Goal: Task Accomplishment & Management: Use online tool/utility

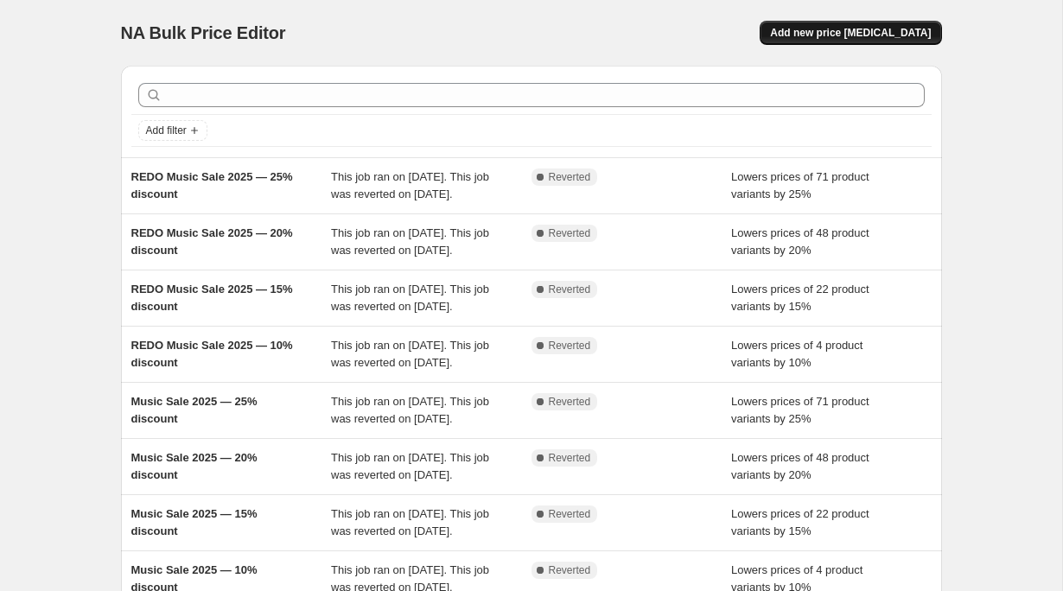
click at [870, 37] on span "Add new price [MEDICAL_DATA]" at bounding box center [850, 33] width 161 height 14
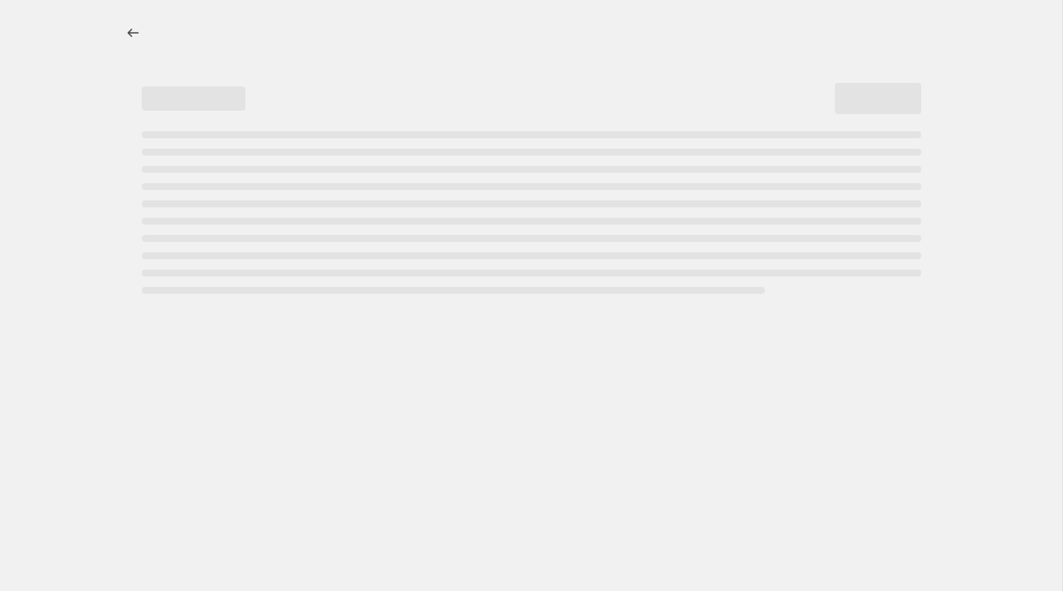
select select "percentage"
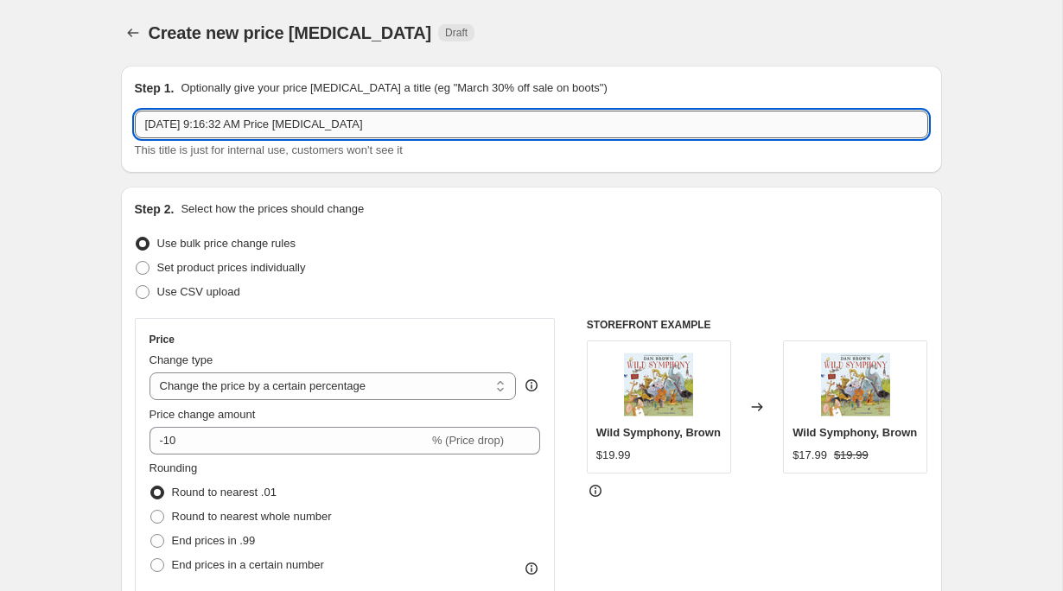
click at [327, 127] on input "[DATE] 9:16:32 AM Price [MEDICAL_DATA]" at bounding box center [532, 125] width 794 height 28
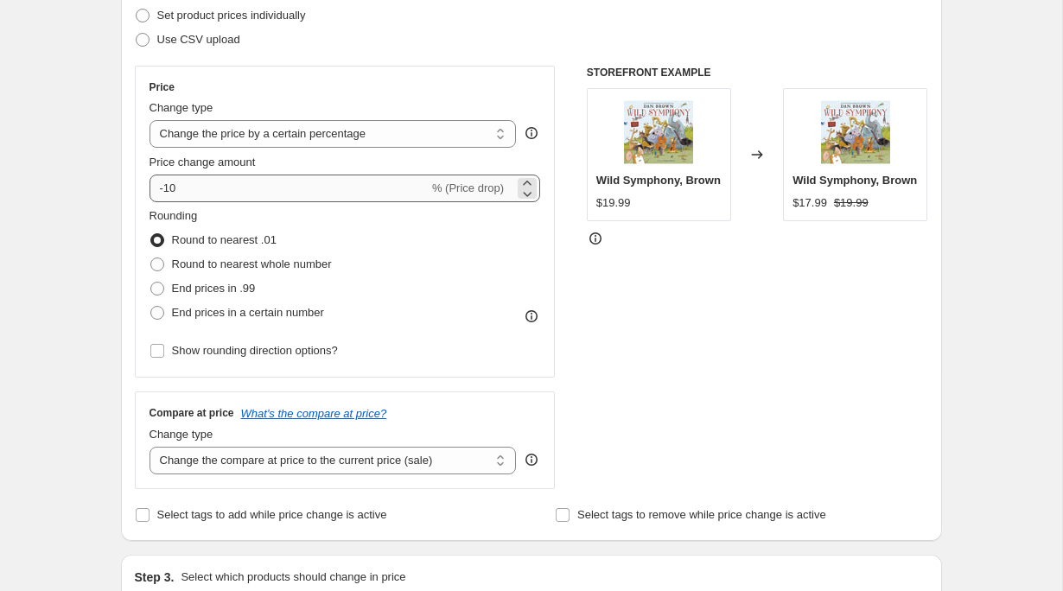
scroll to position [265, 0]
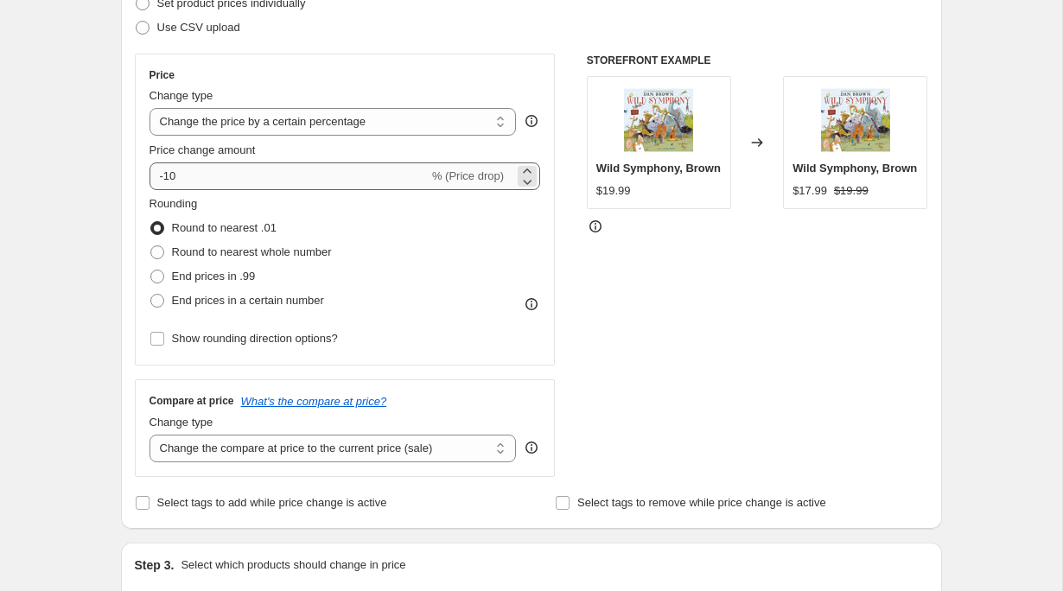
type input "Summer Sale 2025 — 5% off"
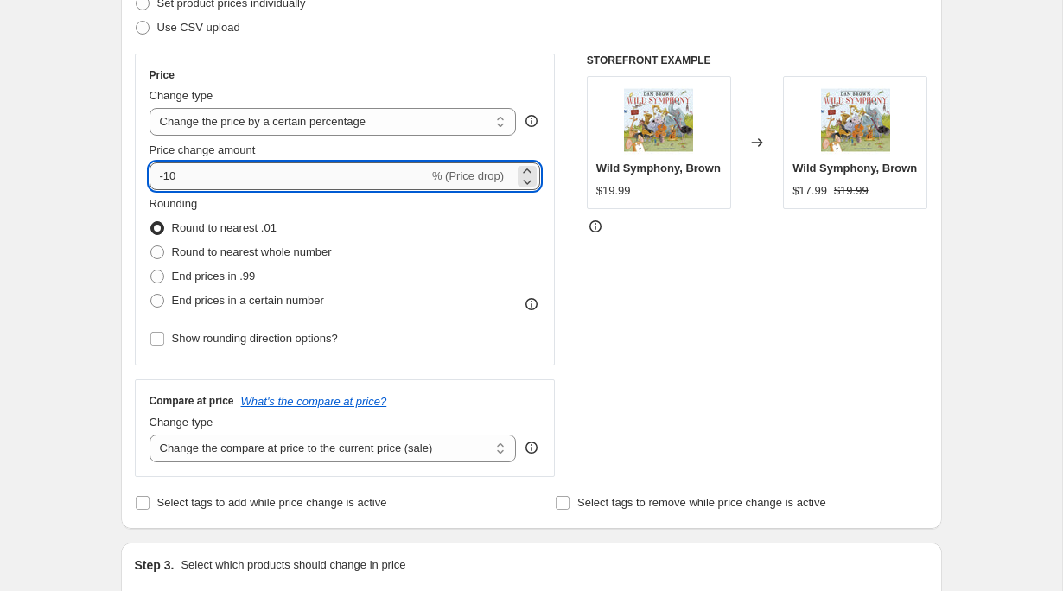
click at [209, 180] on input "-10" at bounding box center [289, 177] width 279 height 28
type input "-1"
type input "-5"
click at [59, 245] on div "Create new price [MEDICAL_DATA]. This page is ready Create new price [MEDICAL_D…" at bounding box center [531, 599] width 1062 height 1728
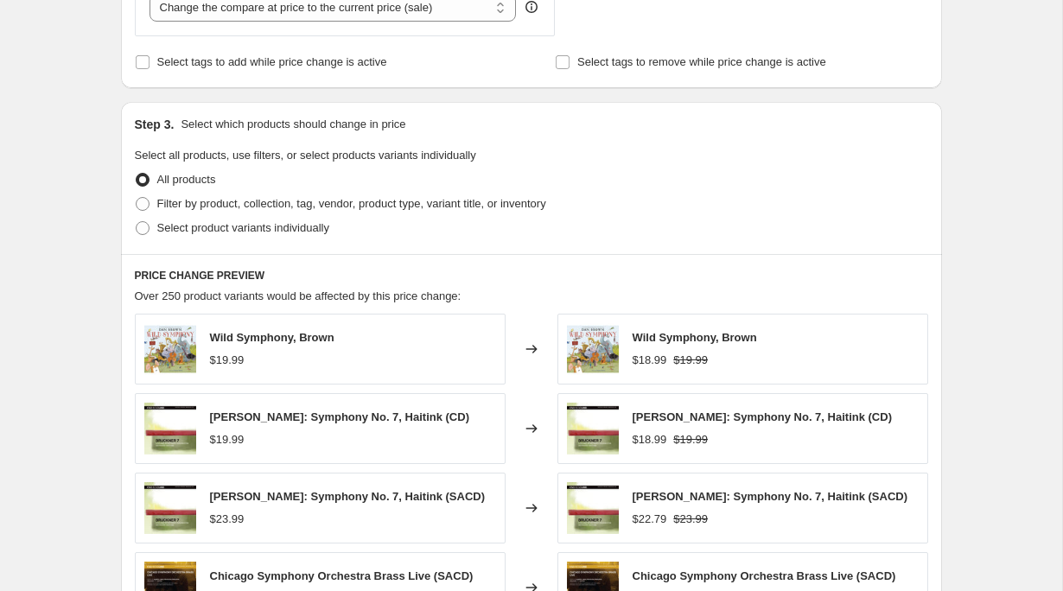
scroll to position [740, 0]
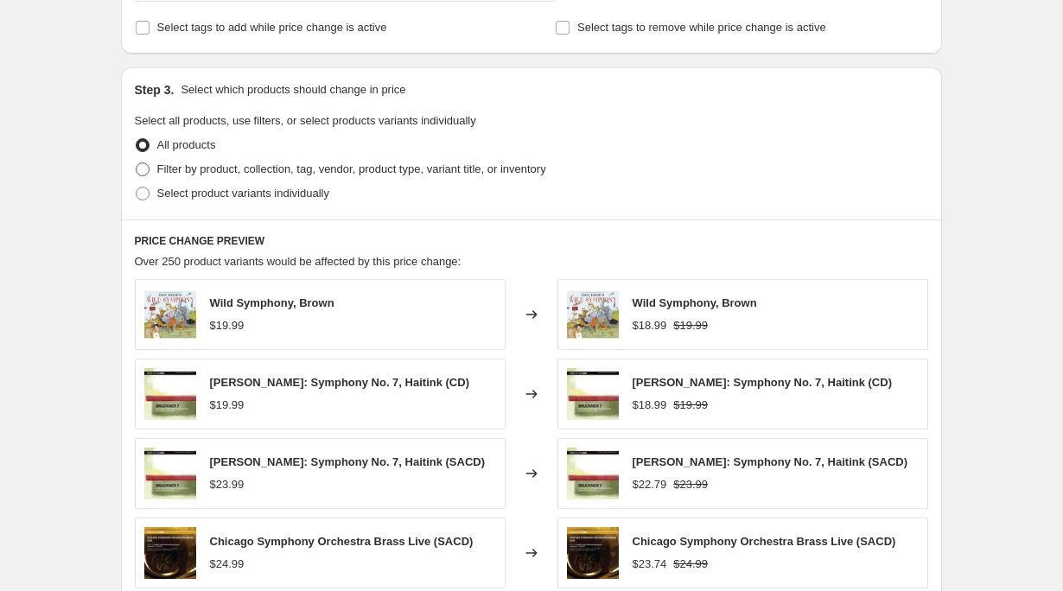
click at [274, 167] on span "Filter by product, collection, tag, vendor, product type, variant title, or inv…" at bounding box center [351, 169] width 389 height 13
click at [137, 163] on input "Filter by product, collection, tag, vendor, product type, variant title, or inv…" at bounding box center [136, 163] width 1 height 1
radio input "true"
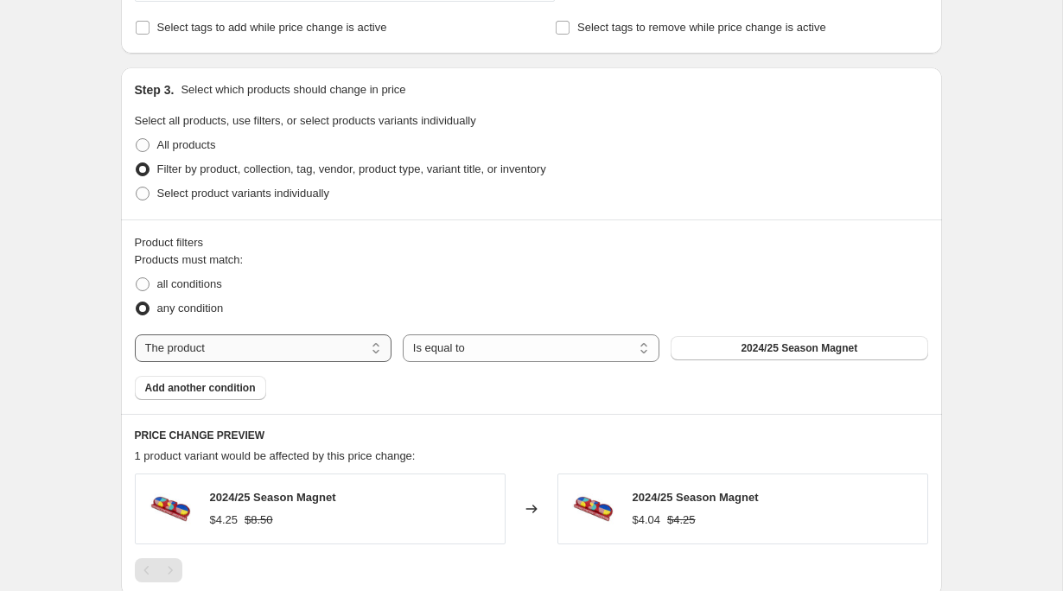
click at [336, 348] on select "The product The product's collection The product's tag The product's vendor The…" at bounding box center [263, 349] width 257 height 28
select select "tag"
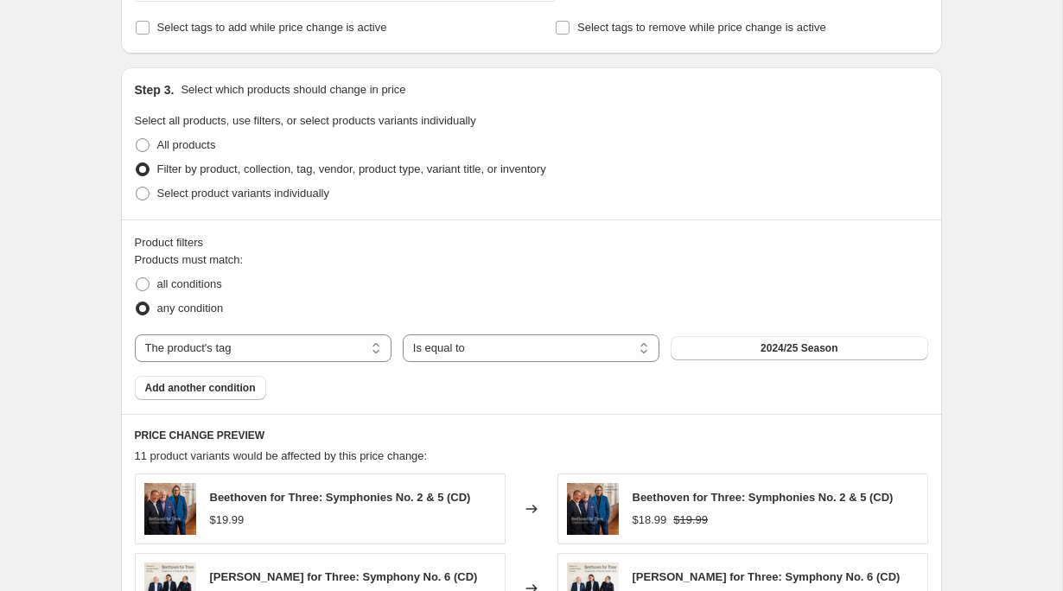
click at [786, 349] on span "2024/25 Season" at bounding box center [799, 348] width 77 height 14
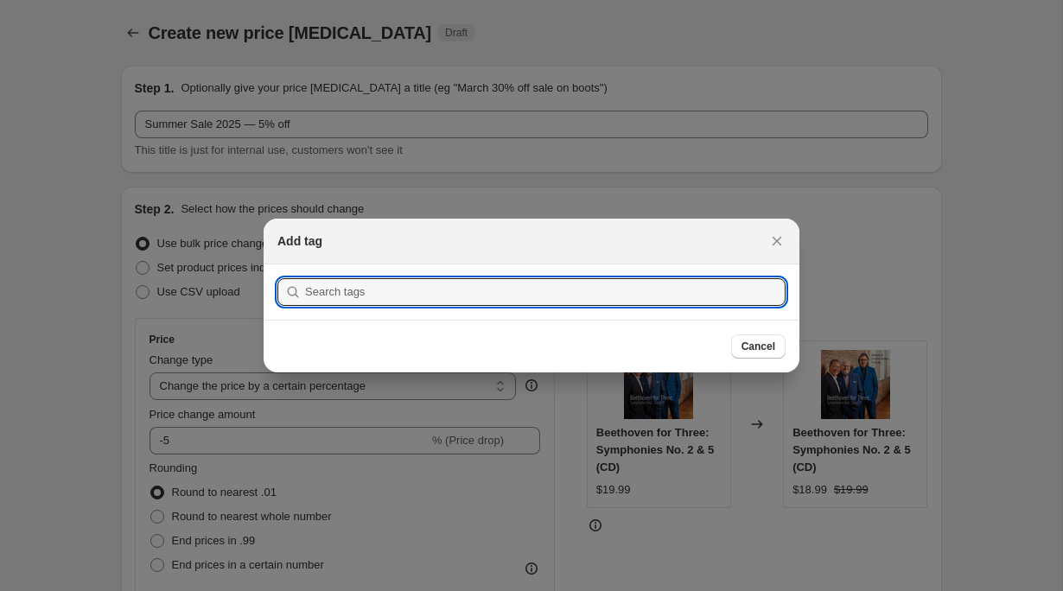
scroll to position [0, 0]
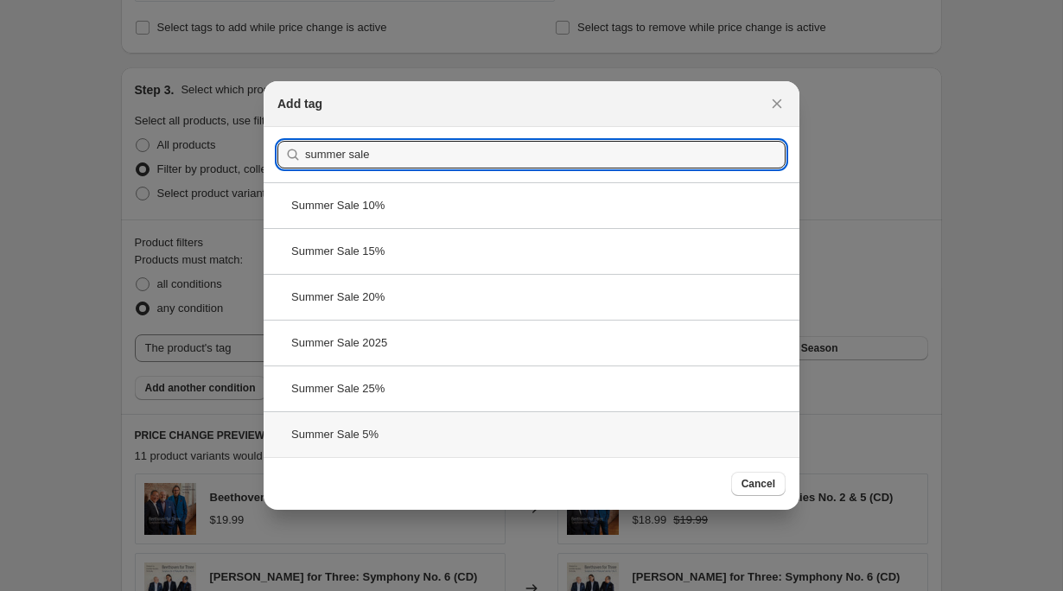
type input "summer sale"
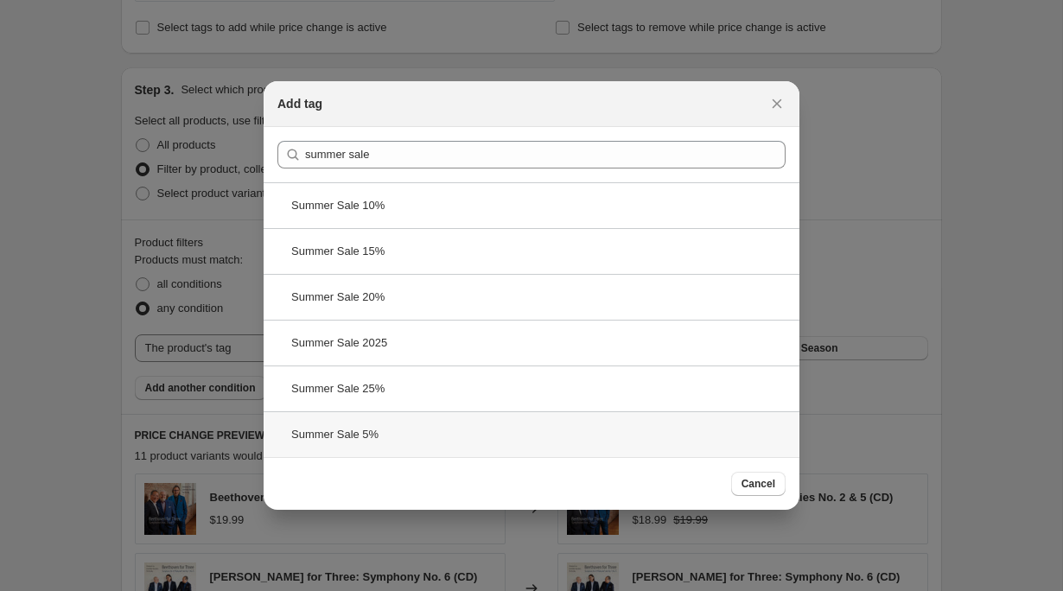
click at [392, 424] on div "Summer Sale 5%" at bounding box center [532, 434] width 536 height 46
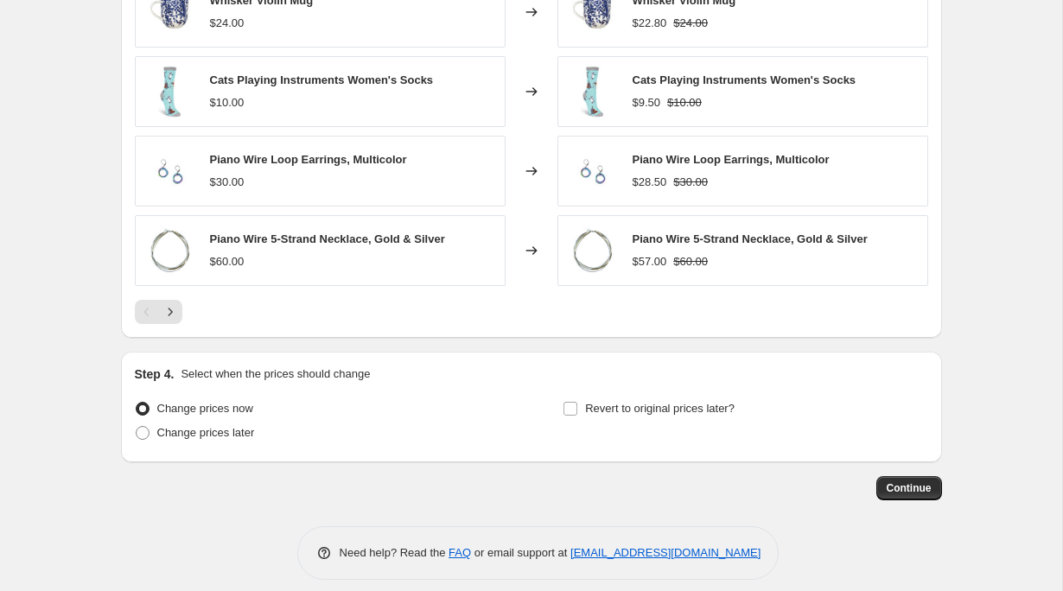
scroll to position [1331, 0]
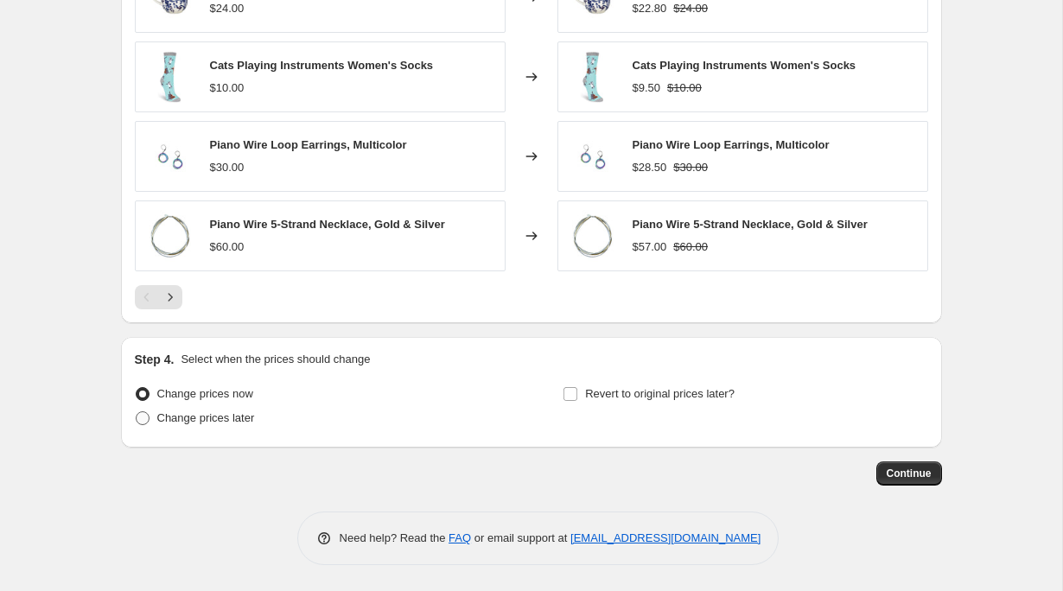
click at [232, 412] on span "Change prices later" at bounding box center [206, 417] width 98 height 13
click at [137, 412] on input "Change prices later" at bounding box center [136, 411] width 1 height 1
radio input "true"
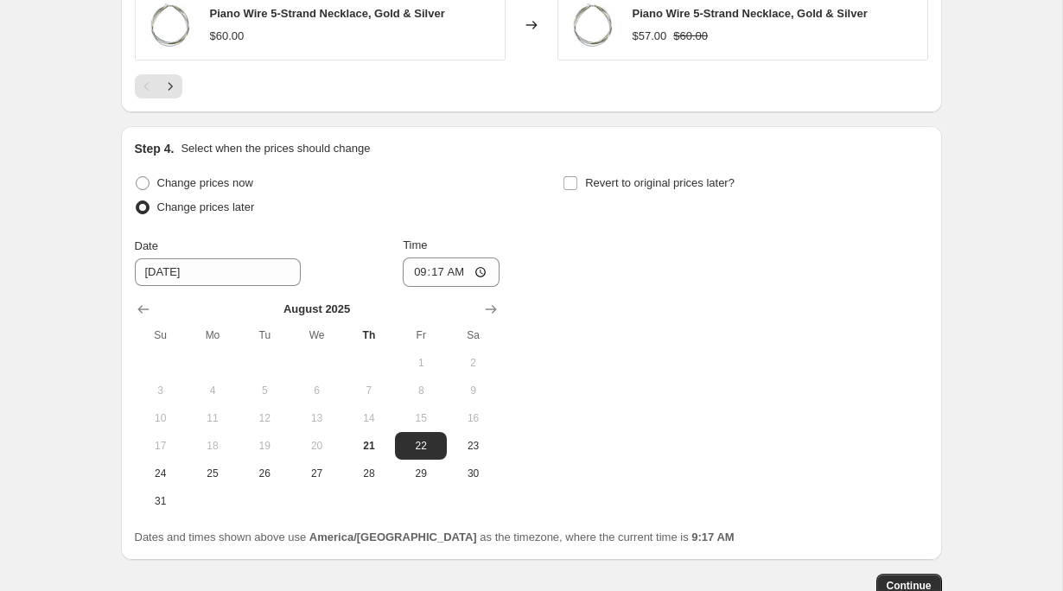
scroll to position [1630, 0]
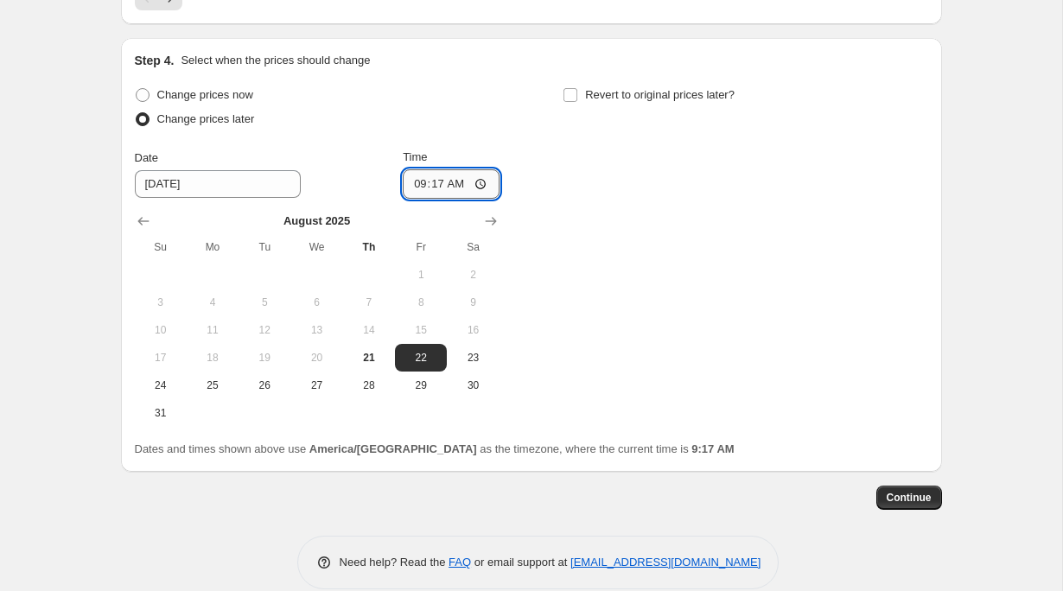
click at [419, 183] on input "09:17" at bounding box center [451, 183] width 97 height 29
type input "00:00"
click at [645, 92] on span "Revert to original prices later?" at bounding box center [660, 94] width 150 height 13
click at [577, 92] on input "Revert to original prices later?" at bounding box center [571, 95] width 14 height 14
checkbox input "true"
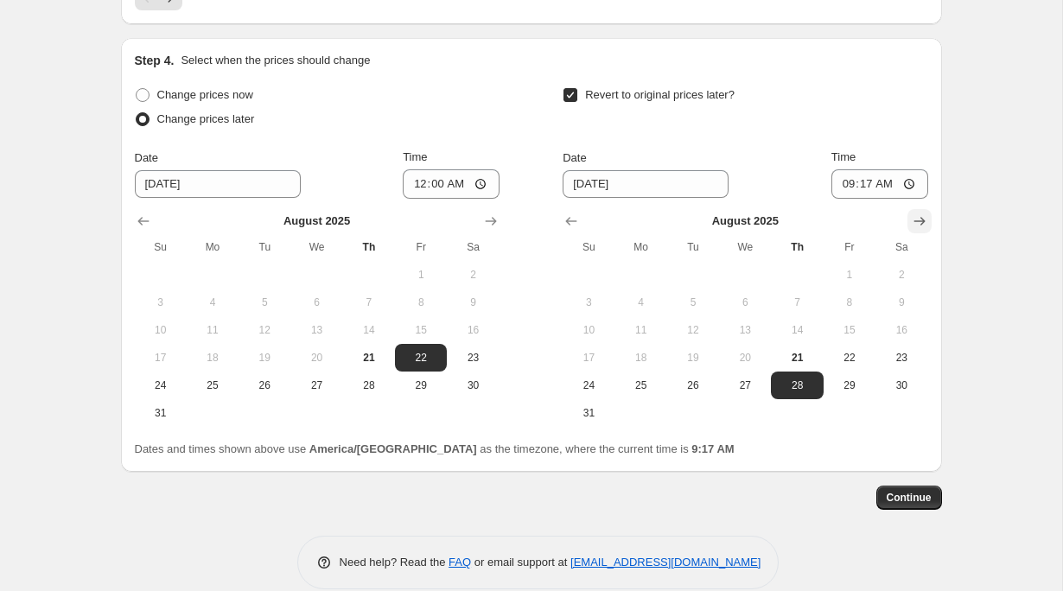
click at [921, 226] on icon "Show next month, September 2025" at bounding box center [919, 221] width 17 height 17
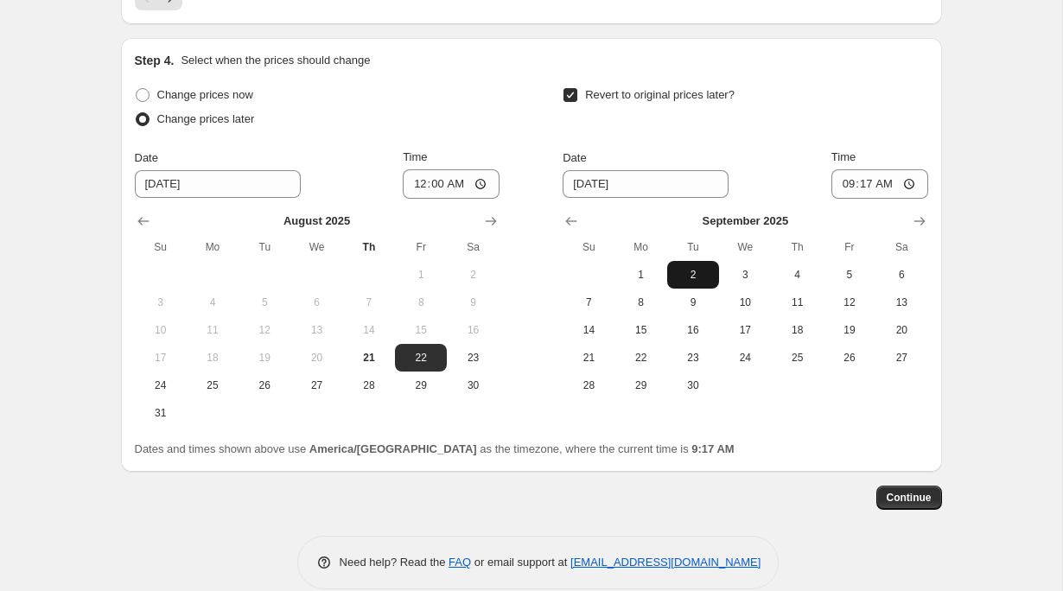
click at [703, 280] on span "2" at bounding box center [693, 275] width 38 height 14
type input "[DATE]"
click at [852, 184] on input "09:17" at bounding box center [880, 183] width 97 height 29
click at [852, 184] on input "Time" at bounding box center [880, 183] width 97 height 29
type input "02:00"
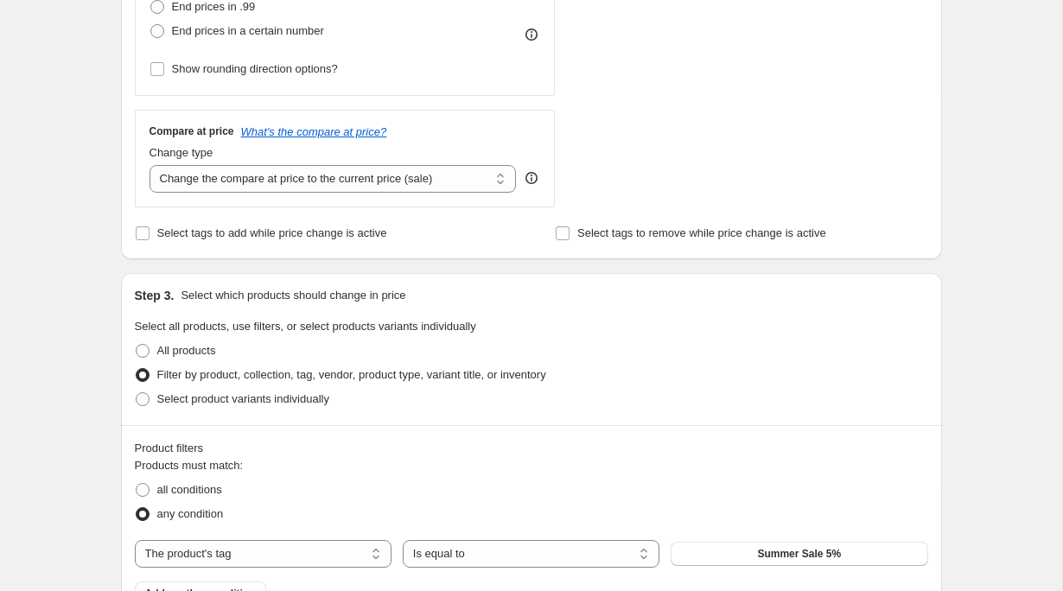
scroll to position [0, 0]
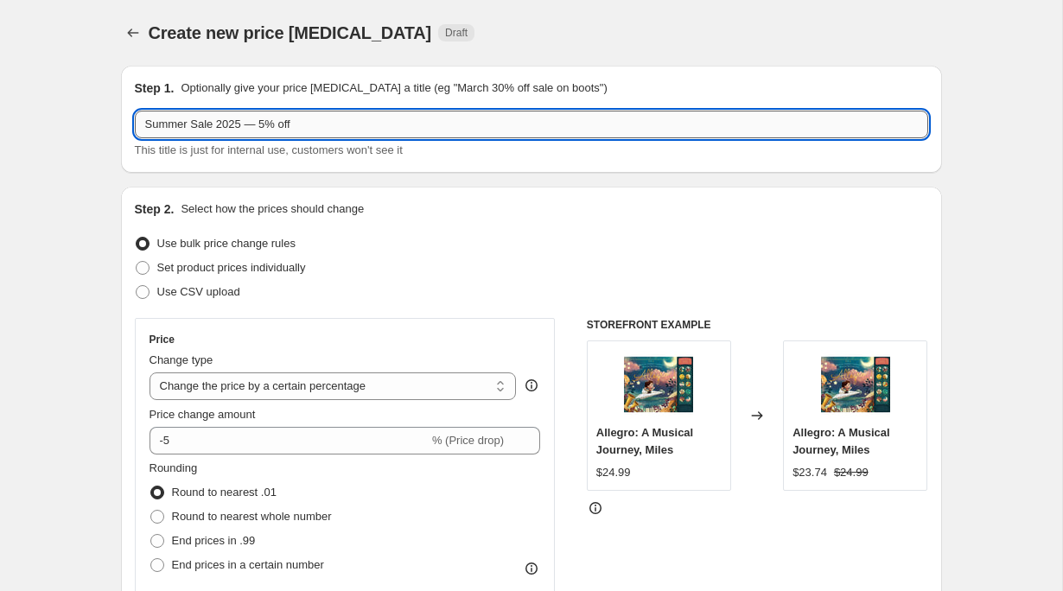
click at [263, 118] on input "Summer Sale 2025 — 5% off" at bounding box center [532, 125] width 794 height 28
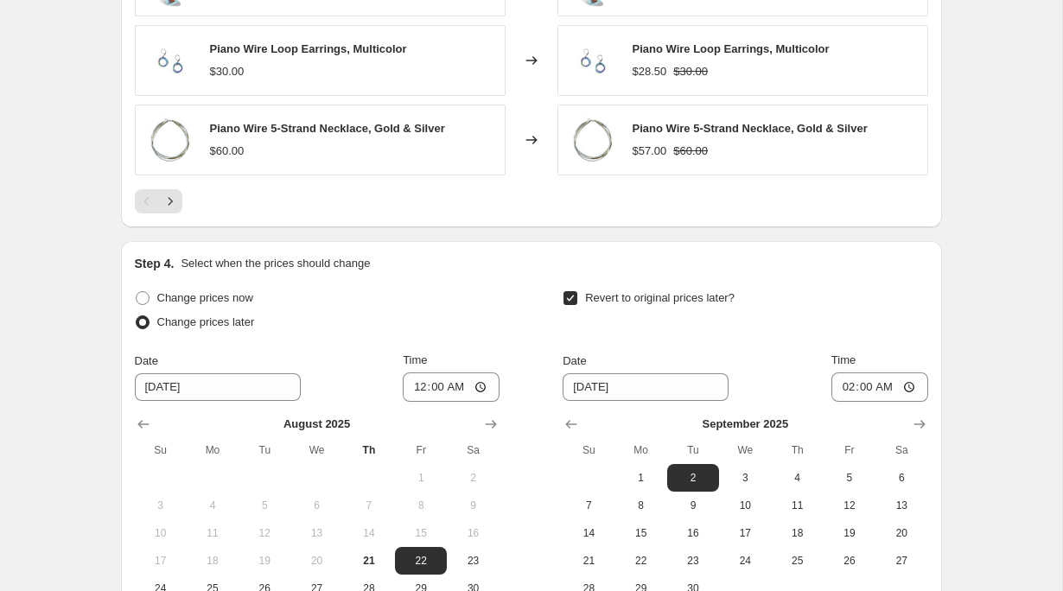
scroll to position [1654, 0]
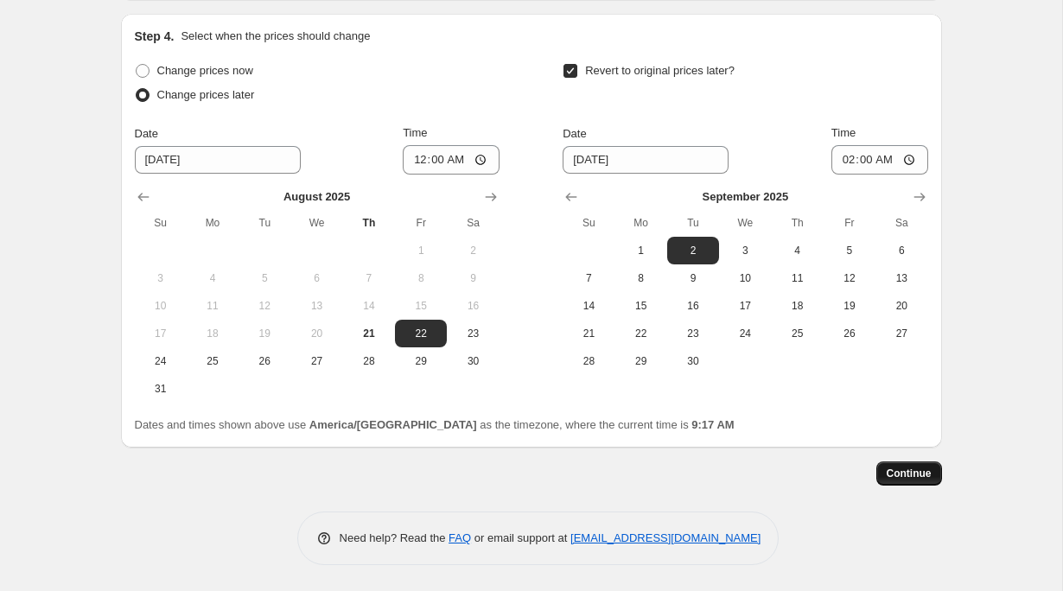
click at [915, 476] on span "Continue" at bounding box center [909, 474] width 45 height 14
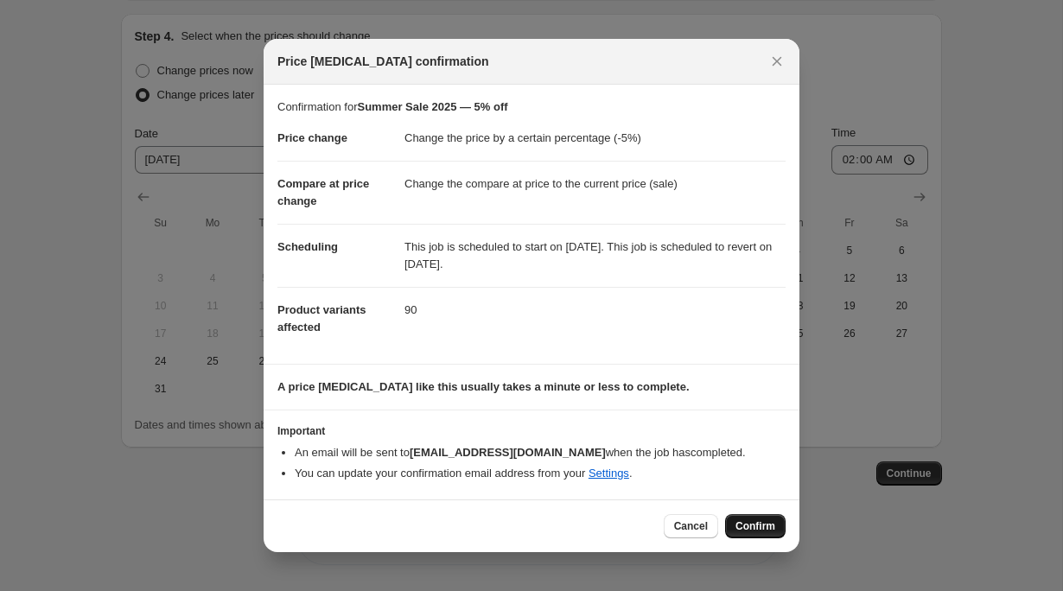
click at [768, 522] on span "Confirm" at bounding box center [756, 527] width 40 height 14
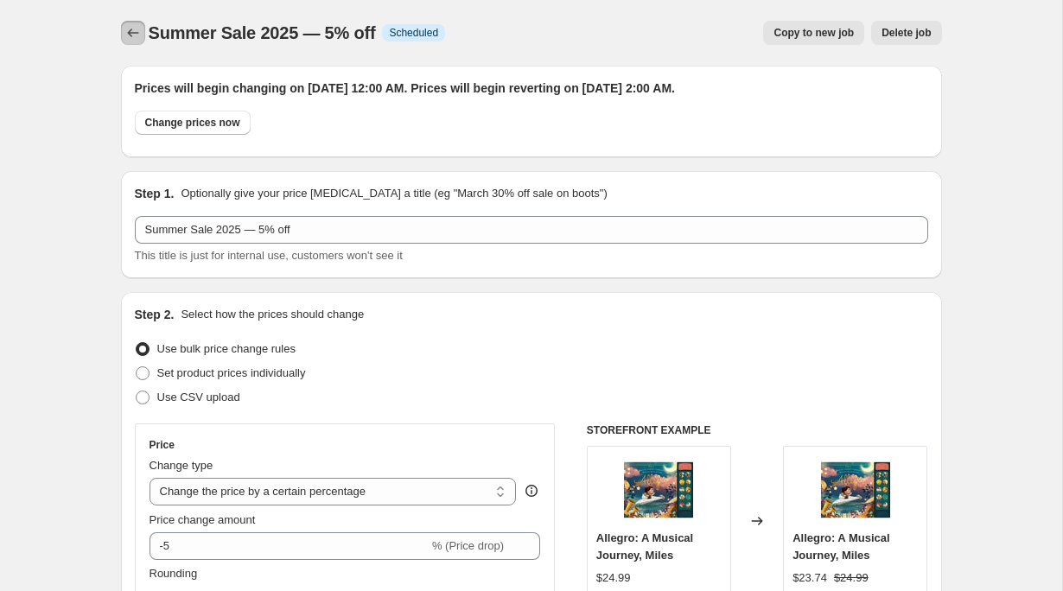
click at [133, 34] on icon "Price change jobs" at bounding box center [132, 32] width 17 height 17
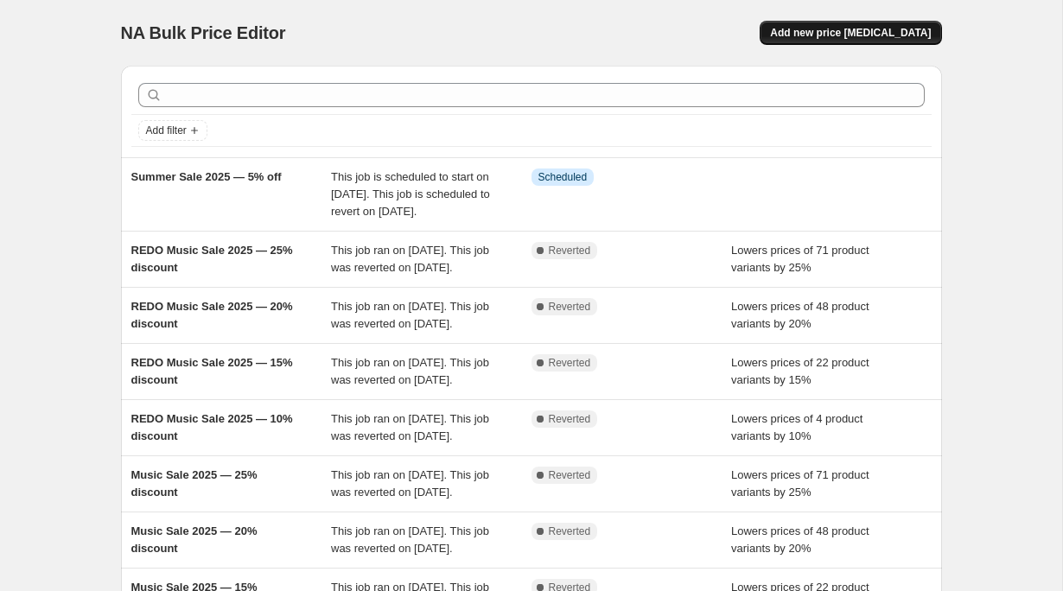
click at [854, 37] on span "Add new price [MEDICAL_DATA]" at bounding box center [850, 33] width 161 height 14
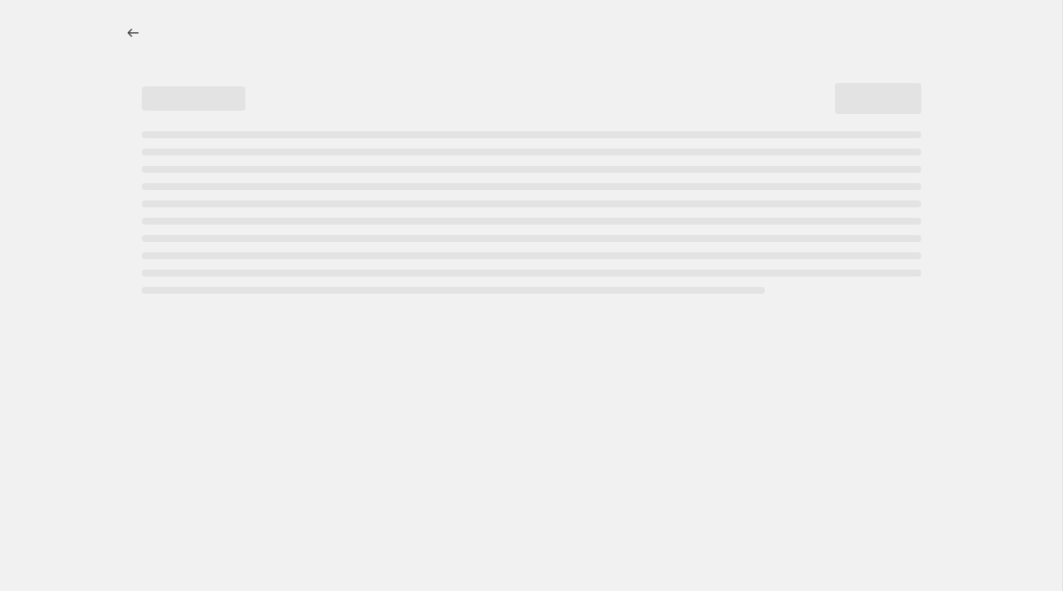
select select "percentage"
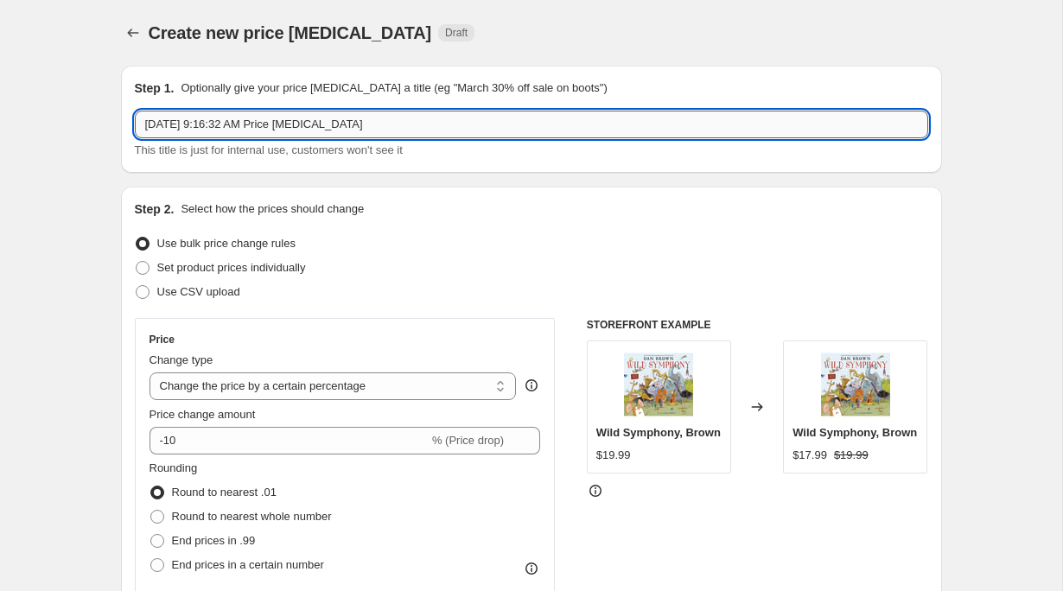
click at [342, 122] on input "[DATE] 9:16:32 AM Price [MEDICAL_DATA]" at bounding box center [532, 125] width 794 height 28
paste input "Summer Sale 2025 — 5% off"
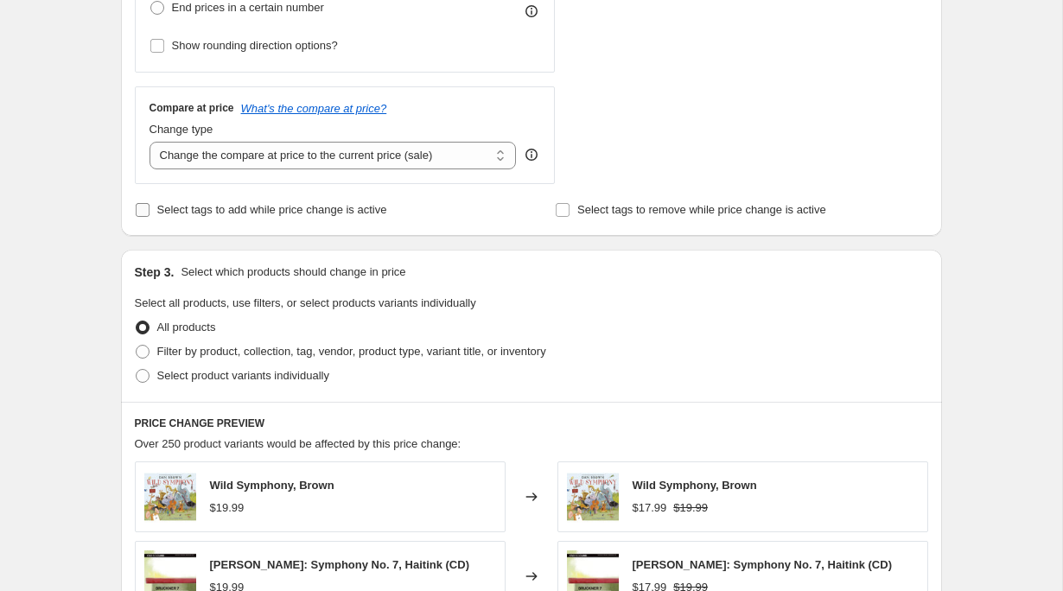
scroll to position [595, 0]
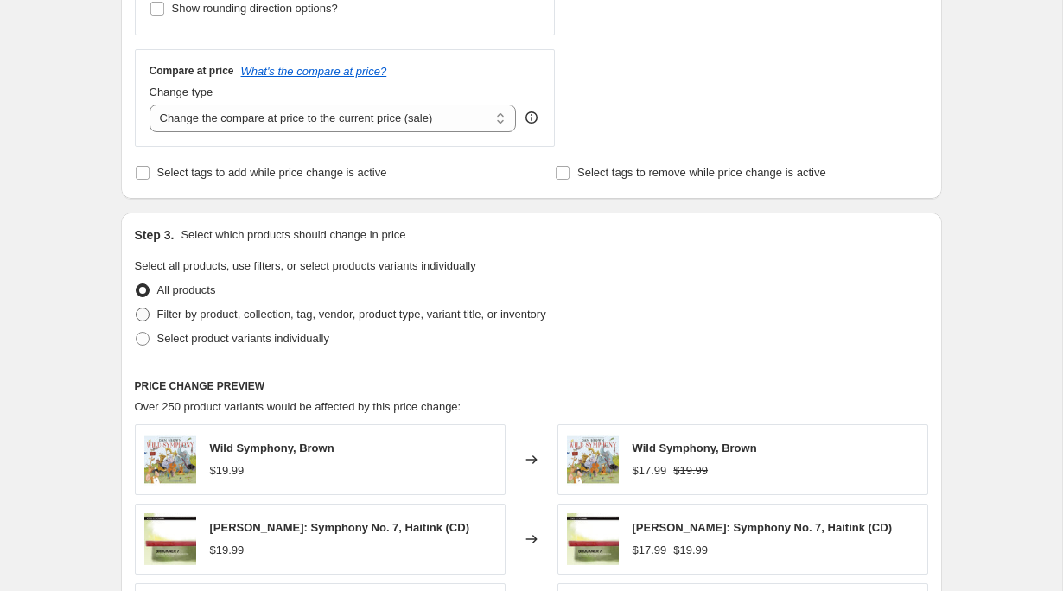
type input "Summer Sale 2025 — 10% discount"
click at [216, 311] on span "Filter by product, collection, tag, vendor, product type, variant title, or inv…" at bounding box center [351, 314] width 389 height 13
click at [137, 309] on input "Filter by product, collection, tag, vendor, product type, variant title, or inv…" at bounding box center [136, 308] width 1 height 1
radio input "true"
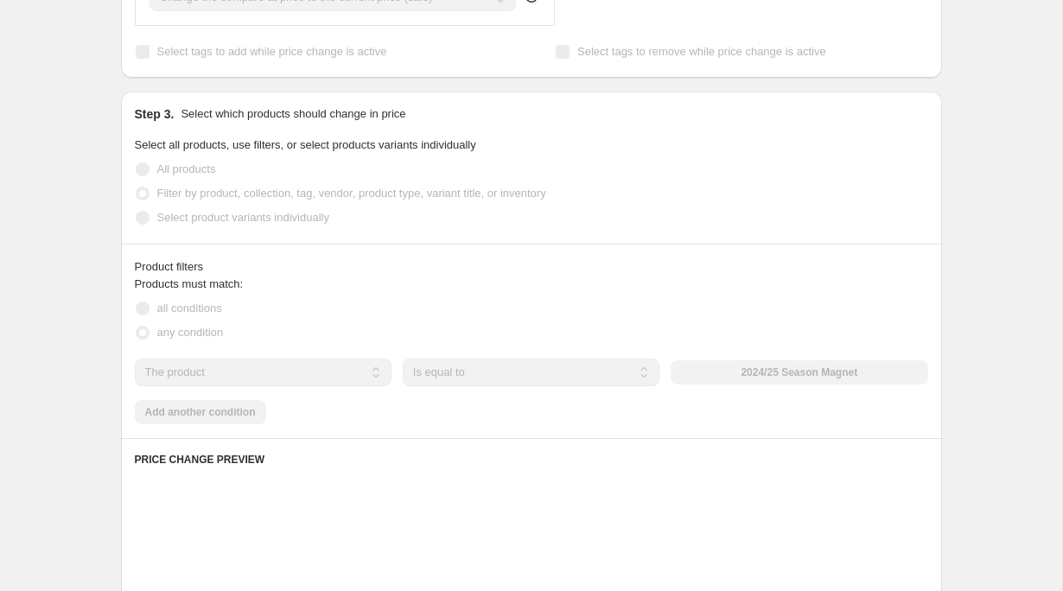
scroll to position [794, 0]
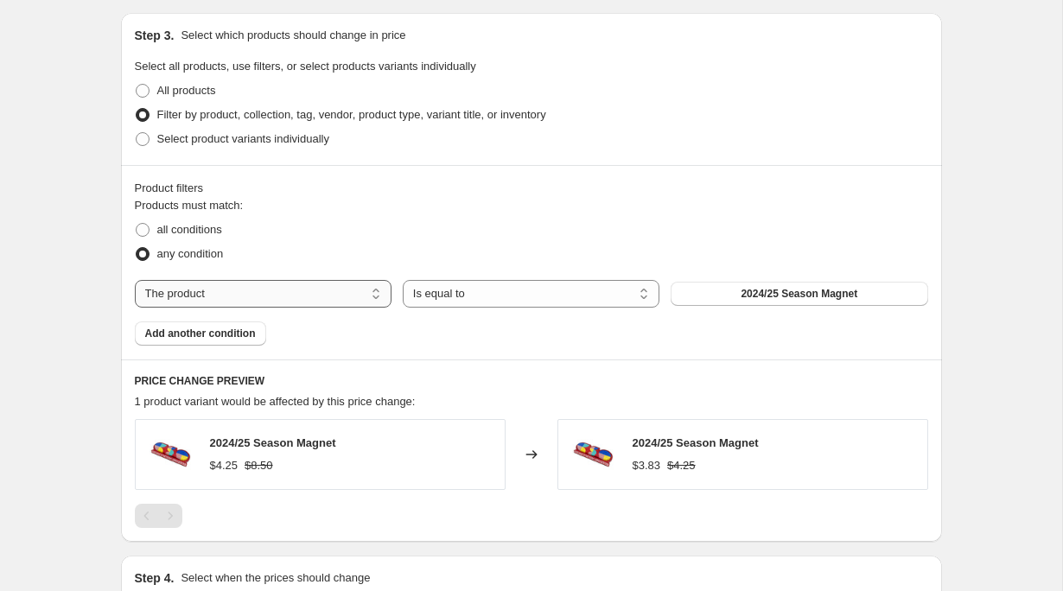
click at [263, 299] on select "The product The product's collection The product's tag The product's vendor The…" at bounding box center [263, 294] width 257 height 28
select select "tag"
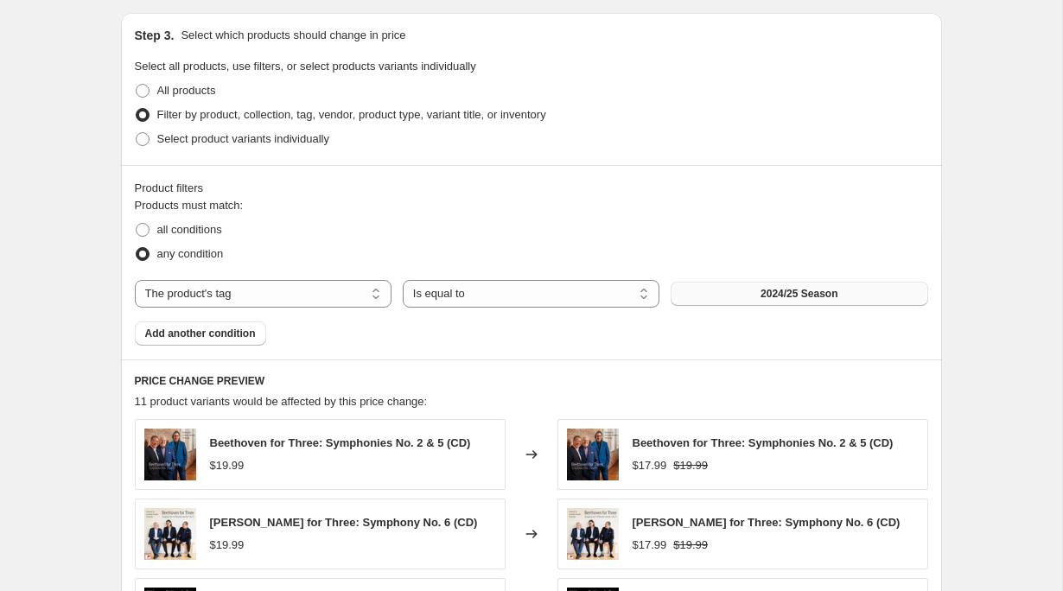
click at [772, 293] on span "2024/25 Season" at bounding box center [799, 294] width 77 height 14
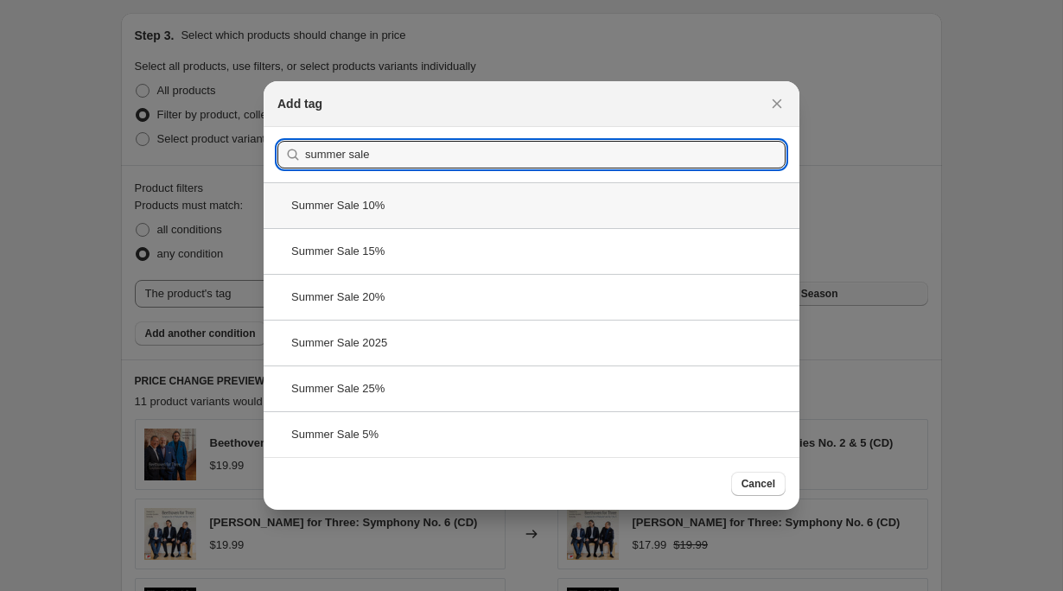
type input "summer sale"
click at [383, 207] on div "Summer Sale 10%" at bounding box center [532, 205] width 536 height 46
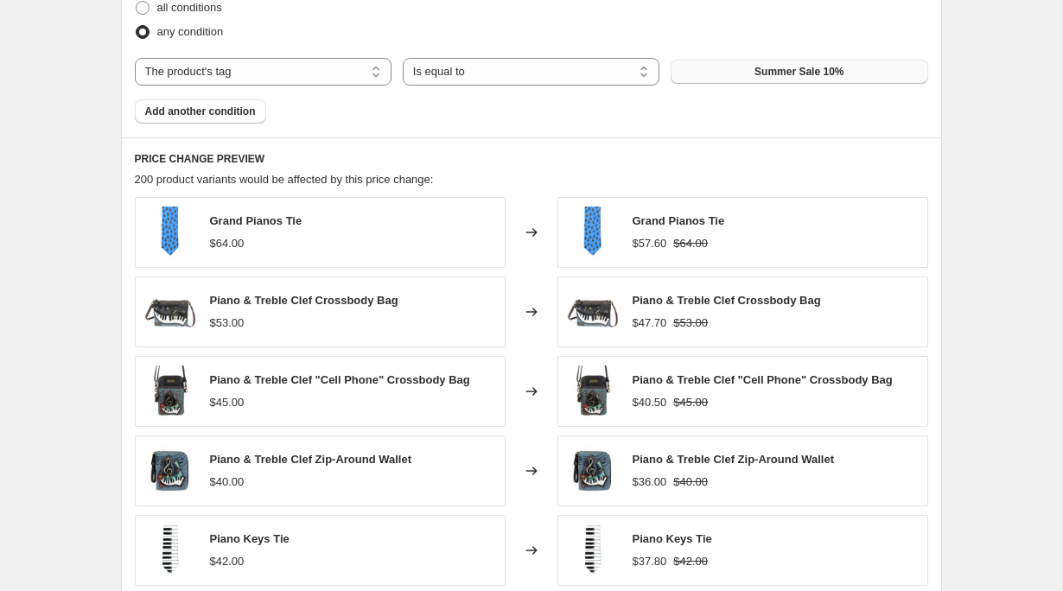
scroll to position [1331, 0]
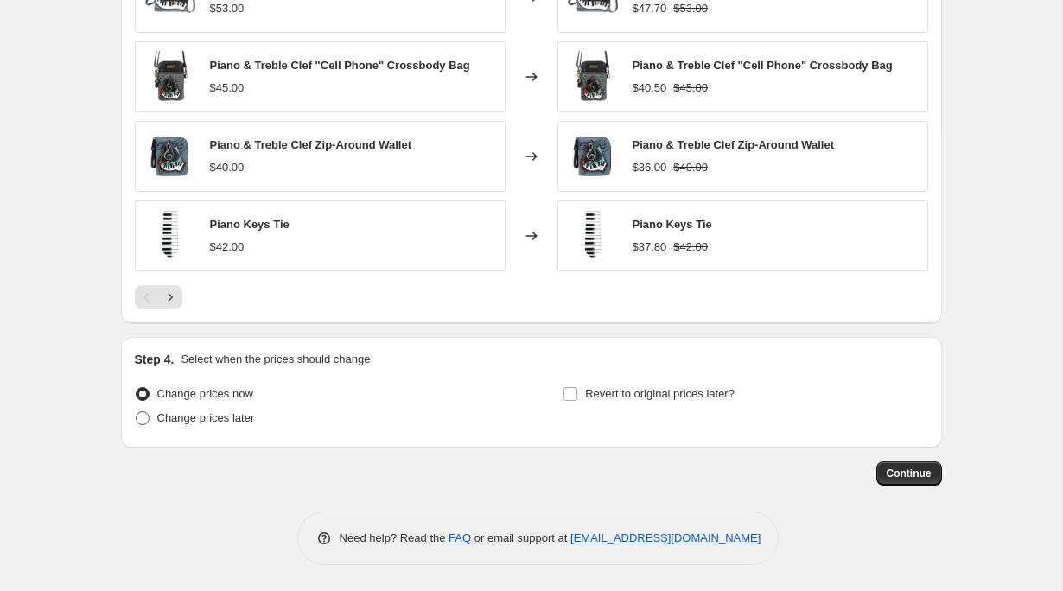
click at [194, 417] on span "Change prices later" at bounding box center [206, 417] width 98 height 13
click at [137, 412] on input "Change prices later" at bounding box center [136, 411] width 1 height 1
radio input "true"
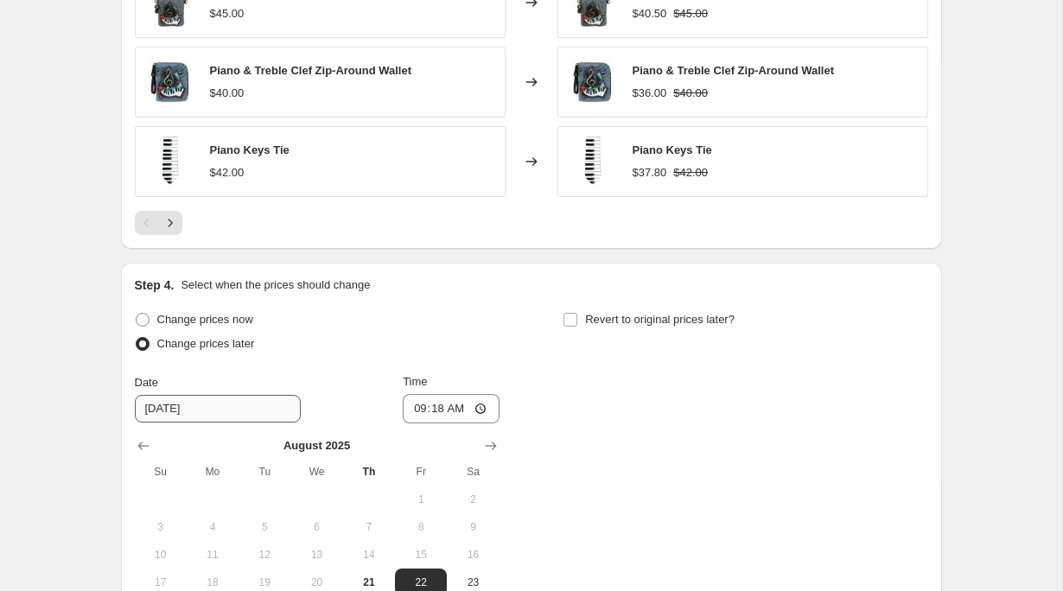
scroll to position [1525, 0]
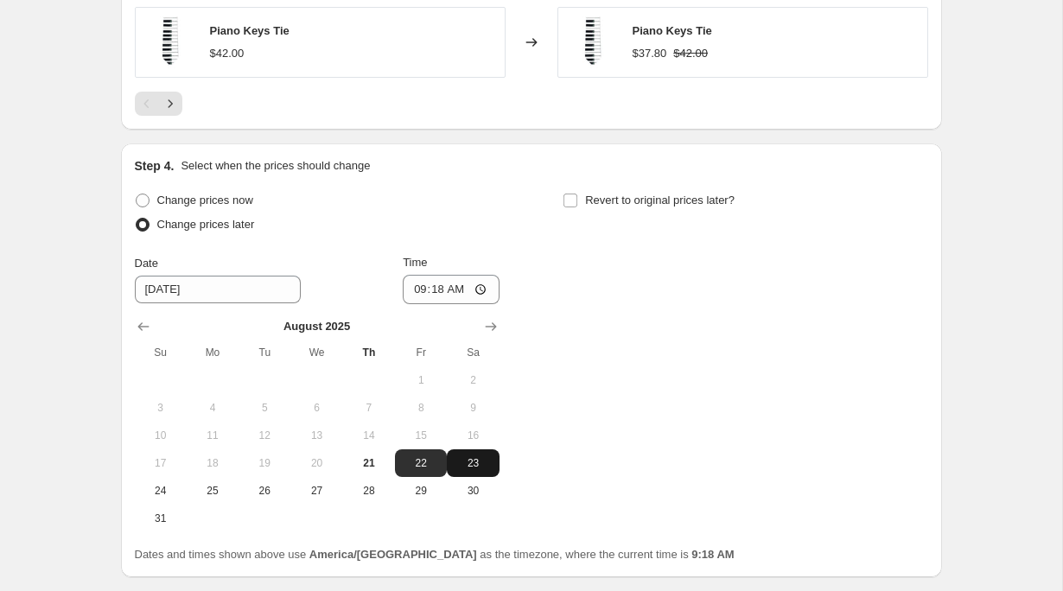
click at [466, 462] on span "23" at bounding box center [473, 463] width 38 height 14
type input "[DATE]"
click at [414, 290] on input "09:18" at bounding box center [451, 289] width 97 height 29
type input "00:00"
click at [655, 200] on span "Revert to original prices later?" at bounding box center [660, 200] width 150 height 13
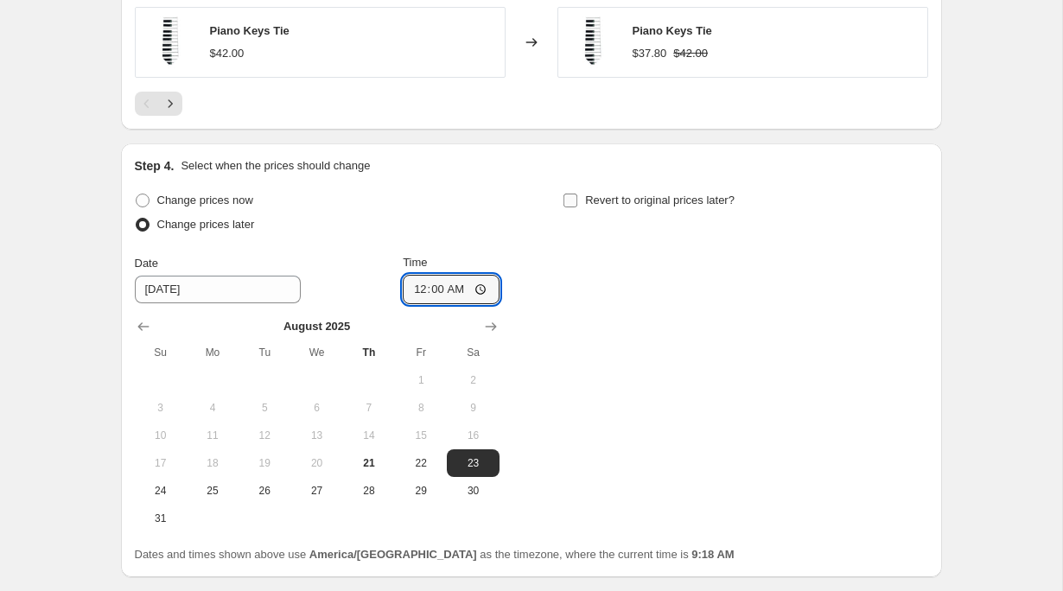
click at [577, 200] on input "Revert to original prices later?" at bounding box center [571, 201] width 14 height 14
checkbox input "true"
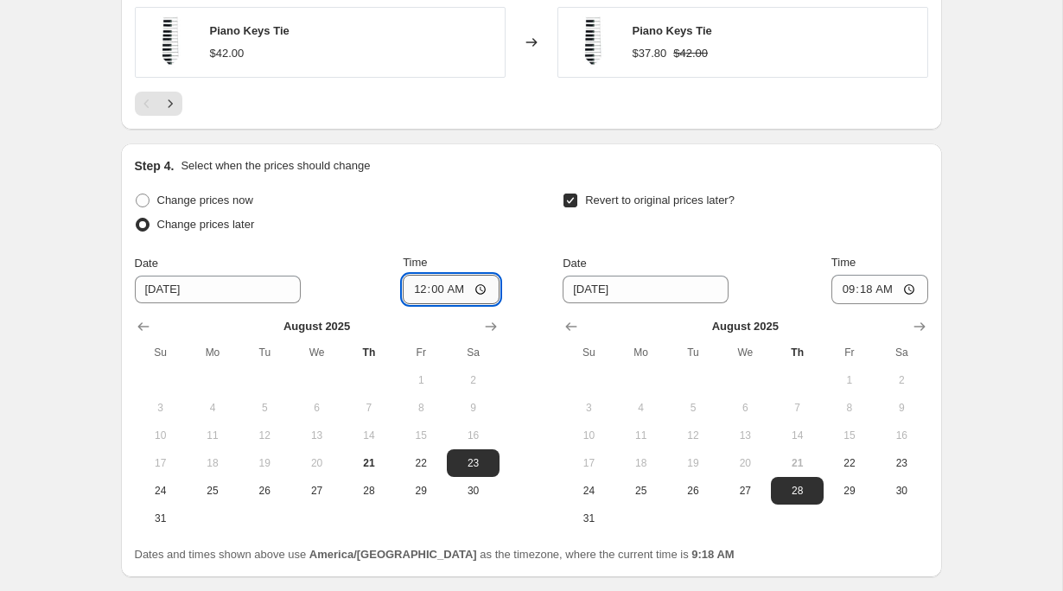
click at [431, 285] on input "00:00" at bounding box center [451, 289] width 97 height 29
type input "00:04"
click at [432, 285] on input "Time" at bounding box center [451, 289] width 97 height 29
type input "00:05"
click at [915, 331] on icon "Show next month, September 2025" at bounding box center [919, 326] width 17 height 17
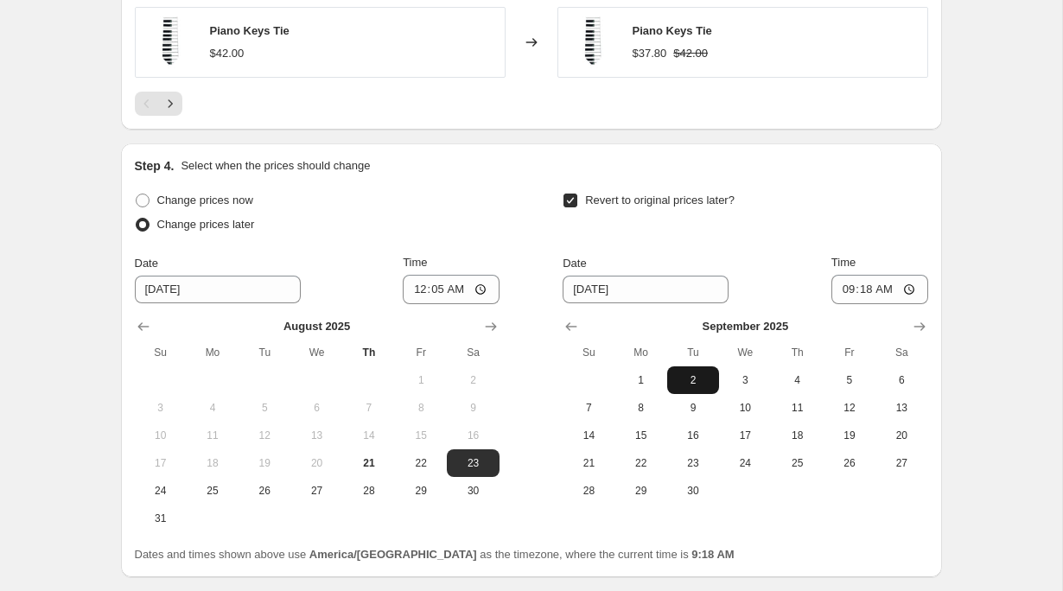
click at [681, 380] on span "2" at bounding box center [693, 380] width 38 height 14
type input "[DATE]"
click at [844, 279] on input "09:18" at bounding box center [880, 289] width 97 height 29
type input "02:05"
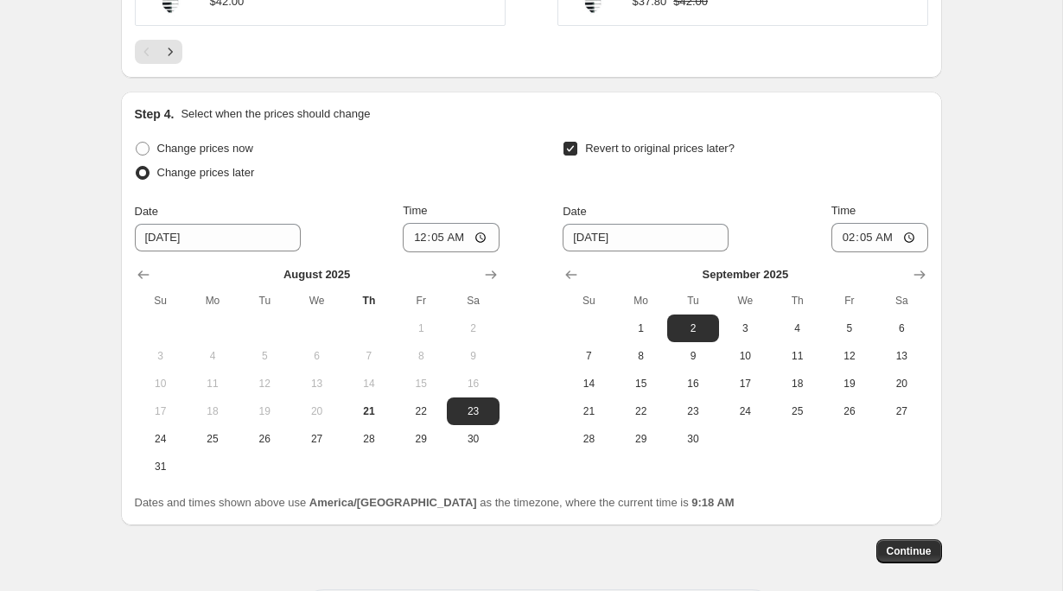
scroll to position [1654, 0]
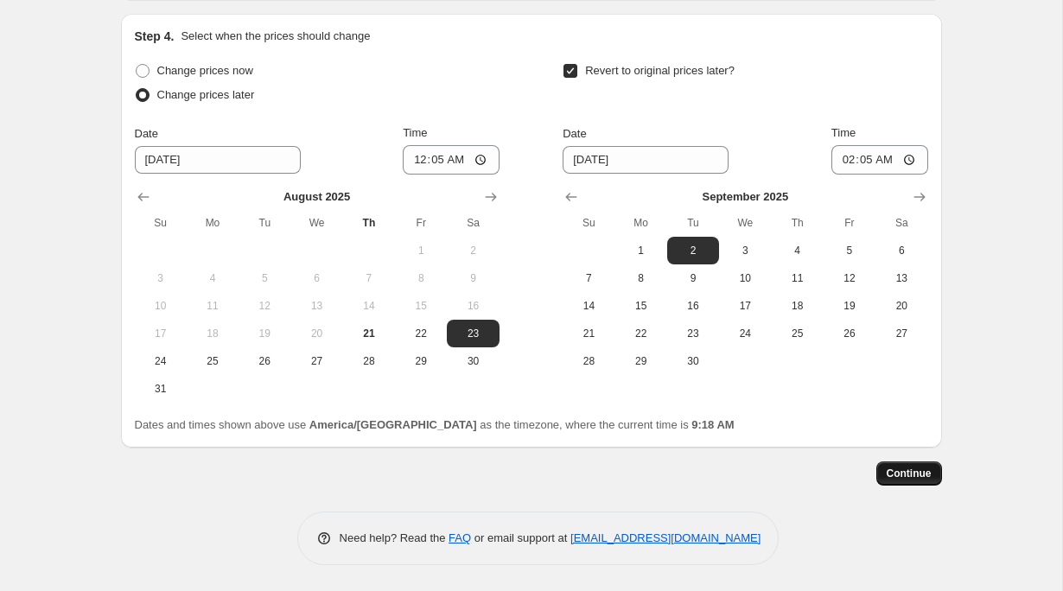
click at [914, 479] on span "Continue" at bounding box center [909, 474] width 45 height 14
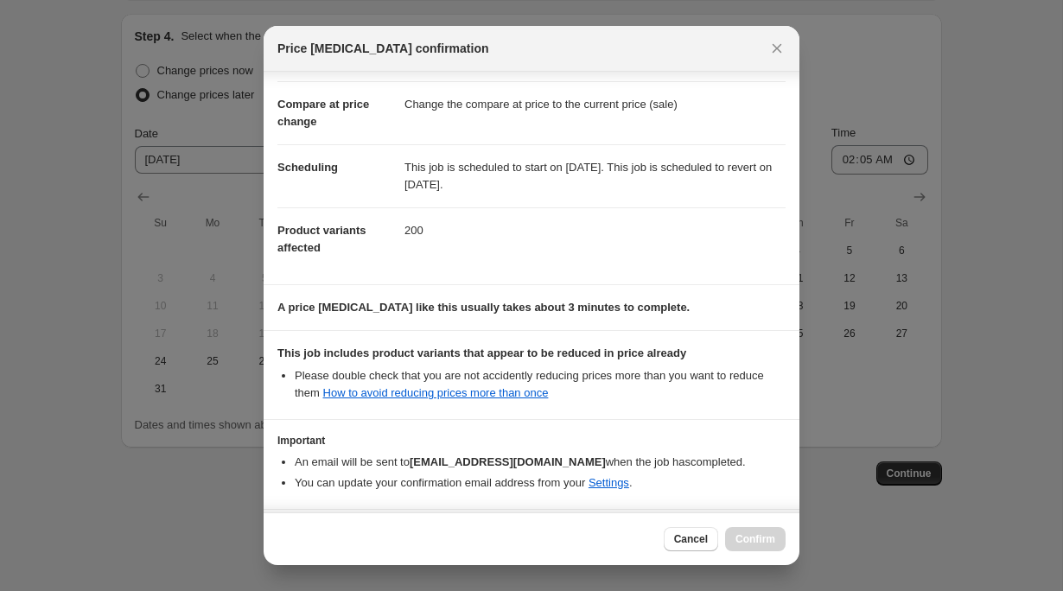
scroll to position [133, 0]
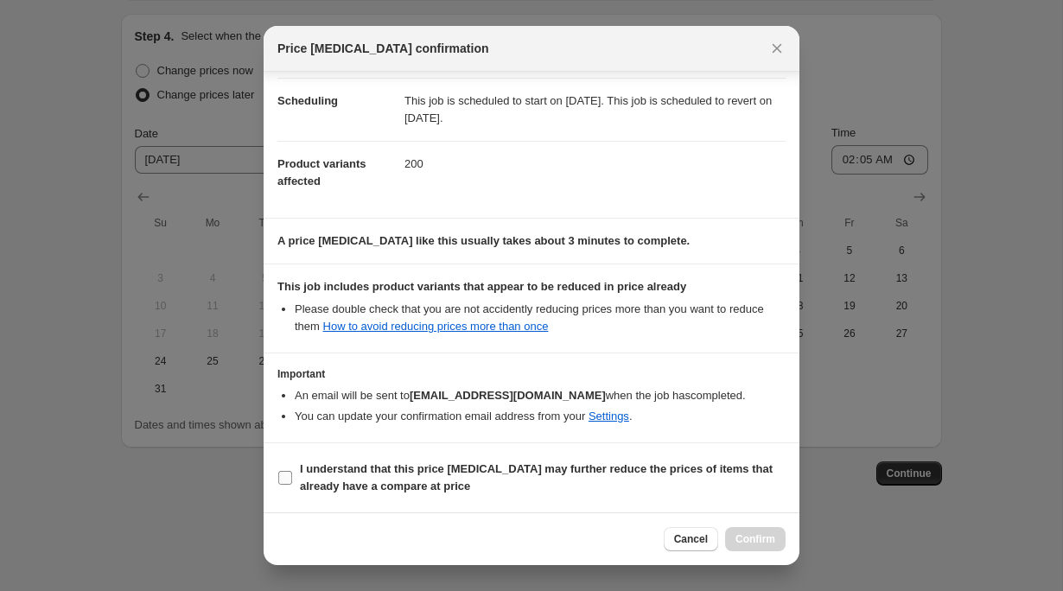
click at [395, 478] on span "I understand that this price [MEDICAL_DATA] may further reduce the prices of it…" at bounding box center [543, 478] width 486 height 35
click at [292, 478] on input "I understand that this price [MEDICAL_DATA] may further reduce the prices of it…" at bounding box center [285, 478] width 14 height 14
checkbox input "true"
click at [689, 534] on span "Cancel" at bounding box center [691, 539] width 34 height 14
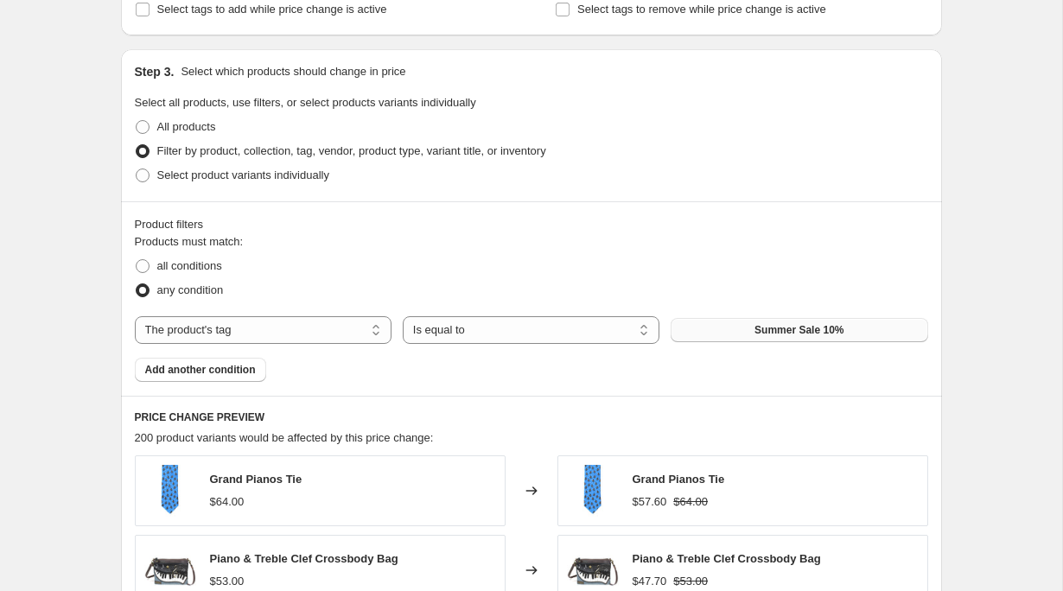
scroll to position [759, 0]
click at [244, 366] on span "Add another condition" at bounding box center [200, 369] width 111 height 14
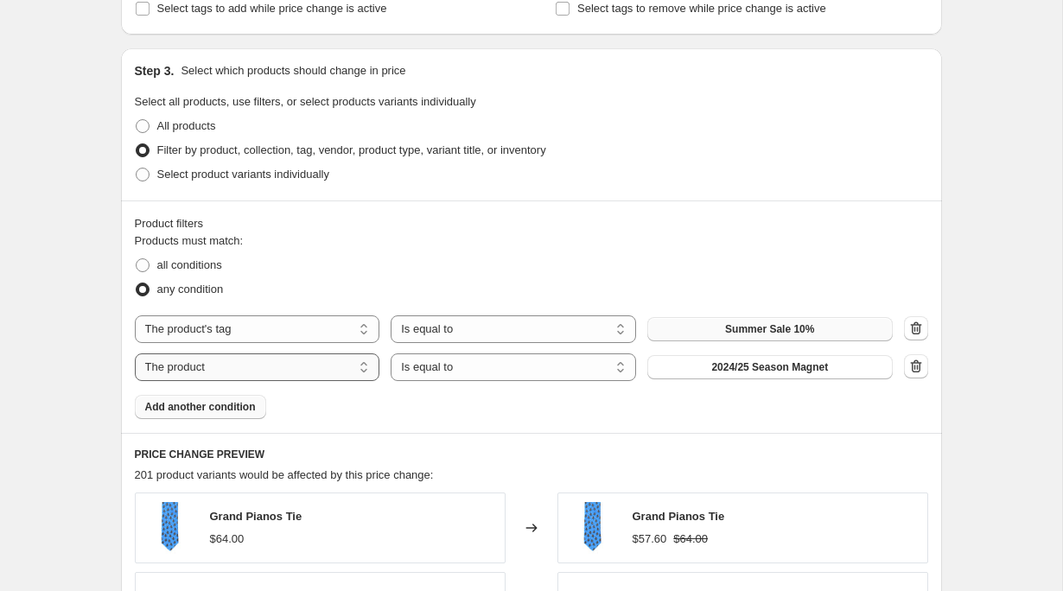
click at [286, 368] on select "The product The product's collection The product's tag The product's vendor The…" at bounding box center [257, 368] width 245 height 28
click at [908, 372] on icon "button" at bounding box center [916, 366] width 17 height 17
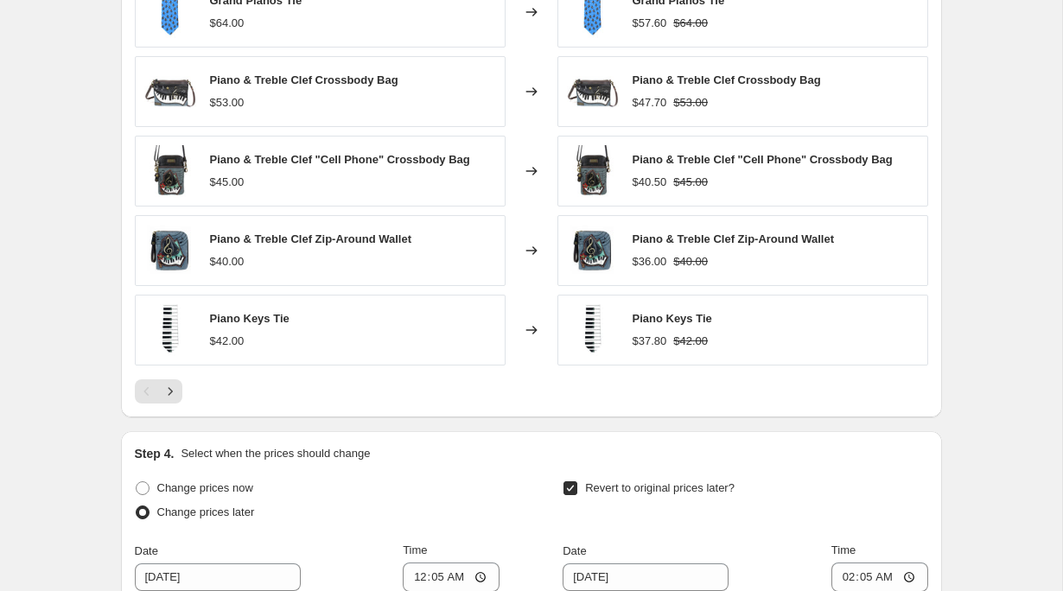
scroll to position [1654, 0]
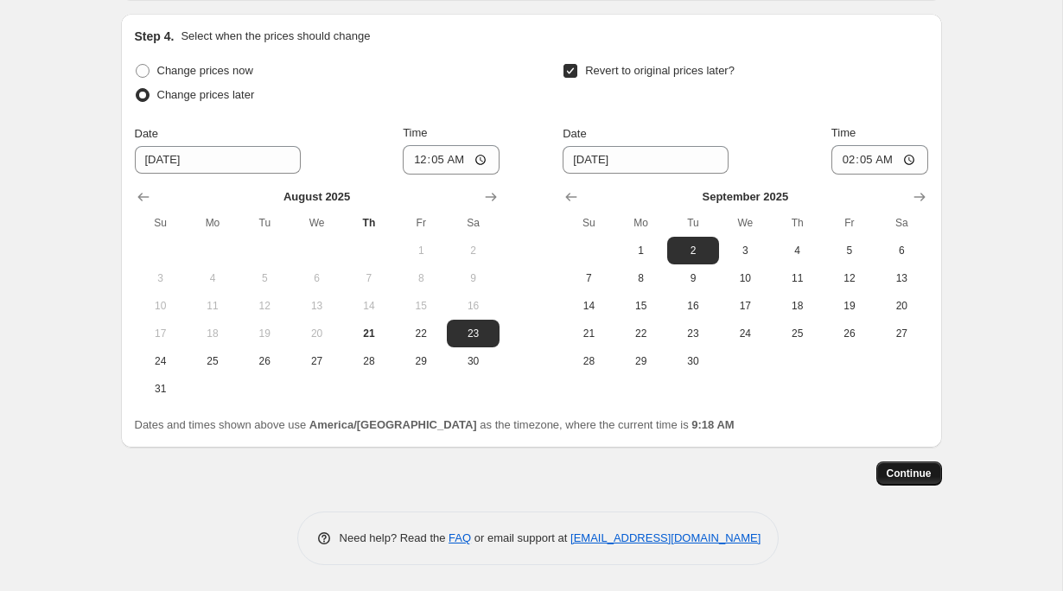
click at [921, 469] on span "Continue" at bounding box center [909, 474] width 45 height 14
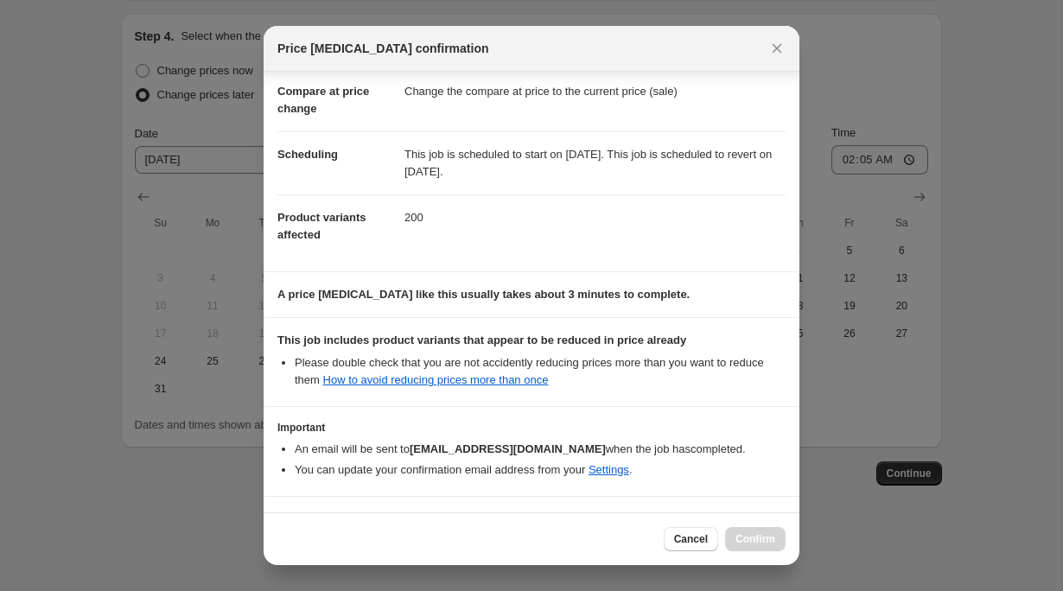
scroll to position [133, 0]
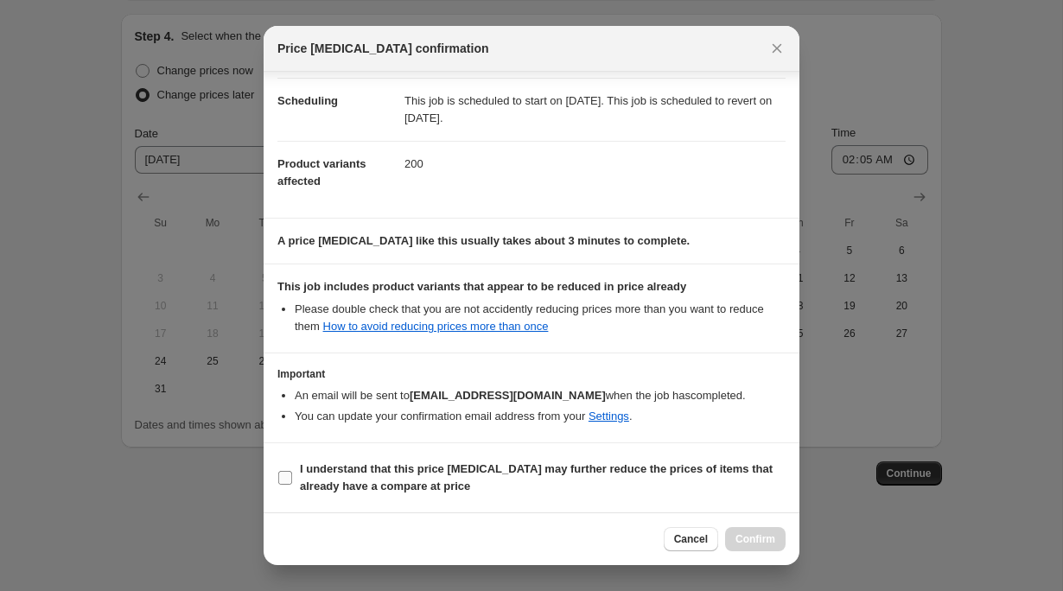
click at [429, 469] on b "I understand that this price [MEDICAL_DATA] may further reduce the prices of it…" at bounding box center [536, 477] width 473 height 30
click at [292, 471] on input "I understand that this price [MEDICAL_DATA] may further reduce the prices of it…" at bounding box center [285, 478] width 14 height 14
checkbox input "true"
click at [770, 536] on span "Confirm" at bounding box center [756, 539] width 40 height 14
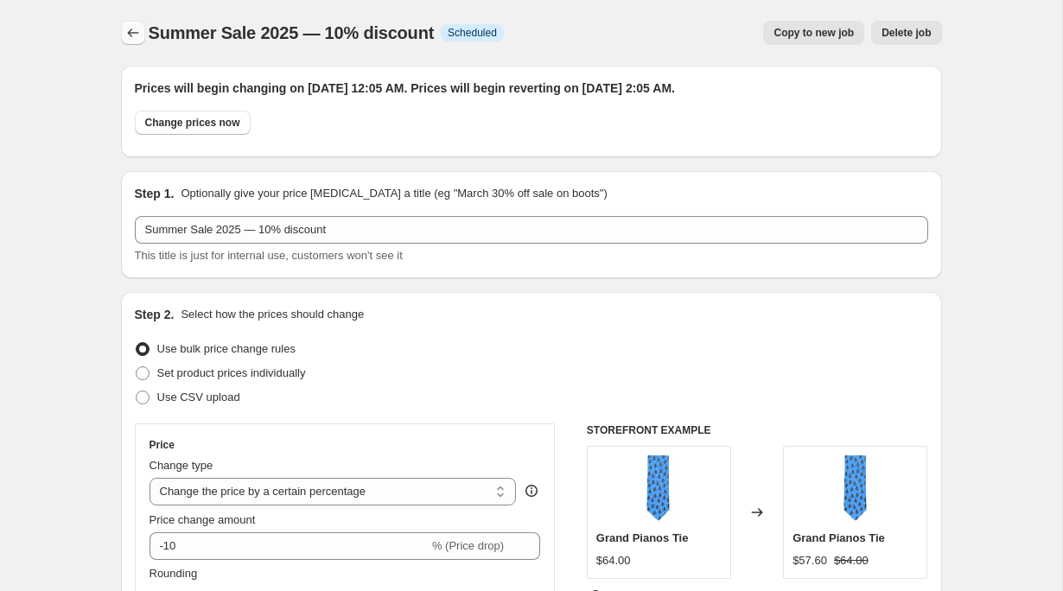
click at [125, 36] on icon "Price change jobs" at bounding box center [132, 32] width 17 height 17
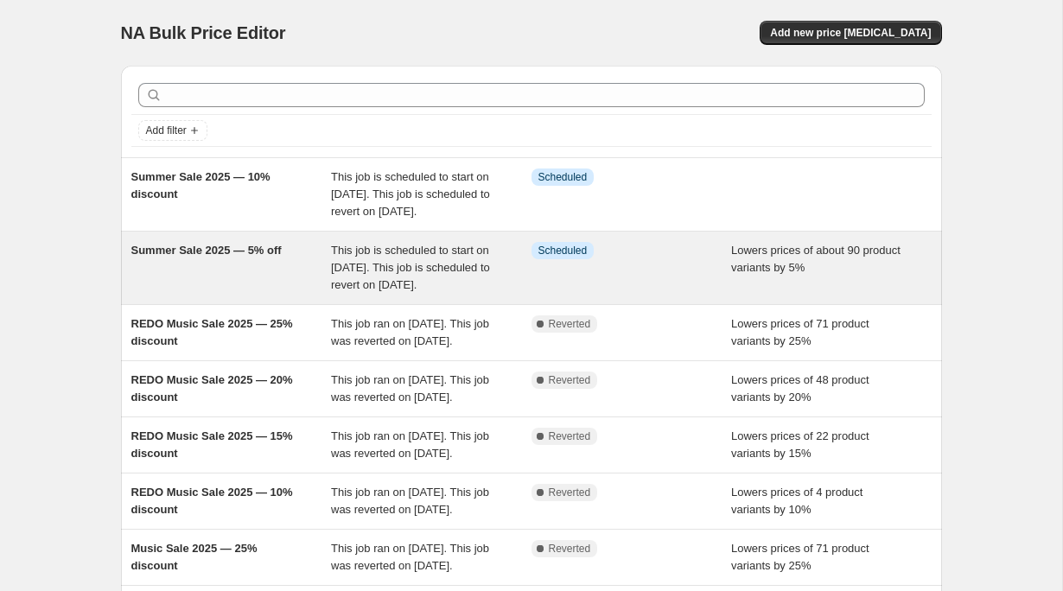
click at [252, 257] on span "Summer Sale 2025 — 5% off" at bounding box center [206, 250] width 150 height 13
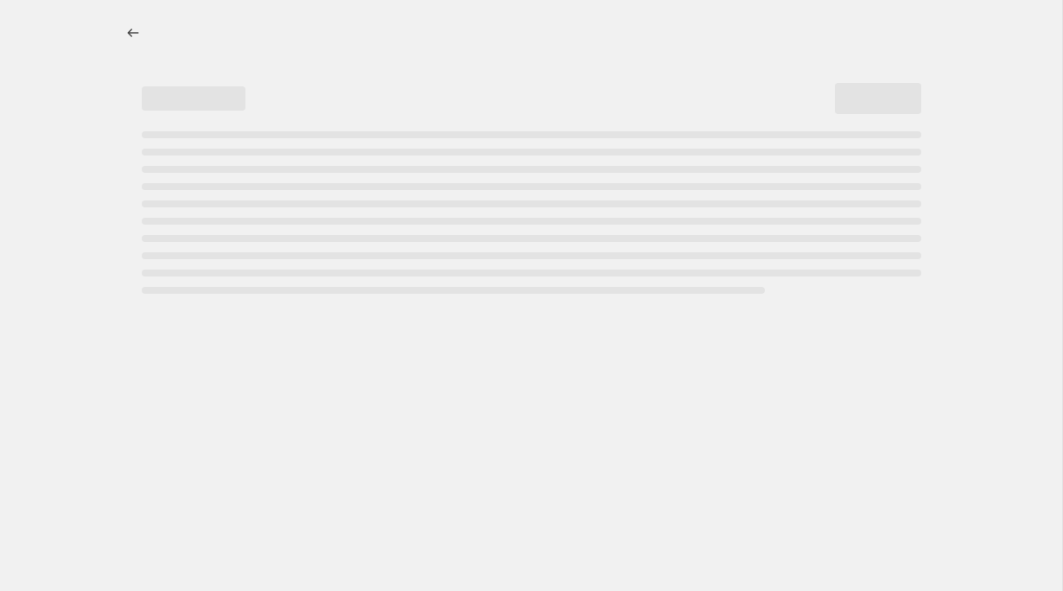
select select "percentage"
select select "tag"
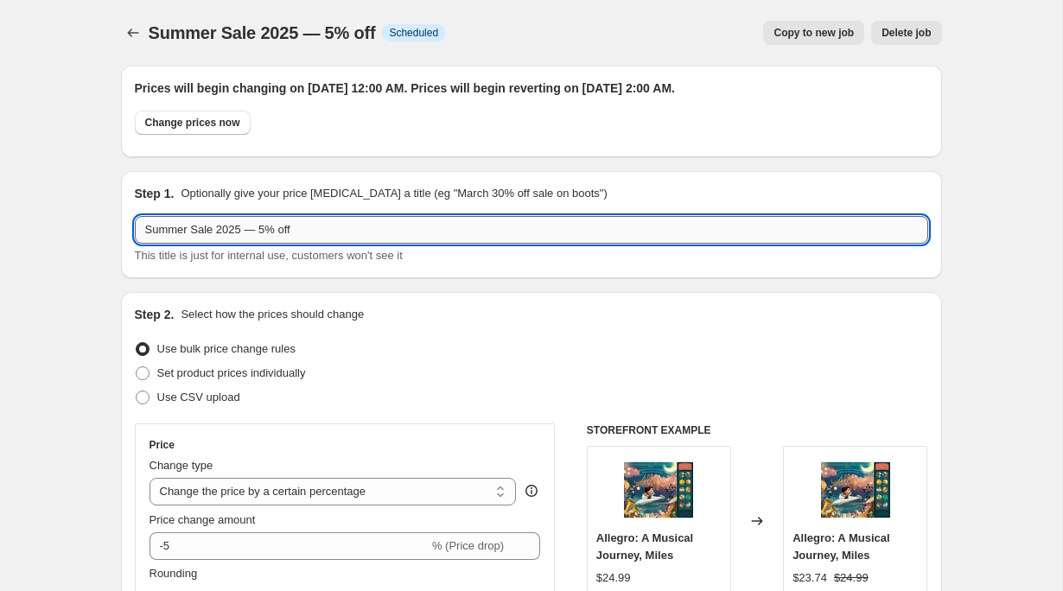
click at [292, 223] on input "Summer Sale 2025 — 5% off" at bounding box center [532, 230] width 794 height 28
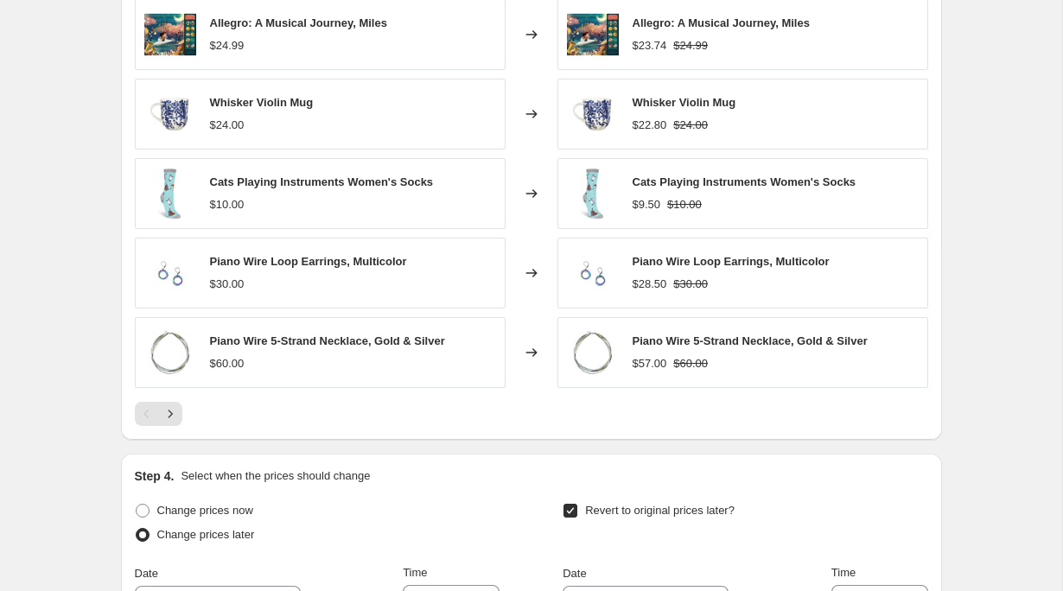
scroll to position [1705, 0]
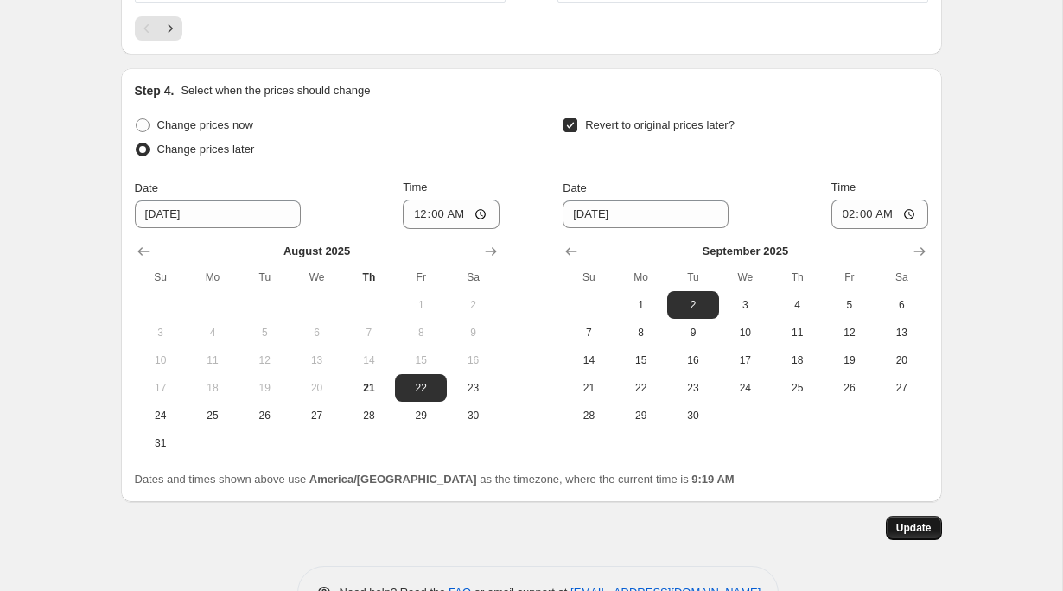
type input "Summer Sale 2025 — 5% discount"
click at [924, 526] on span "Update" at bounding box center [913, 528] width 35 height 14
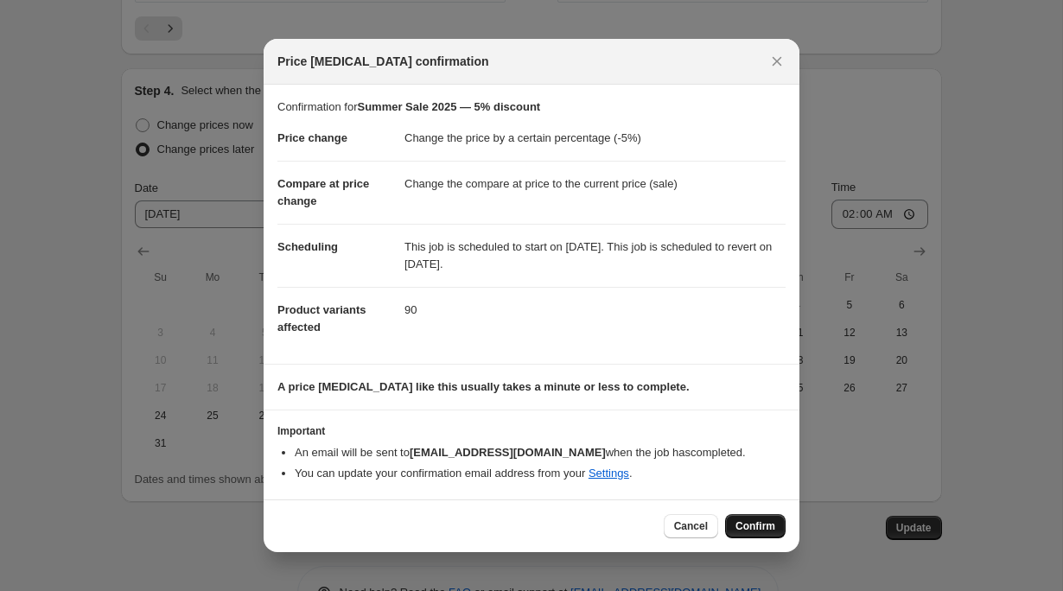
click at [751, 520] on span "Confirm" at bounding box center [756, 527] width 40 height 14
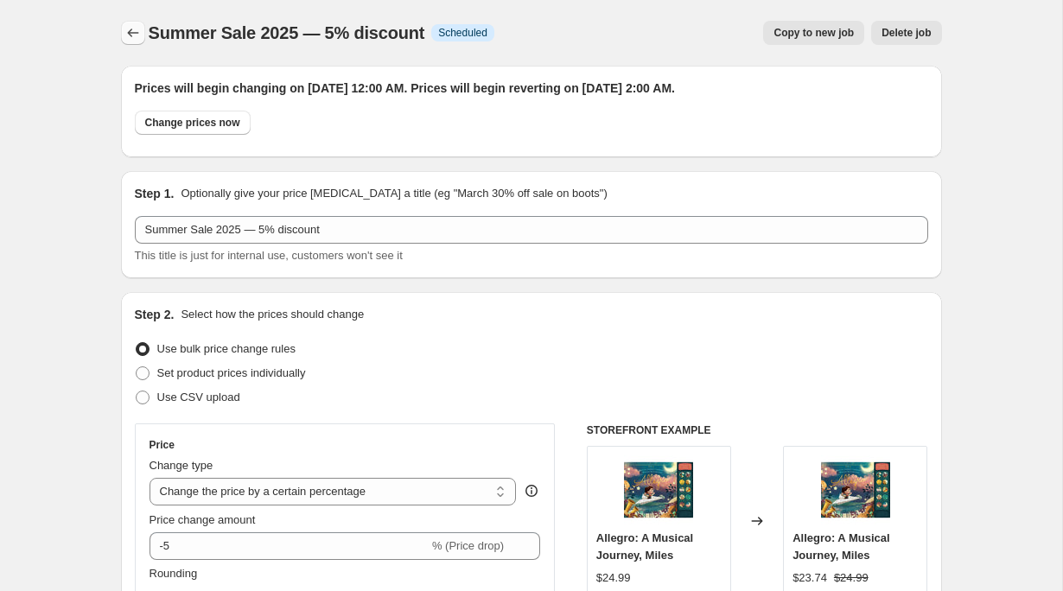
click at [135, 31] on icon "Price change jobs" at bounding box center [132, 32] width 17 height 17
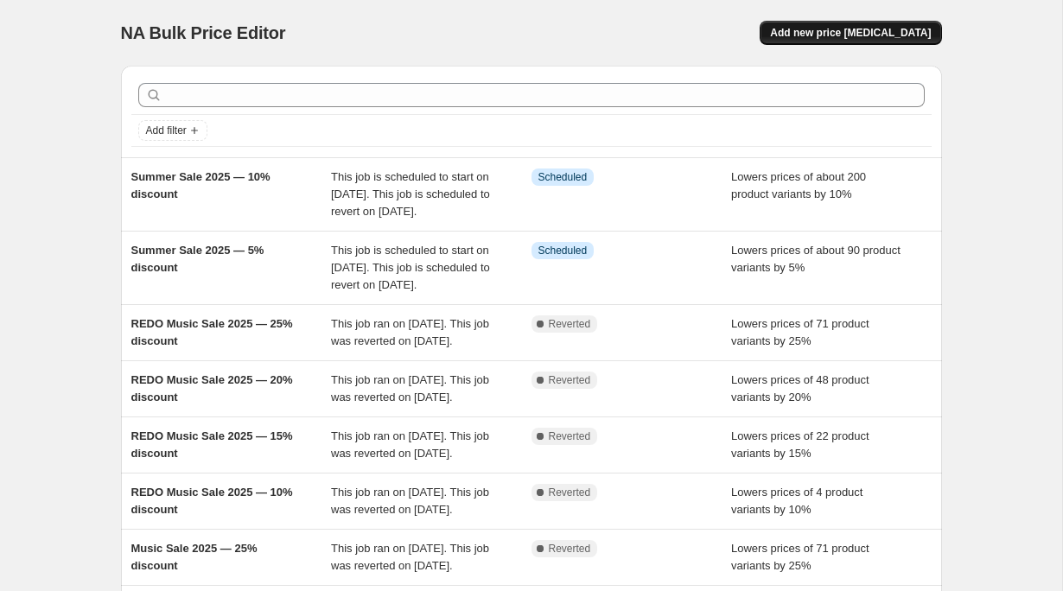
click at [870, 29] on span "Add new price [MEDICAL_DATA]" at bounding box center [850, 33] width 161 height 14
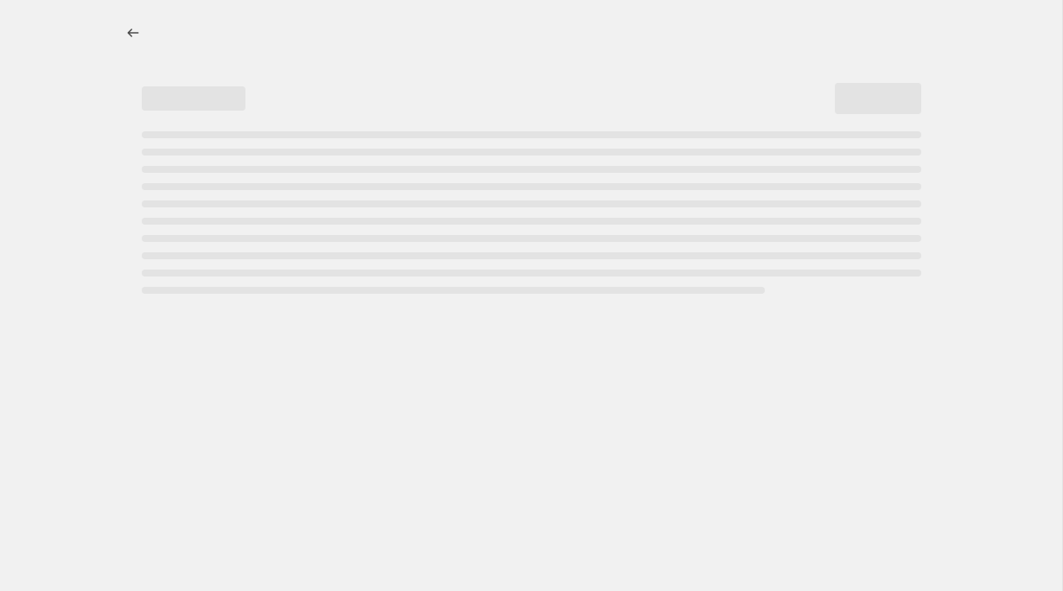
select select "percentage"
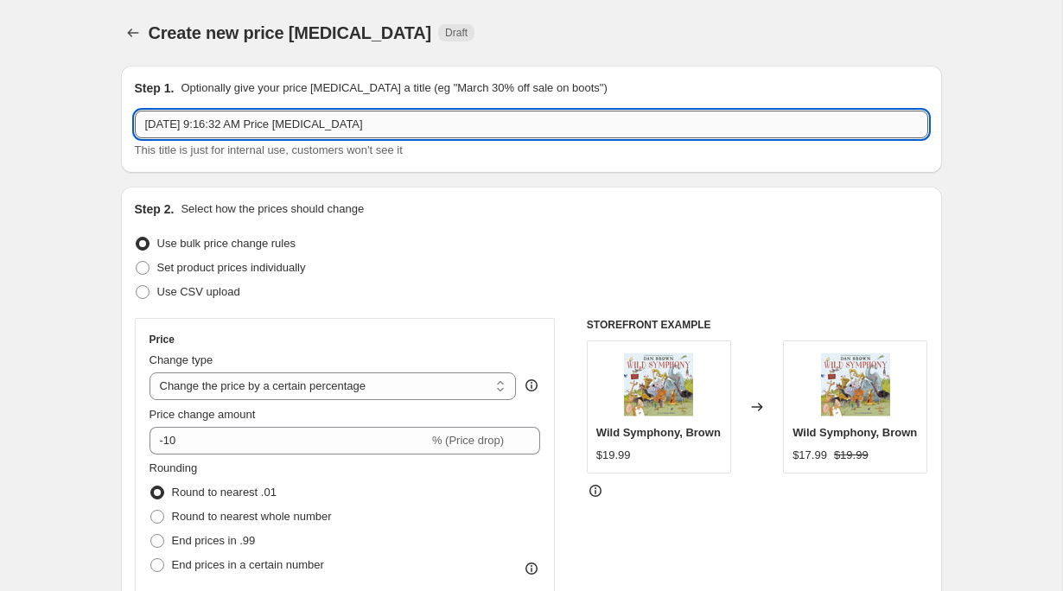
click at [248, 122] on input "[DATE] 9:16:32 AM Price [MEDICAL_DATA]" at bounding box center [532, 125] width 794 height 28
paste input "Summer Sale 2025 — 10% discount"
click at [277, 124] on input "Summer Sale 2025 — 10% discount" at bounding box center [532, 125] width 794 height 28
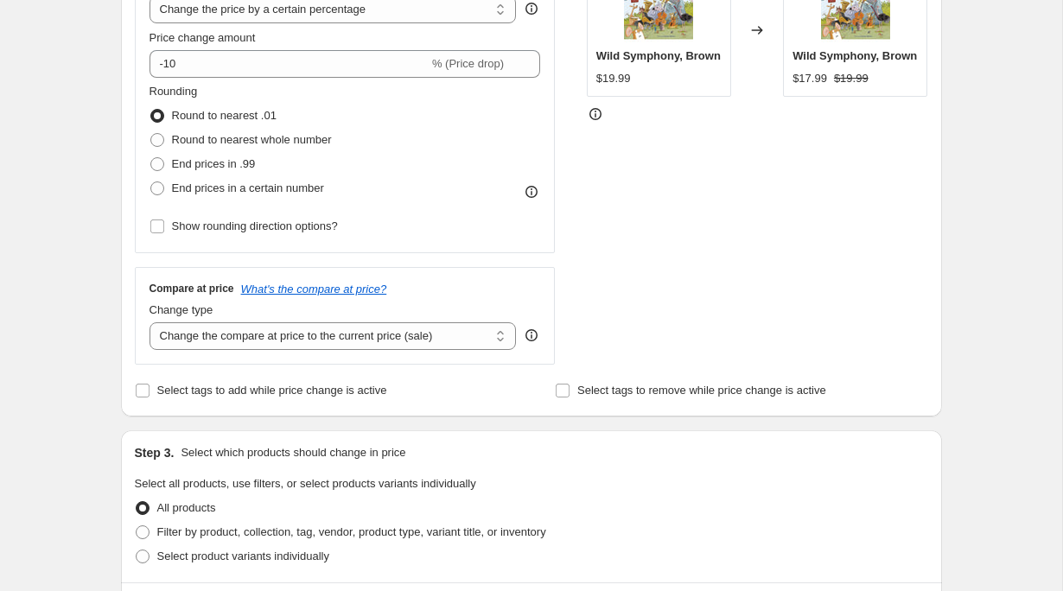
scroll to position [301, 0]
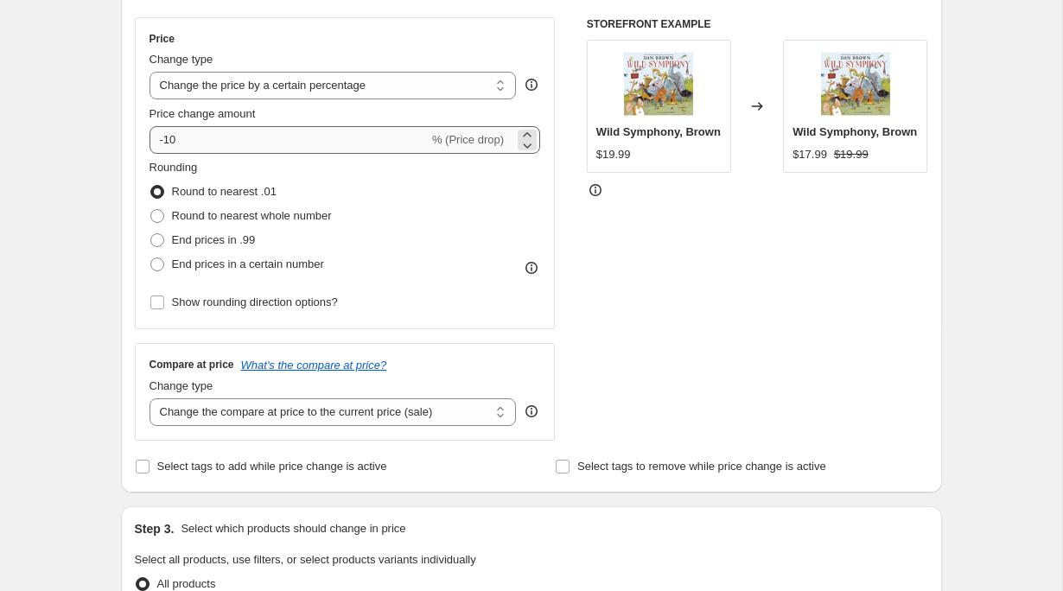
type input "Summer Sale 2025 — 15% discount"
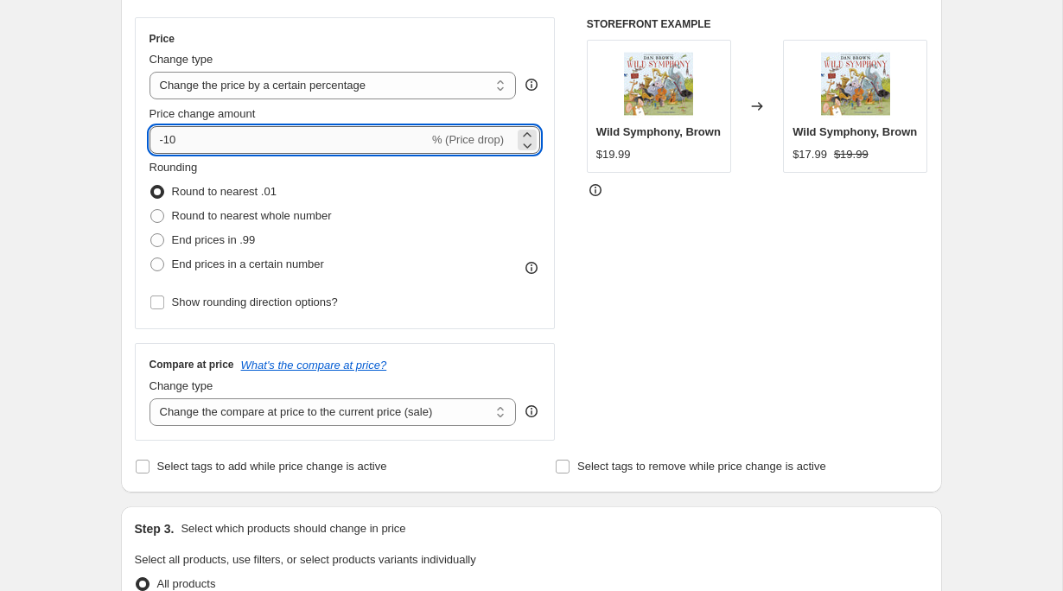
click at [223, 137] on input "-10" at bounding box center [289, 140] width 279 height 28
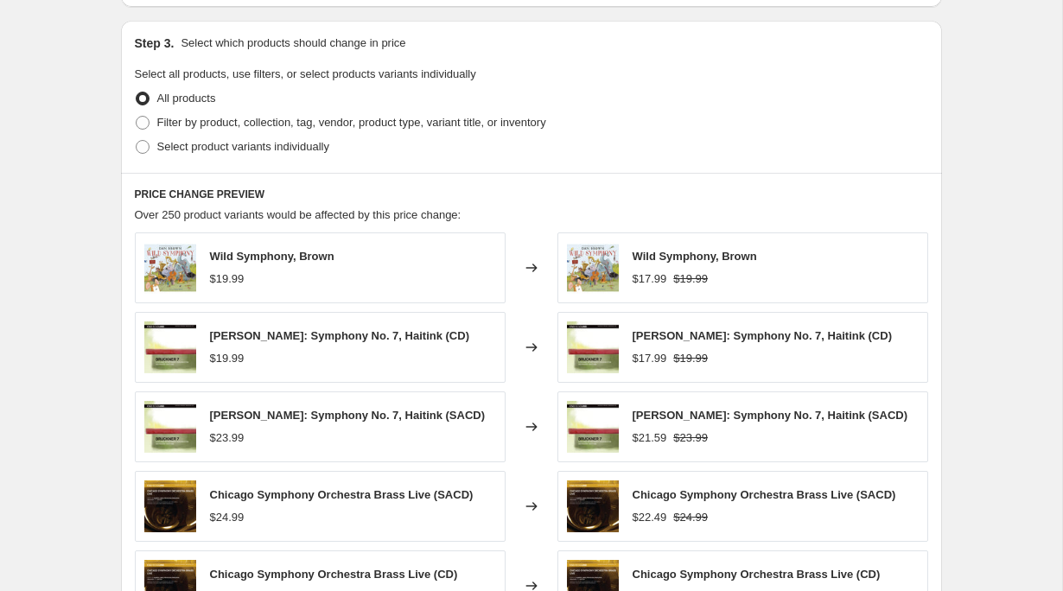
scroll to position [796, 0]
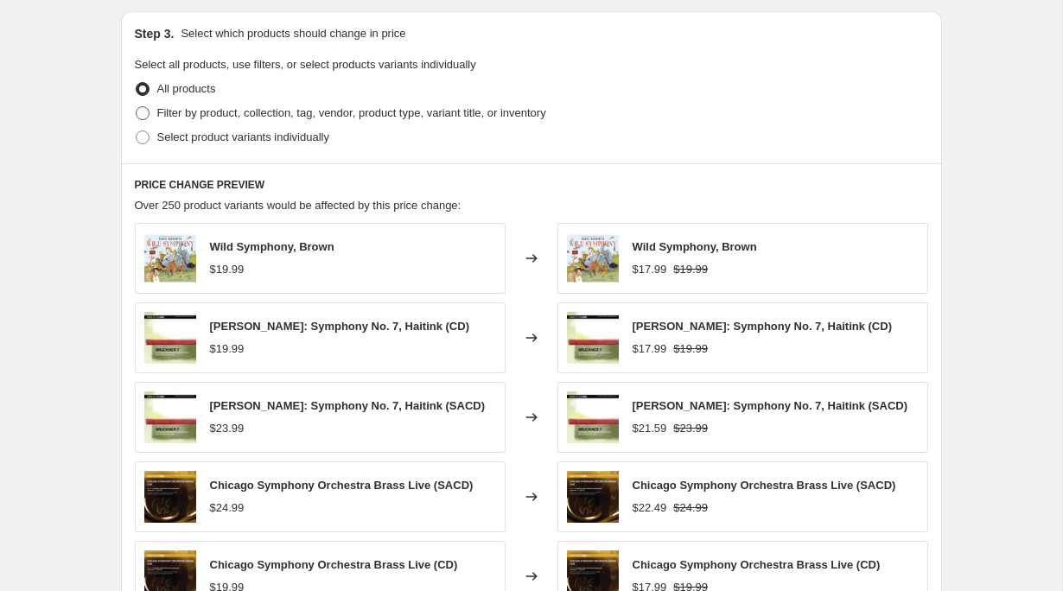
type input "-15"
click at [245, 111] on span "Filter by product, collection, tag, vendor, product type, variant title, or inv…" at bounding box center [351, 112] width 389 height 13
click at [137, 107] on input "Filter by product, collection, tag, vendor, product type, variant title, or inv…" at bounding box center [136, 106] width 1 height 1
radio input "true"
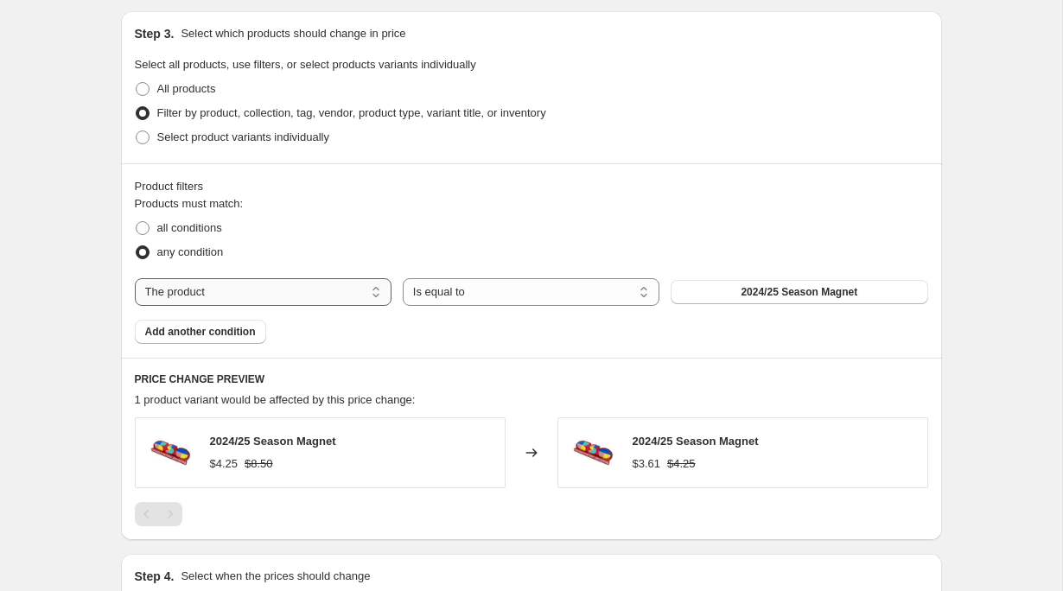
click at [317, 288] on select "The product The product's collection The product's tag The product's vendor The…" at bounding box center [263, 292] width 257 height 28
select select "tag"
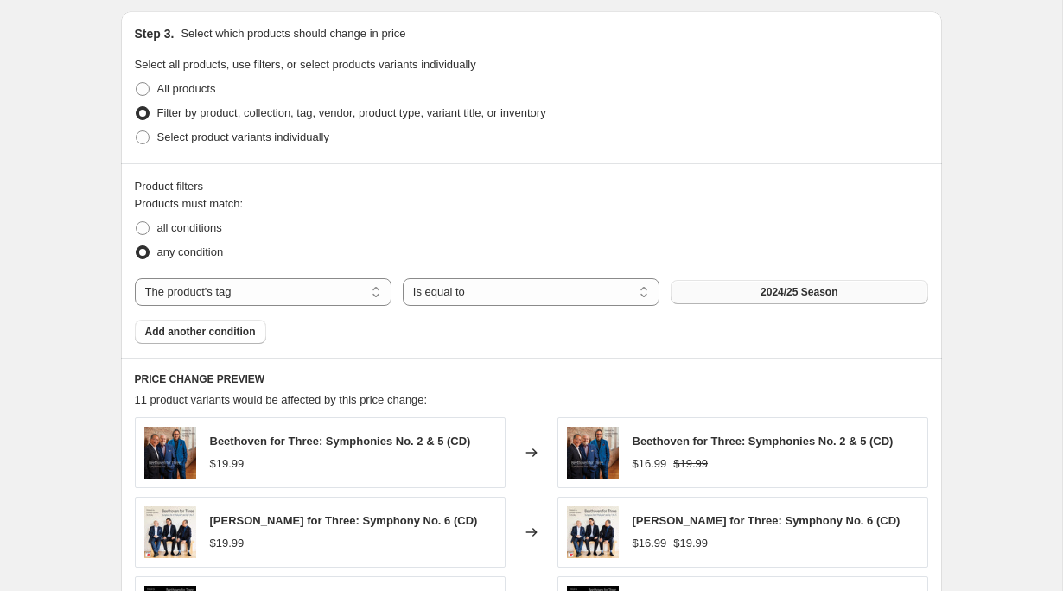
click at [765, 287] on span "2024/25 Season" at bounding box center [799, 292] width 77 height 14
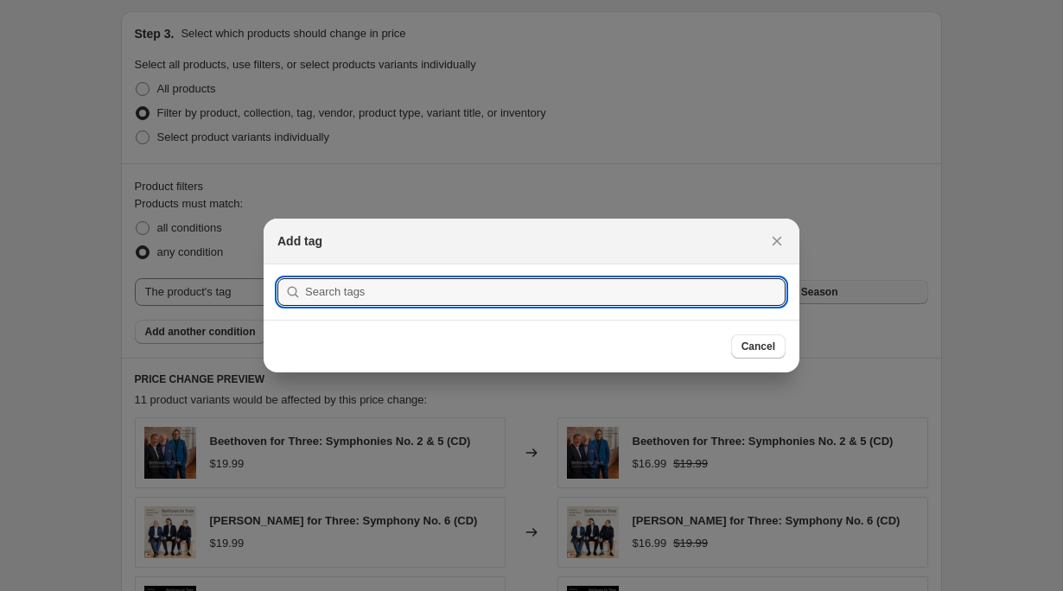
scroll to position [0, 0]
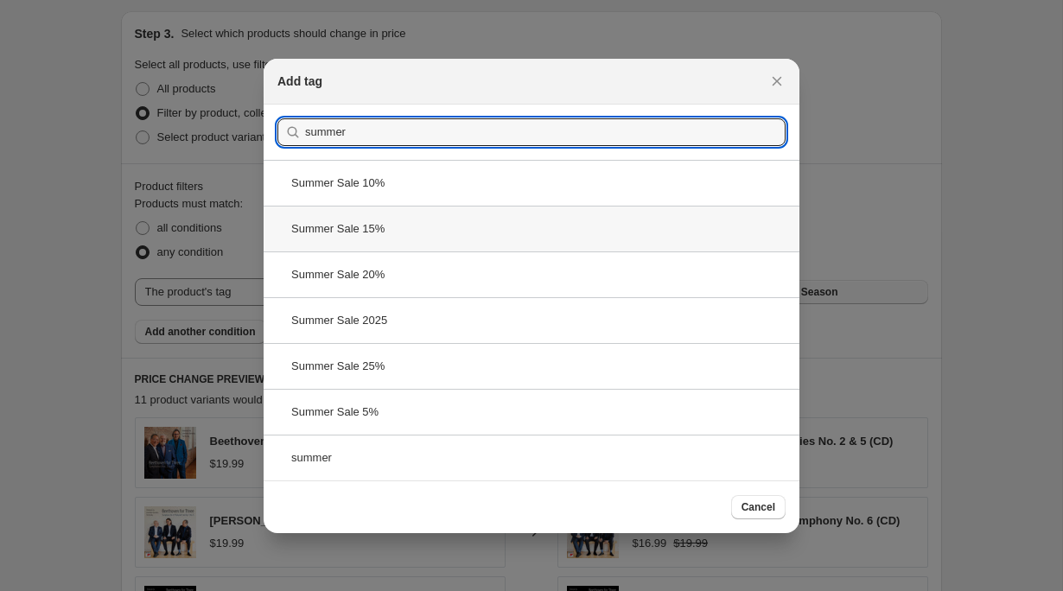
type input "summer"
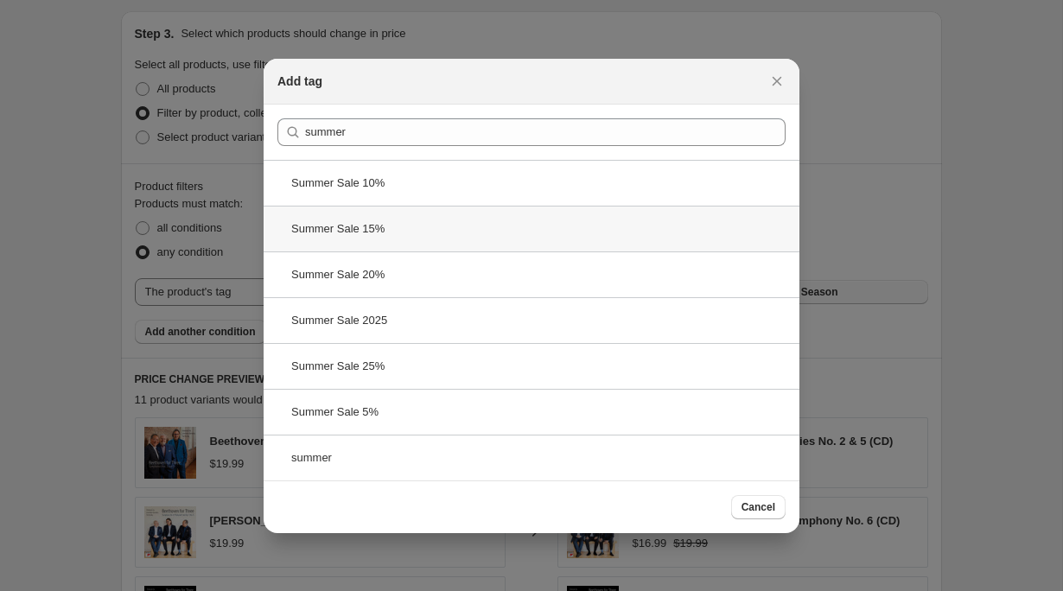
click at [405, 243] on div "Summer Sale 15%" at bounding box center [532, 229] width 536 height 46
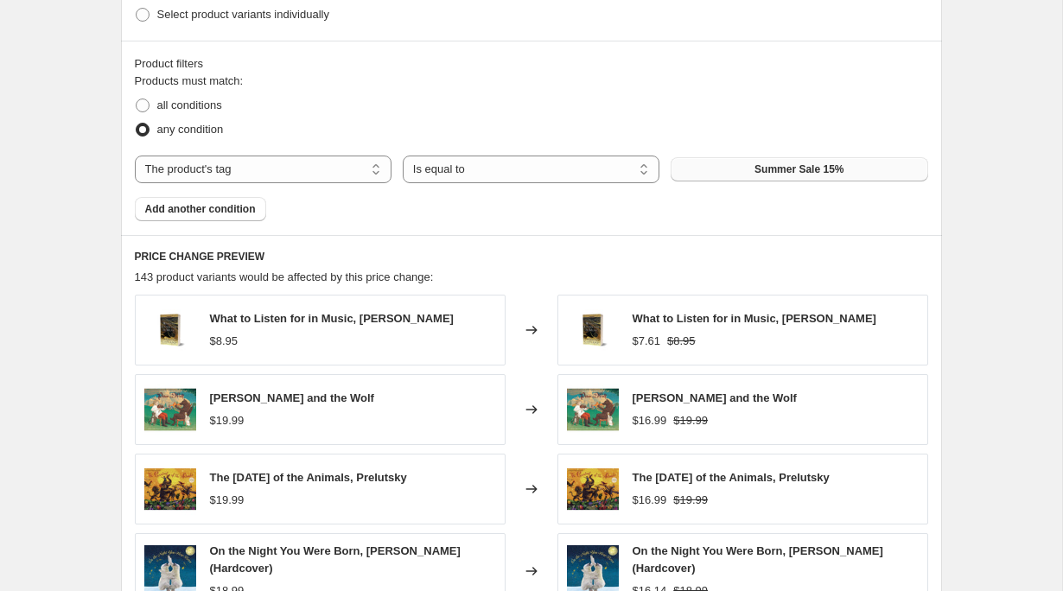
scroll to position [1331, 0]
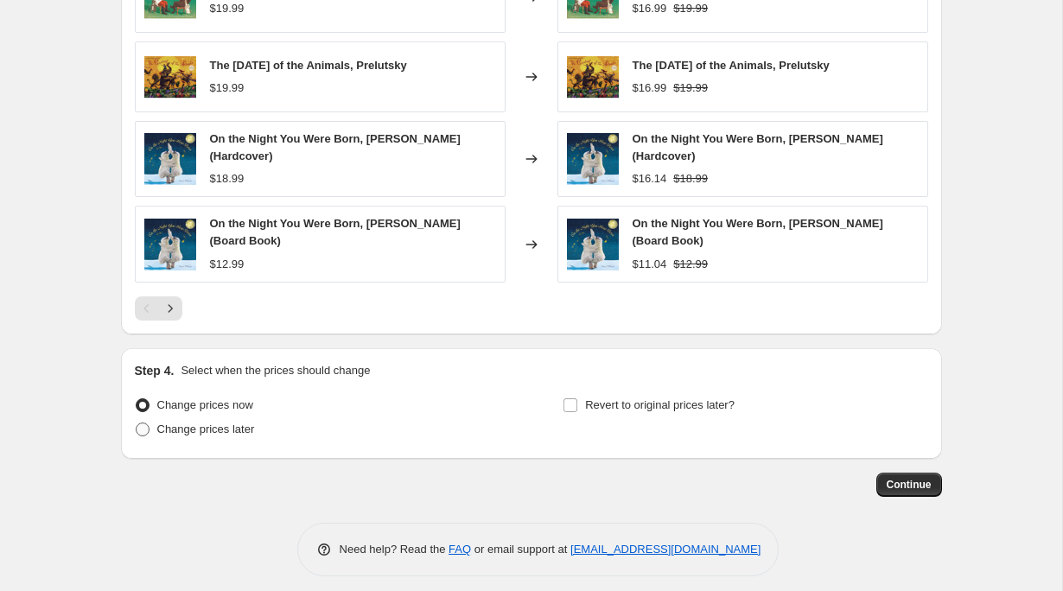
click at [241, 424] on span "Change prices later" at bounding box center [206, 429] width 98 height 13
click at [137, 424] on input "Change prices later" at bounding box center [136, 423] width 1 height 1
radio input "true"
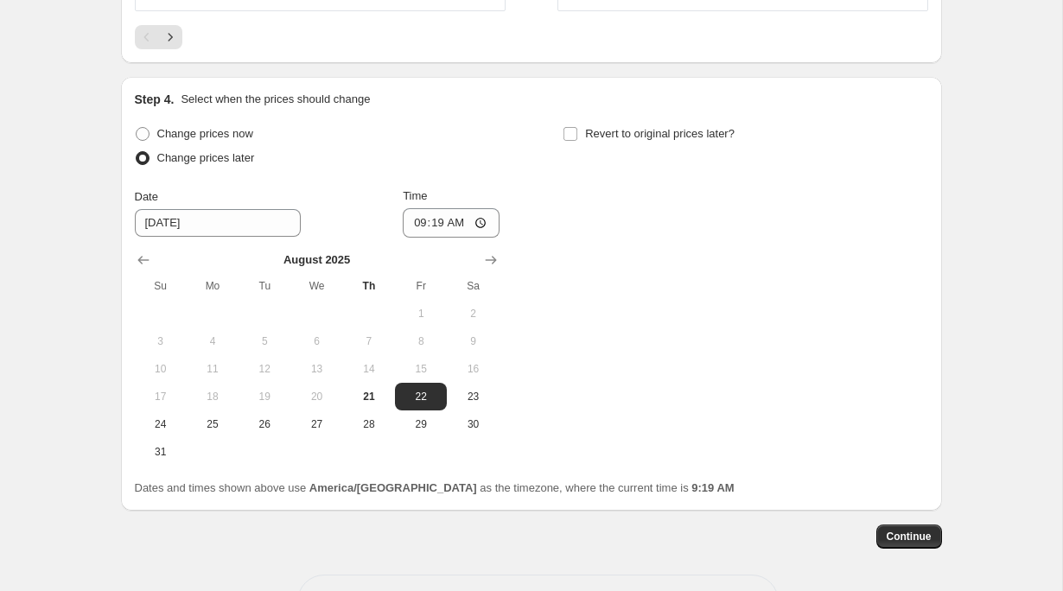
scroll to position [1620, 0]
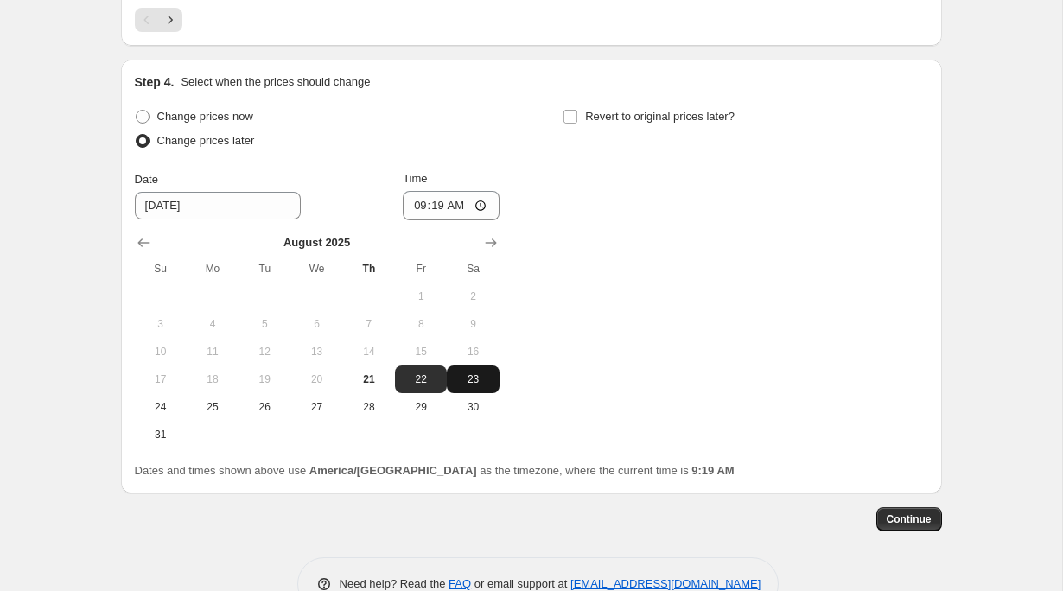
click at [487, 373] on span "23" at bounding box center [473, 380] width 38 height 14
type input "[DATE]"
click at [420, 194] on input "09:19" at bounding box center [451, 205] width 97 height 29
click at [420, 194] on input "02:10" at bounding box center [451, 205] width 97 height 29
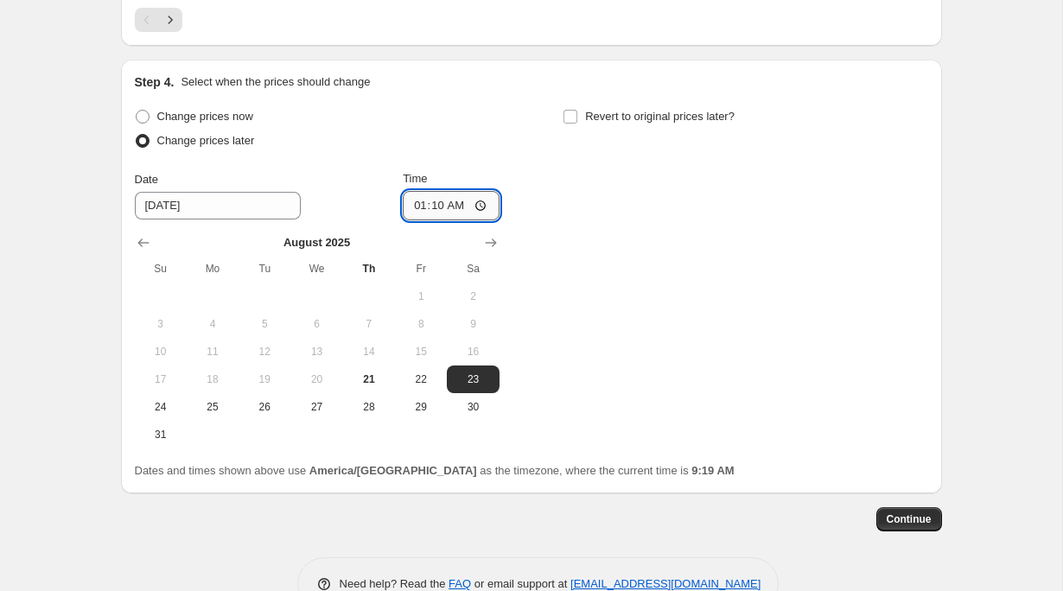
type input "00:10"
click at [623, 110] on span "Revert to original prices later?" at bounding box center [660, 116] width 150 height 13
click at [577, 110] on input "Revert to original prices later?" at bounding box center [571, 117] width 14 height 14
checkbox input "true"
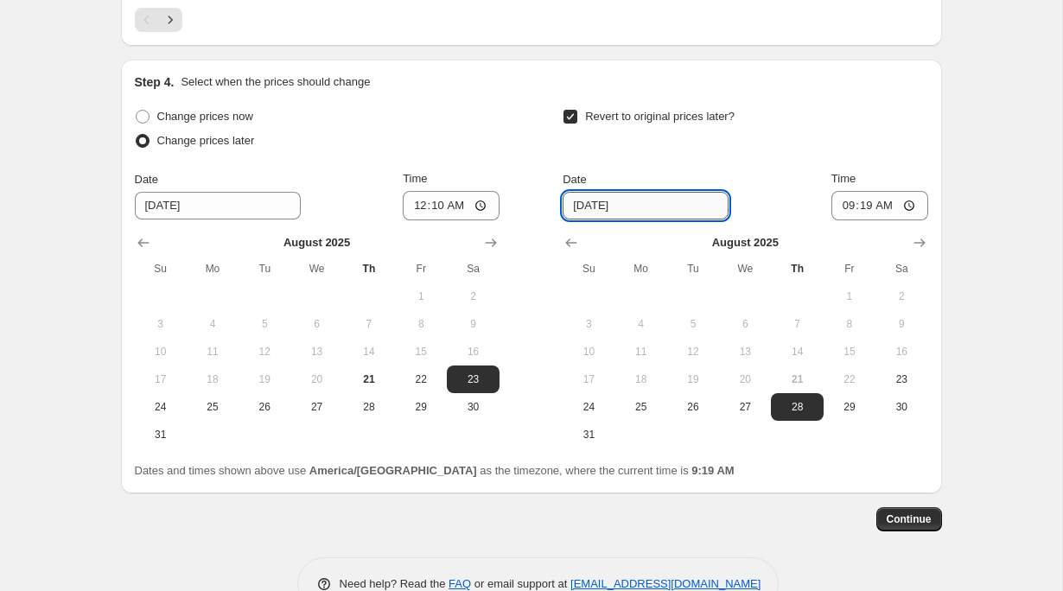
click at [672, 192] on input "[DATE]" at bounding box center [646, 206] width 166 height 28
click at [426, 373] on span "22" at bounding box center [421, 380] width 38 height 14
type input "[DATE]"
click at [629, 192] on input "[DATE]" at bounding box center [646, 206] width 166 height 28
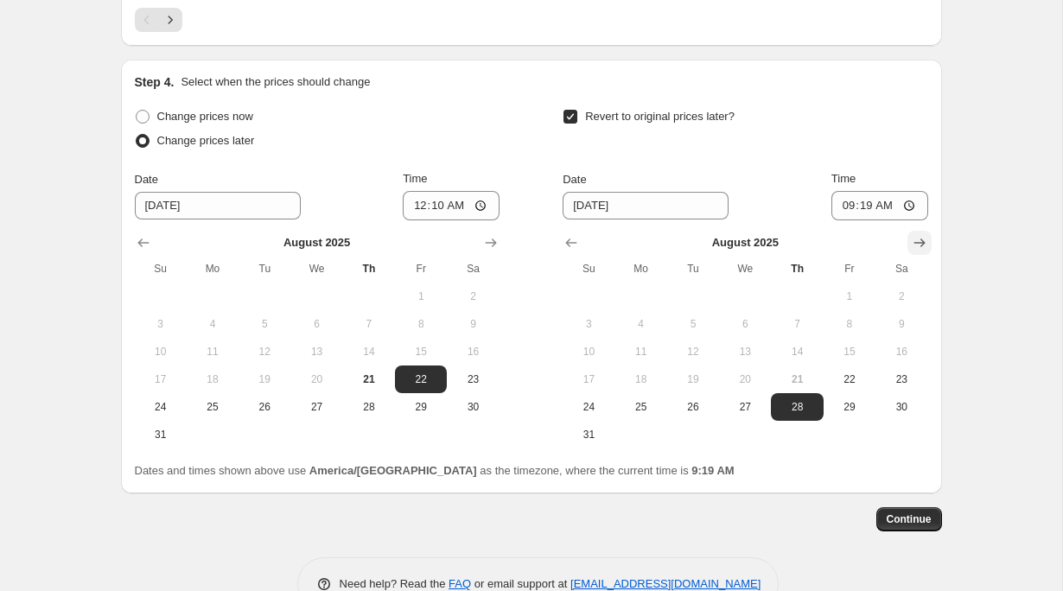
click at [926, 234] on icon "Show next month, September 2025" at bounding box center [919, 242] width 17 height 17
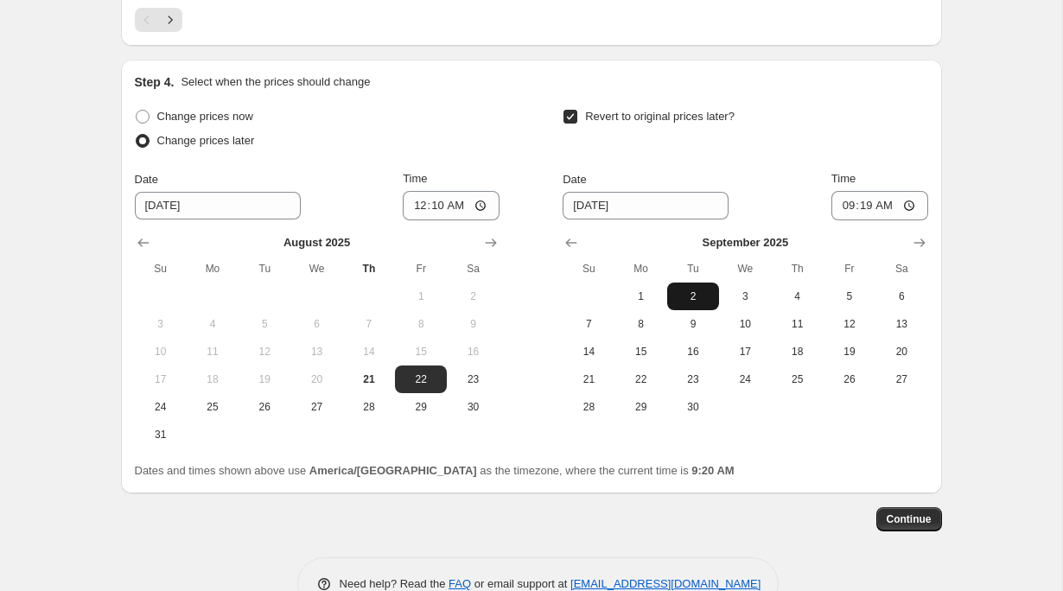
click at [707, 290] on span "2" at bounding box center [693, 297] width 38 height 14
type input "[DATE]"
click at [839, 195] on input "09:19" at bounding box center [880, 205] width 97 height 29
type input "02:10"
click at [915, 513] on span "Continue" at bounding box center [909, 520] width 45 height 14
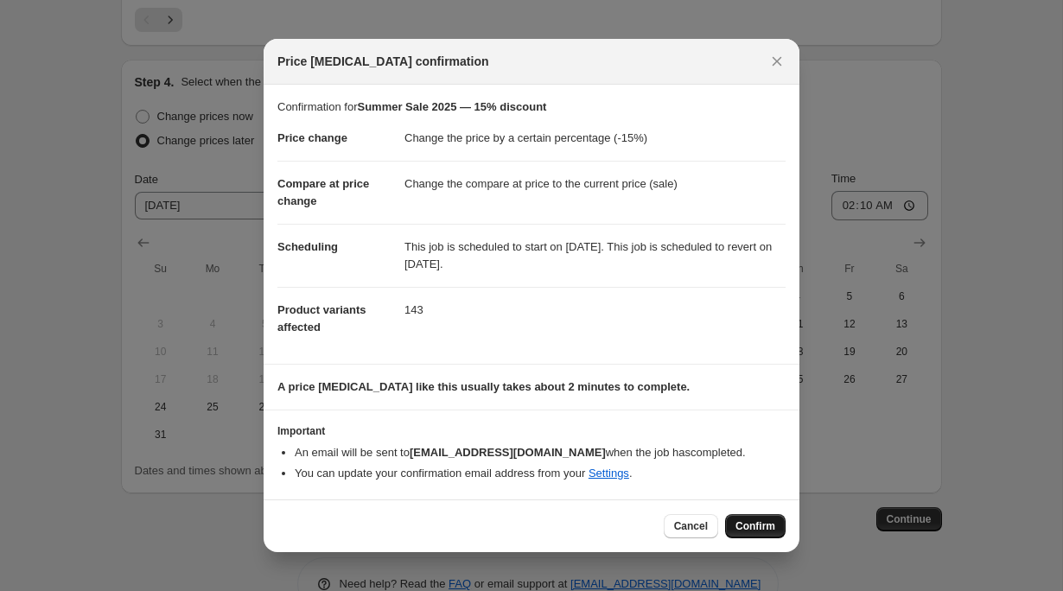
click at [754, 525] on span "Confirm" at bounding box center [756, 527] width 40 height 14
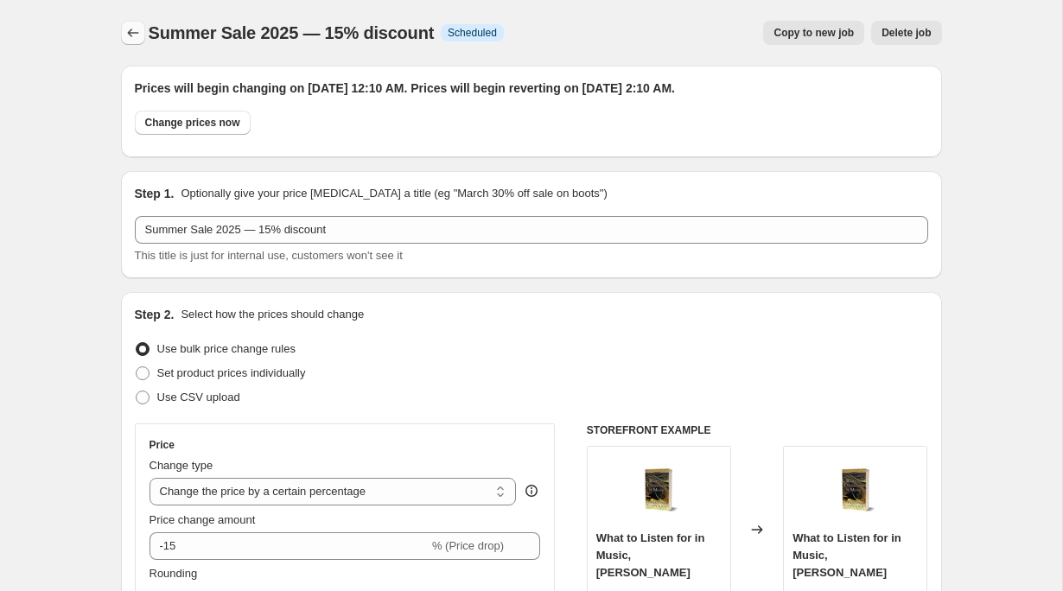
click at [137, 37] on icon "Price change jobs" at bounding box center [132, 32] width 17 height 17
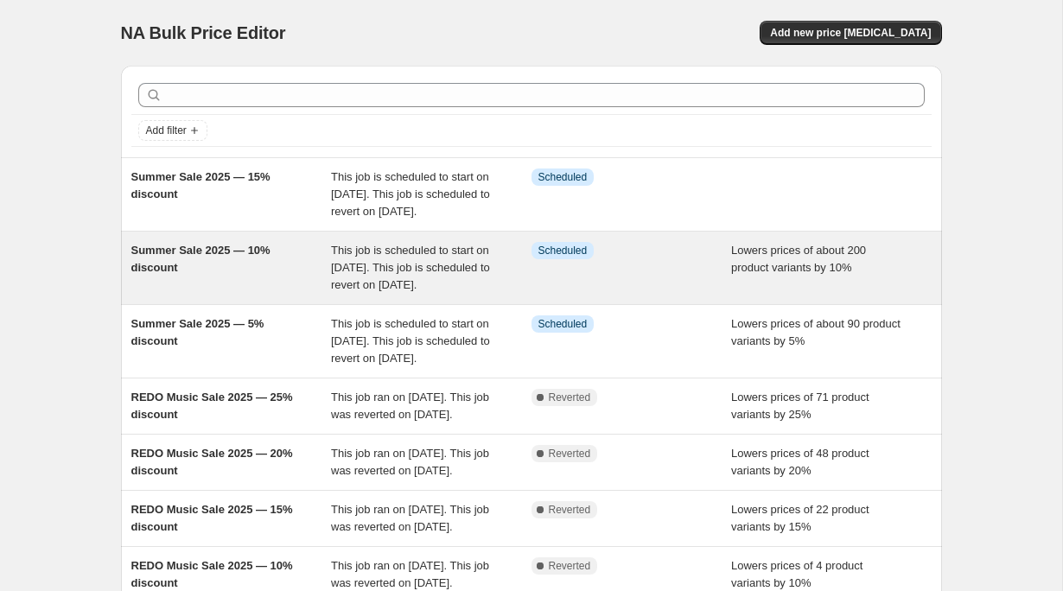
click at [344, 294] on div "This job is scheduled to start on [DATE]. This job is scheduled to revert on [D…" at bounding box center [431, 268] width 201 height 52
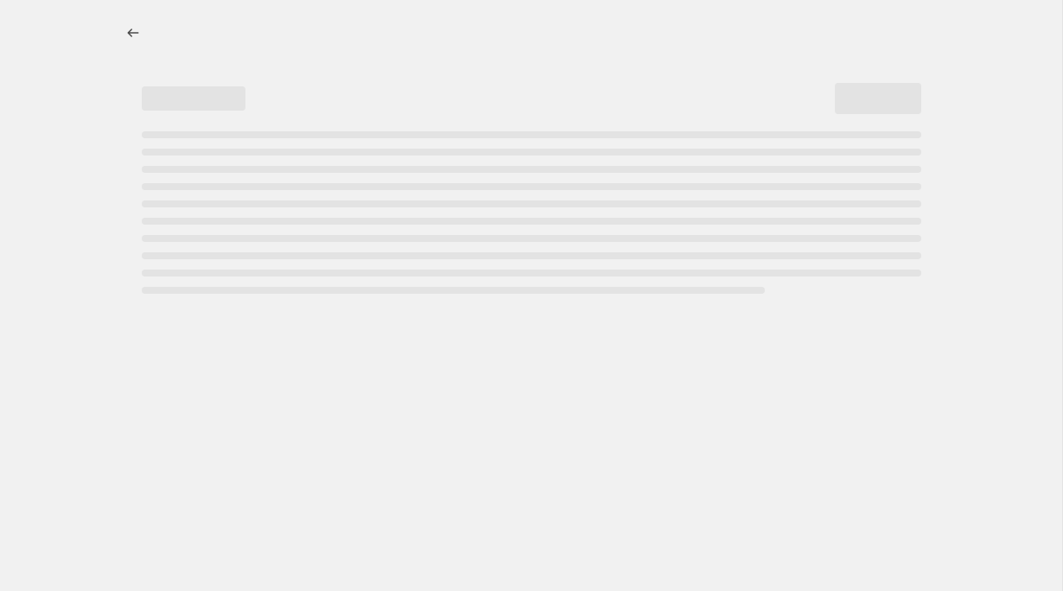
select select "percentage"
select select "tag"
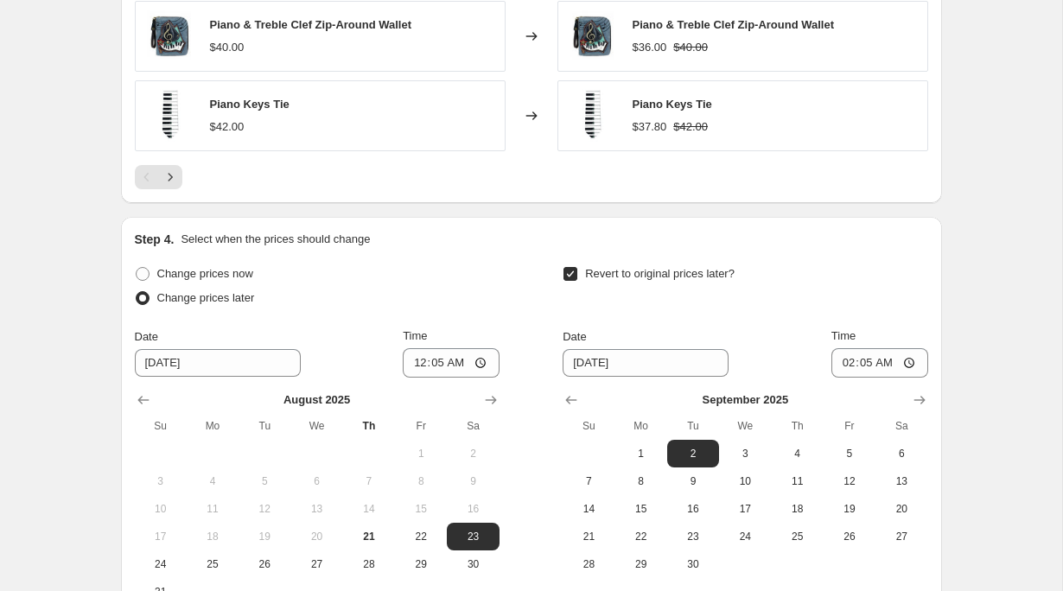
scroll to position [1760, 0]
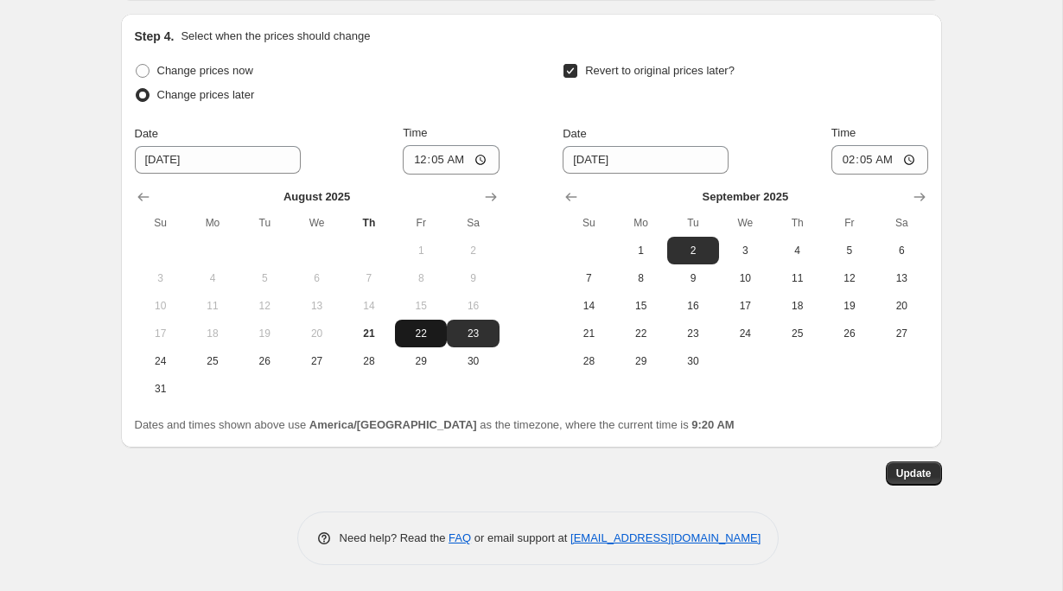
click at [426, 336] on span "22" at bounding box center [421, 334] width 38 height 14
type input "[DATE]"
click at [910, 477] on span "Update" at bounding box center [913, 474] width 35 height 14
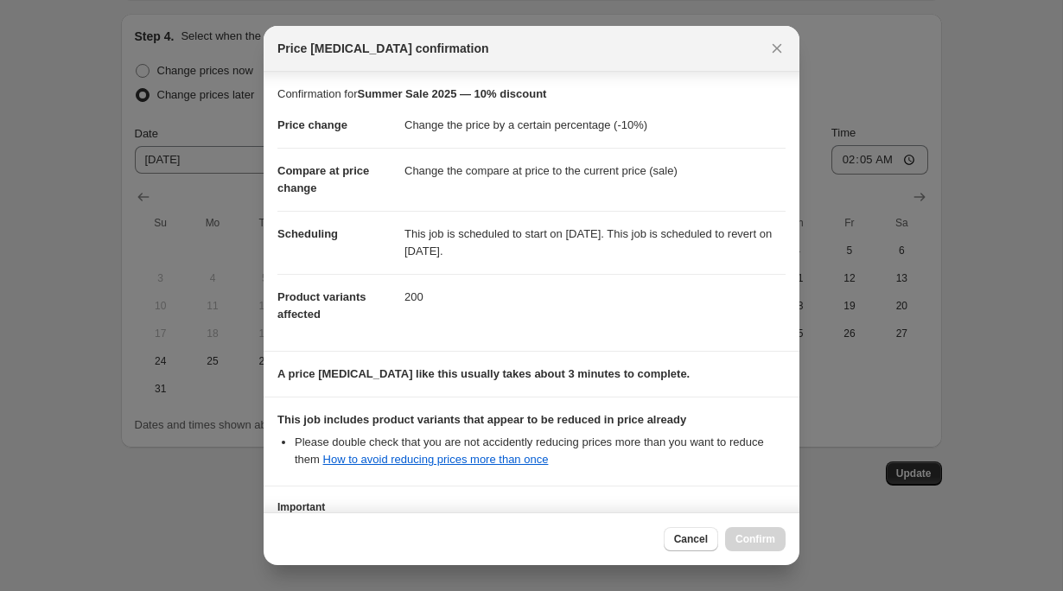
scroll to position [133, 0]
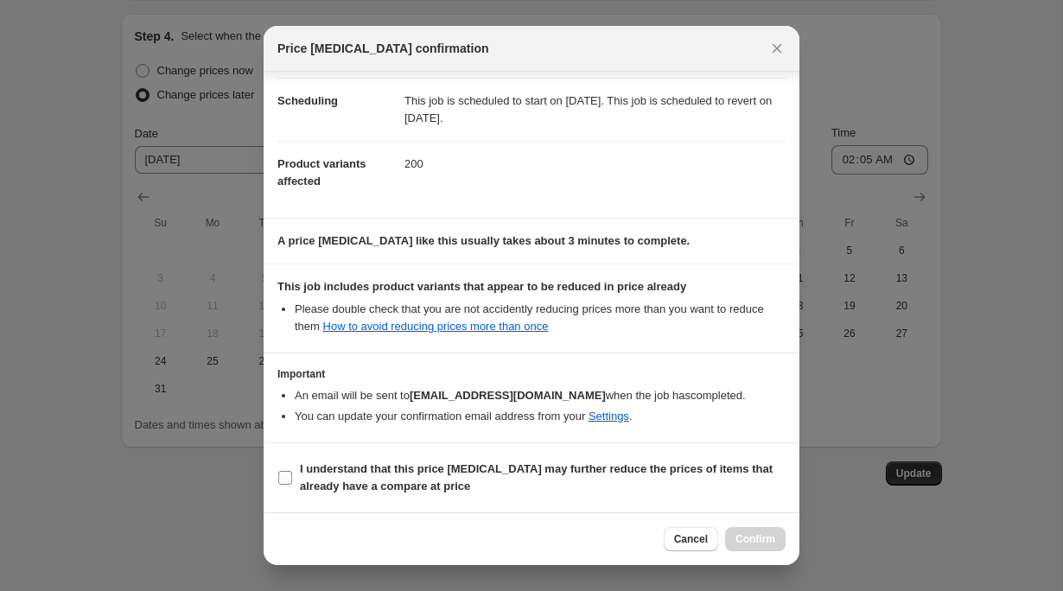
click at [454, 457] on label "I understand that this price [MEDICAL_DATA] may further reduce the prices of it…" at bounding box center [531, 477] width 508 height 41
click at [292, 471] on input "I understand that this price [MEDICAL_DATA] may further reduce the prices of it…" at bounding box center [285, 478] width 14 height 14
checkbox input "true"
click at [741, 533] on span "Confirm" at bounding box center [756, 539] width 40 height 14
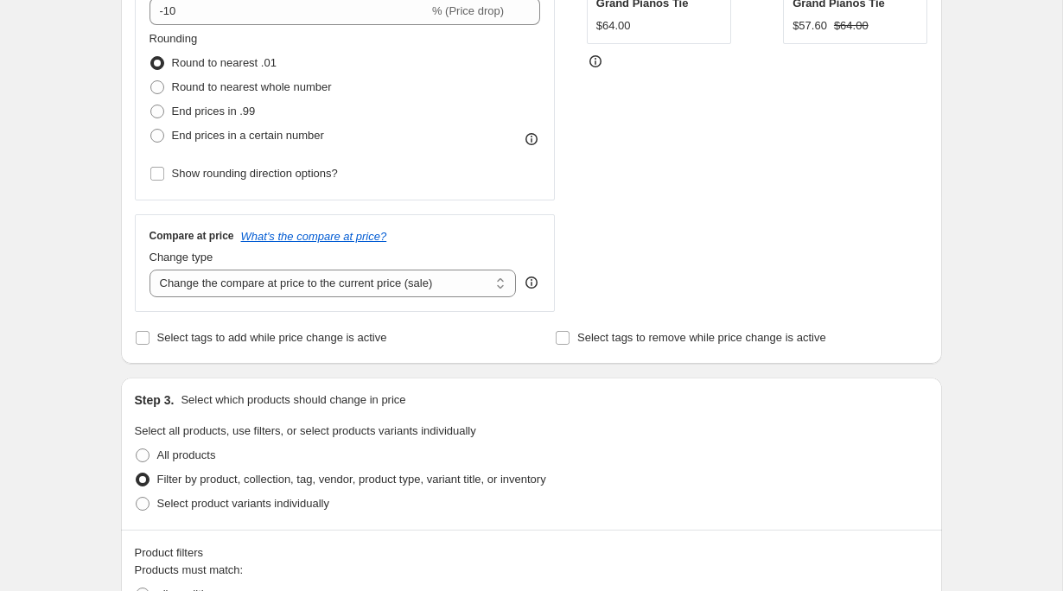
scroll to position [0, 0]
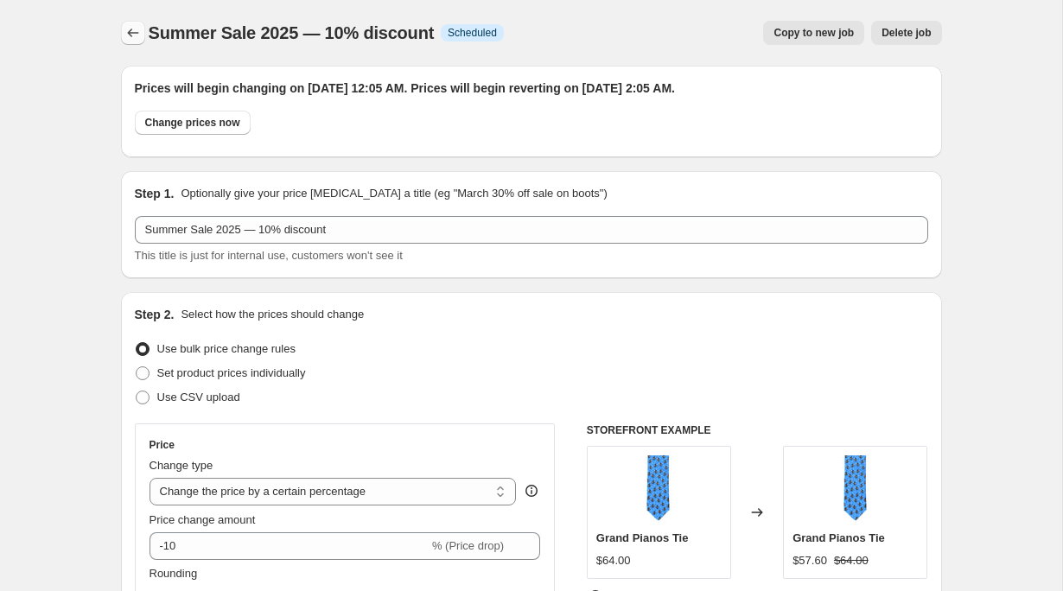
click at [123, 33] on button "Price change jobs" at bounding box center [133, 33] width 24 height 24
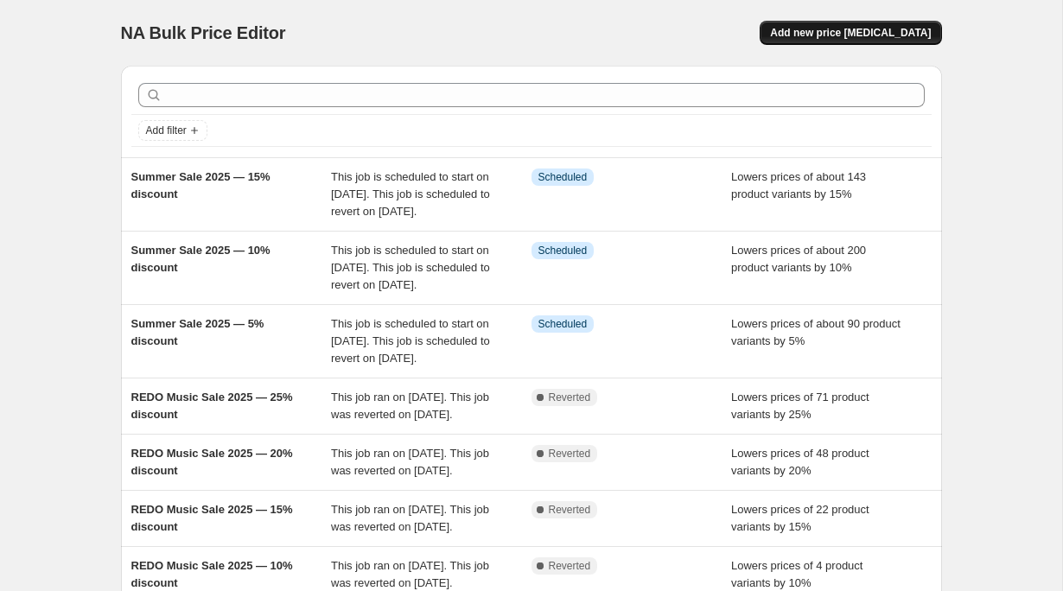
click at [877, 35] on span "Add new price [MEDICAL_DATA]" at bounding box center [850, 33] width 161 height 14
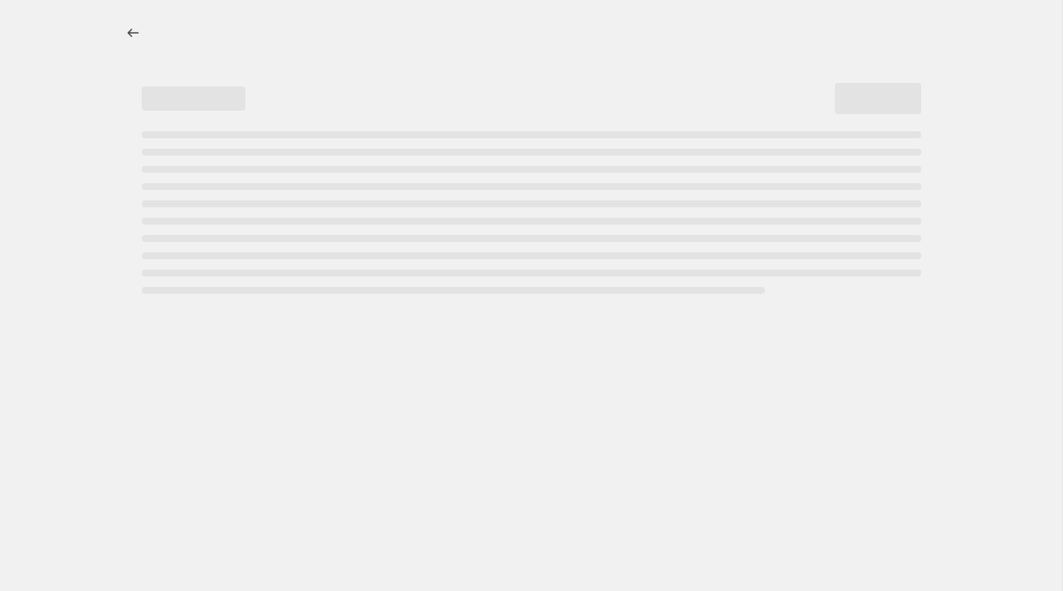
select select "percentage"
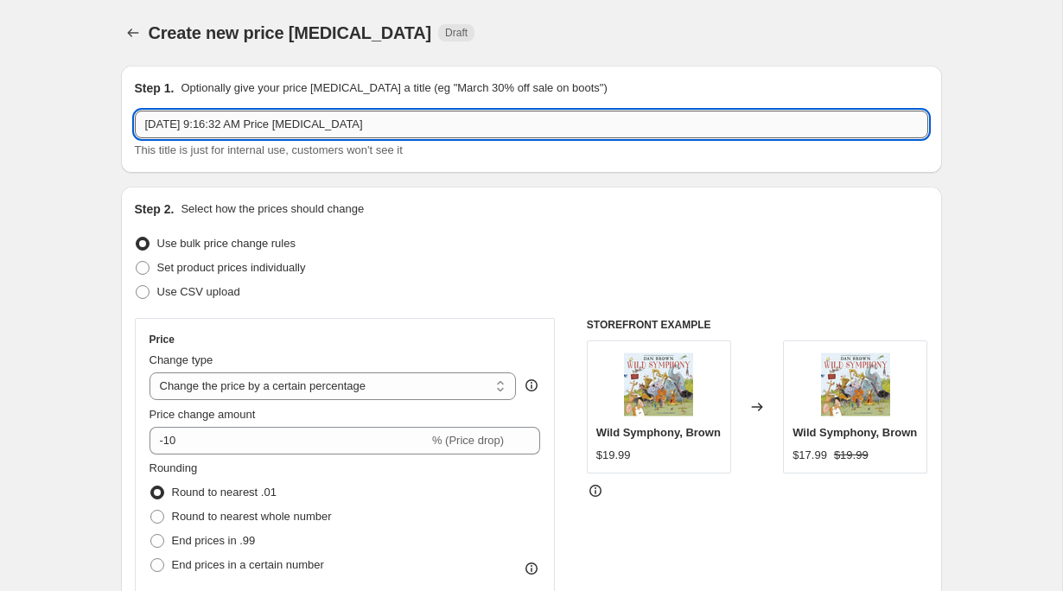
click at [341, 118] on input "[DATE] 9:16:32 AM Price [MEDICAL_DATA]" at bounding box center [532, 125] width 794 height 28
paste input "Summer Sale 2025 — 10% discount"
click at [264, 126] on input "Summer Sale 2025 — 10% discount" at bounding box center [532, 125] width 794 height 28
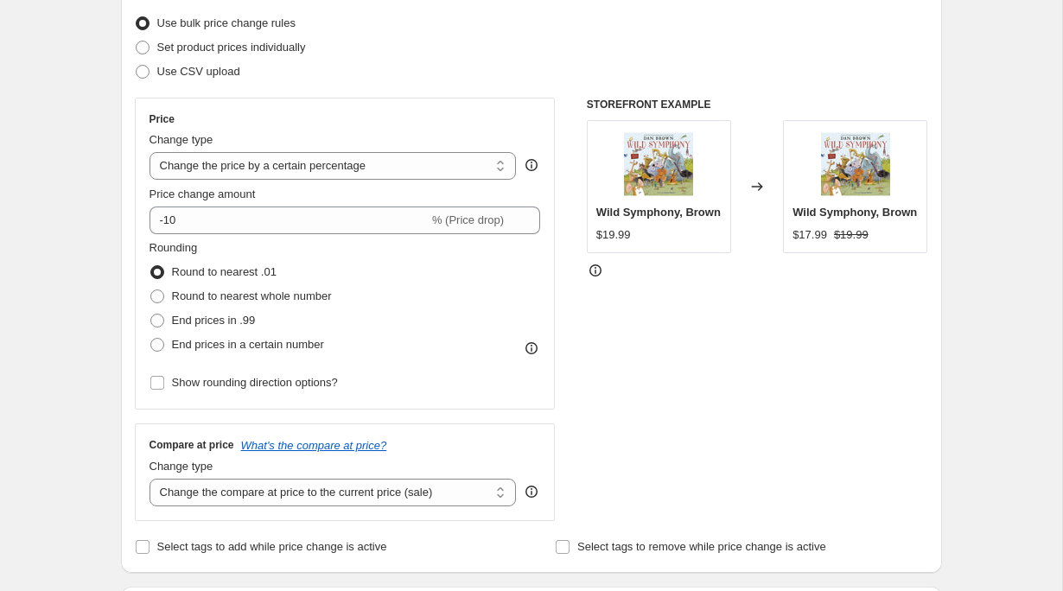
scroll to position [244, 0]
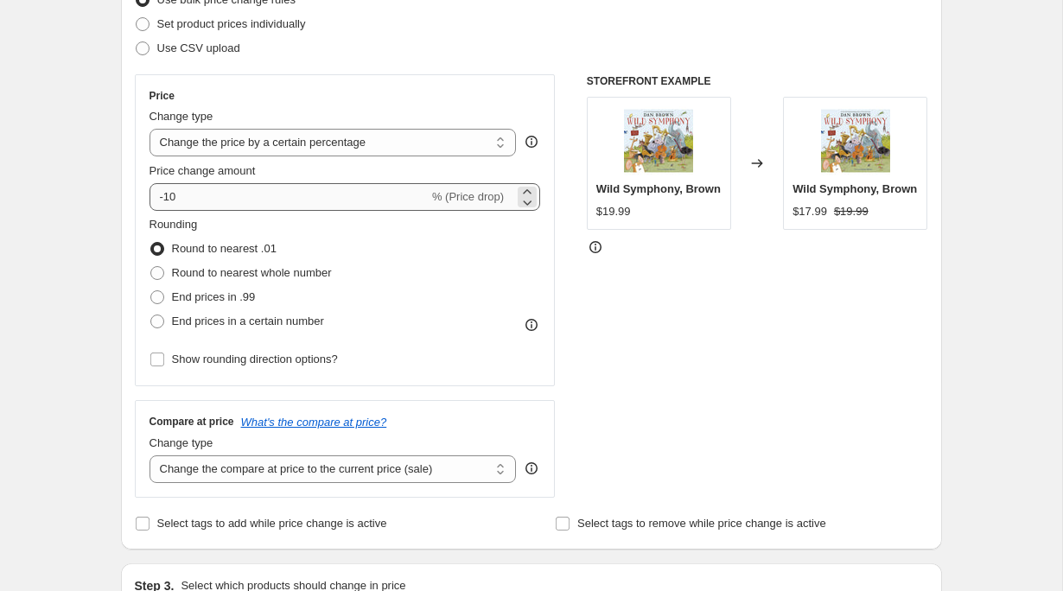
type input "Summer Sale 2025 — 20% discount"
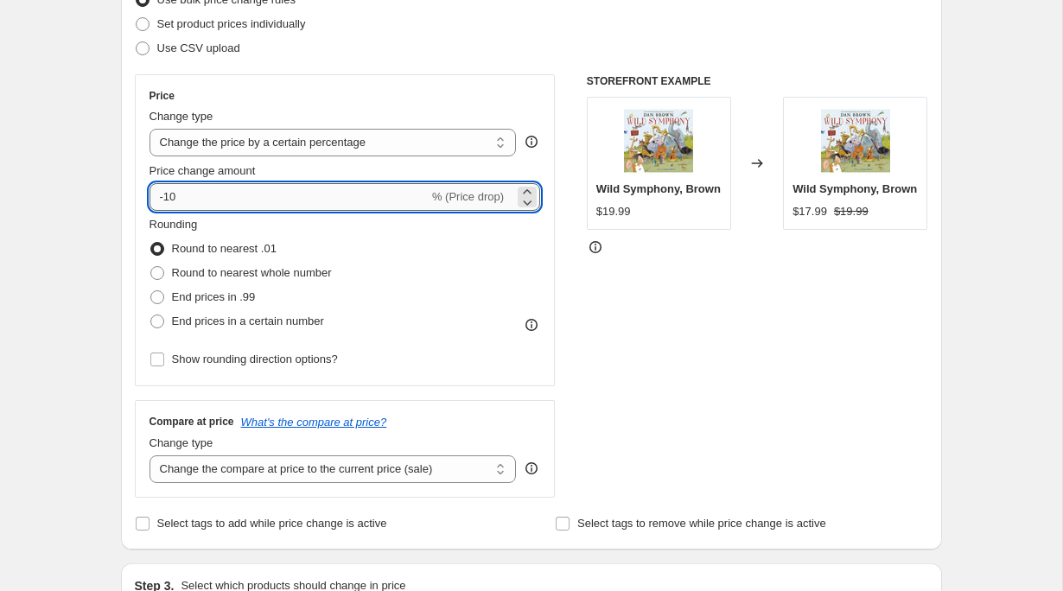
click at [245, 199] on input "-10" at bounding box center [289, 197] width 279 height 28
type input "-1"
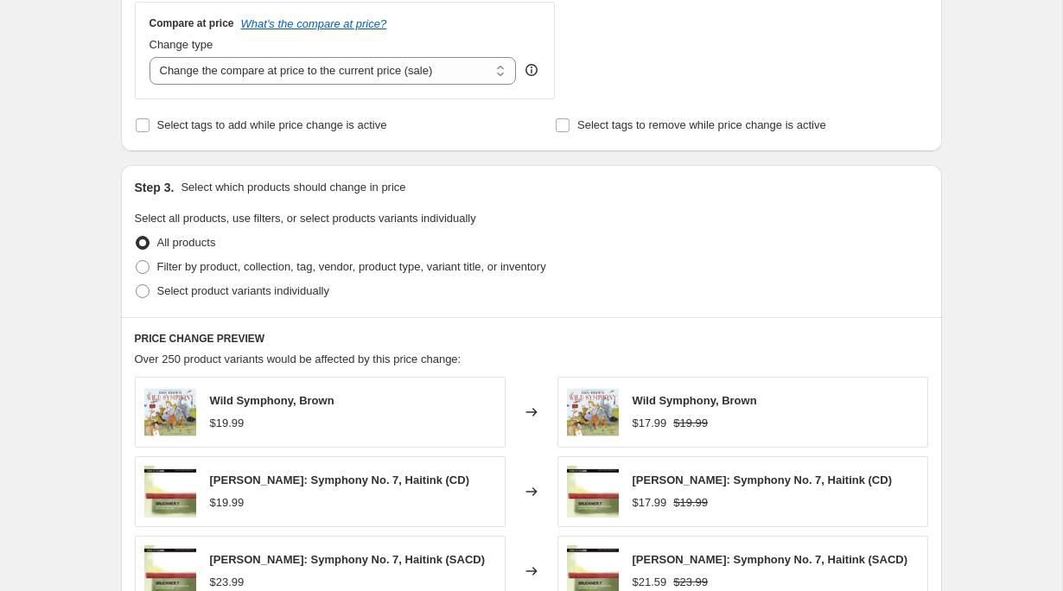
scroll to position [704, 0]
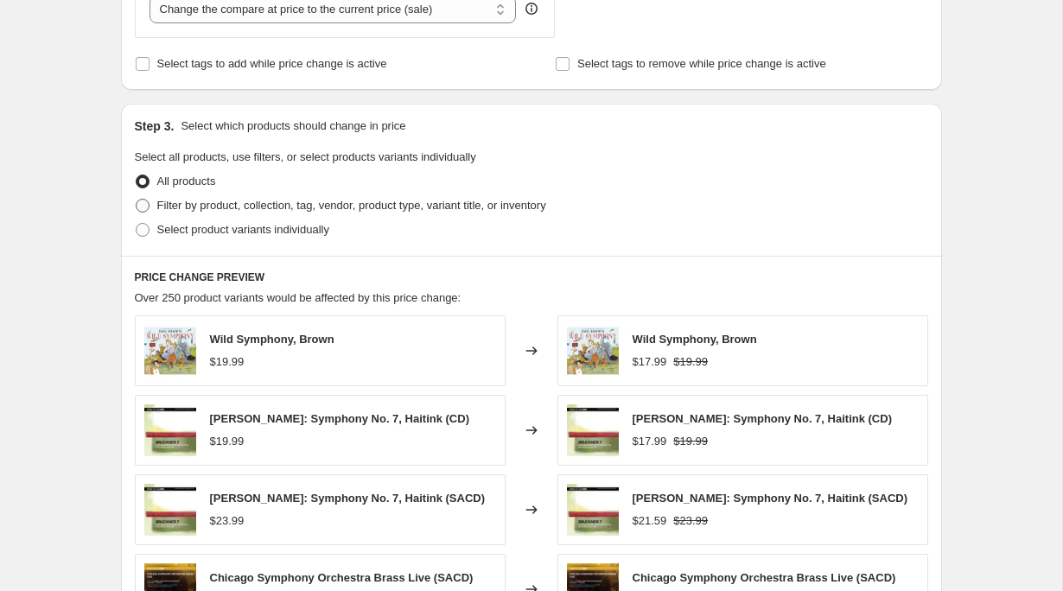
type input "-20"
click at [399, 200] on span "Filter by product, collection, tag, vendor, product type, variant title, or inv…" at bounding box center [351, 205] width 389 height 13
click at [137, 200] on input "Filter by product, collection, tag, vendor, product type, variant title, or inv…" at bounding box center [136, 199] width 1 height 1
radio input "true"
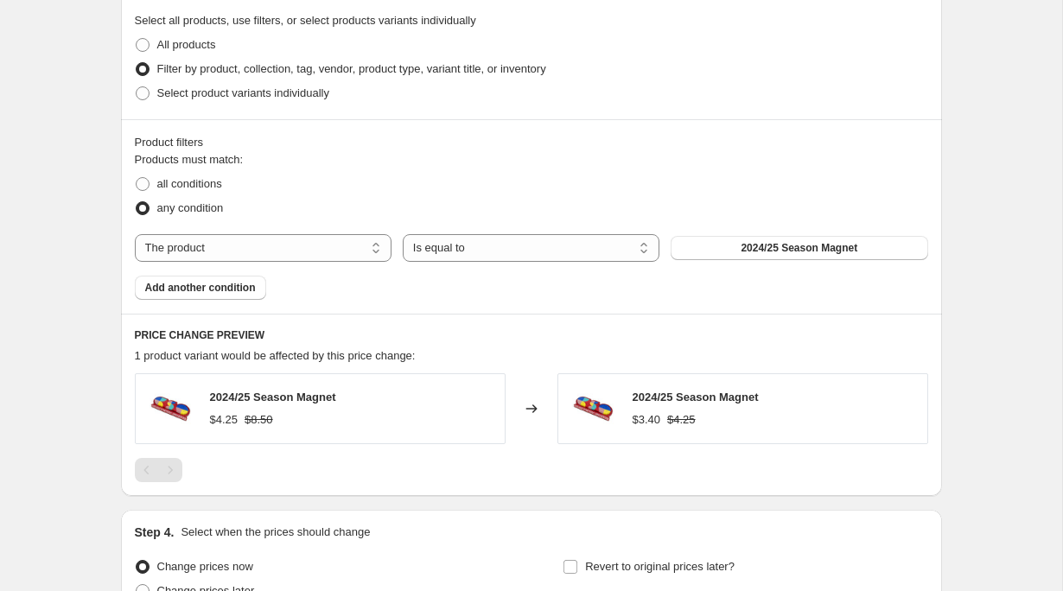
scroll to position [888, 0]
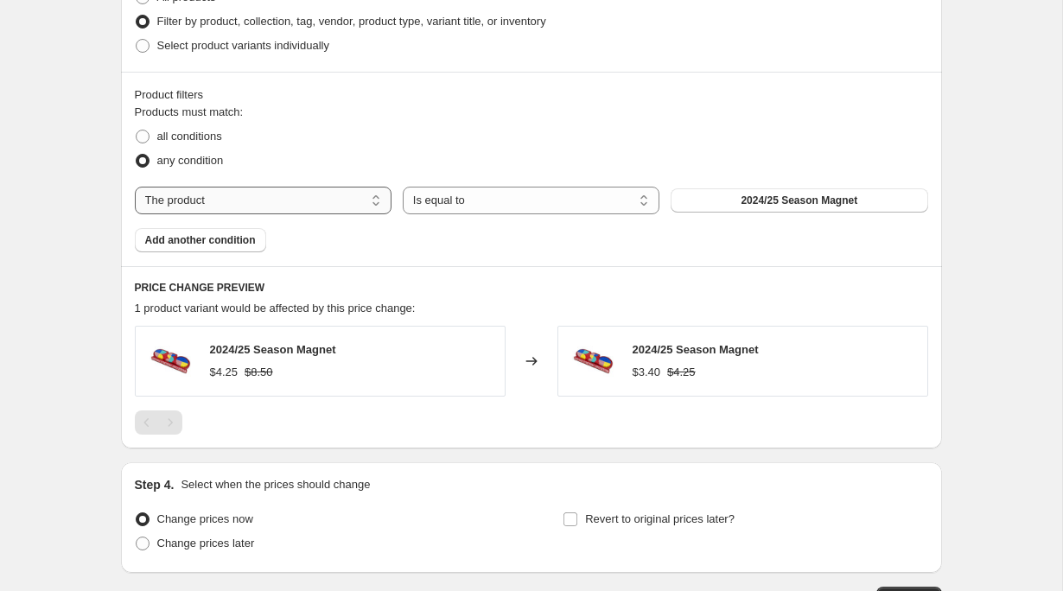
click at [339, 204] on select "The product The product's collection The product's tag The product's vendor The…" at bounding box center [263, 201] width 257 height 28
select select "tag"
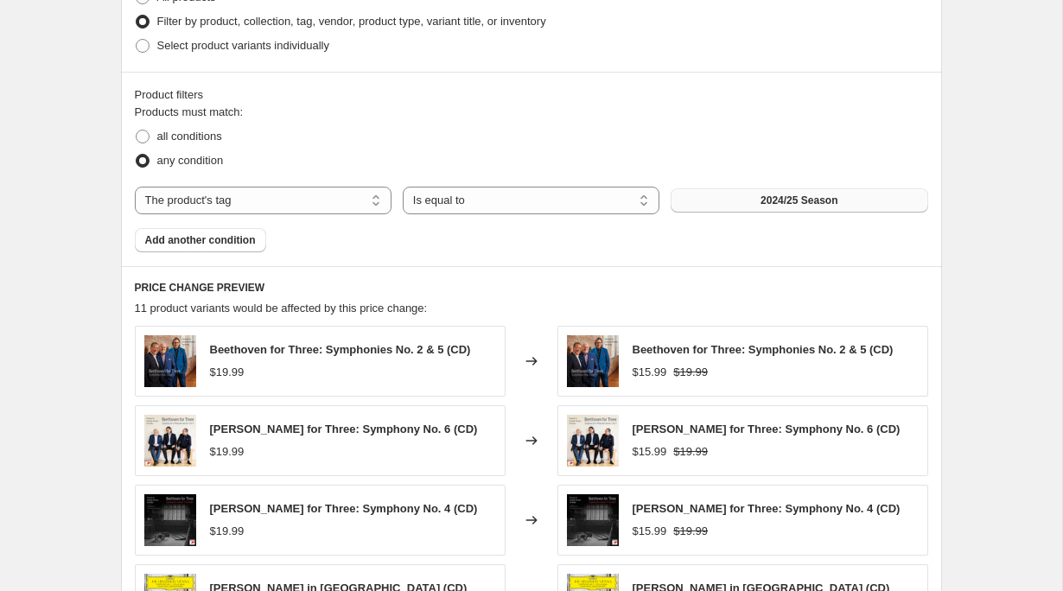
click at [741, 196] on button "2024/25 Season" at bounding box center [799, 200] width 257 height 24
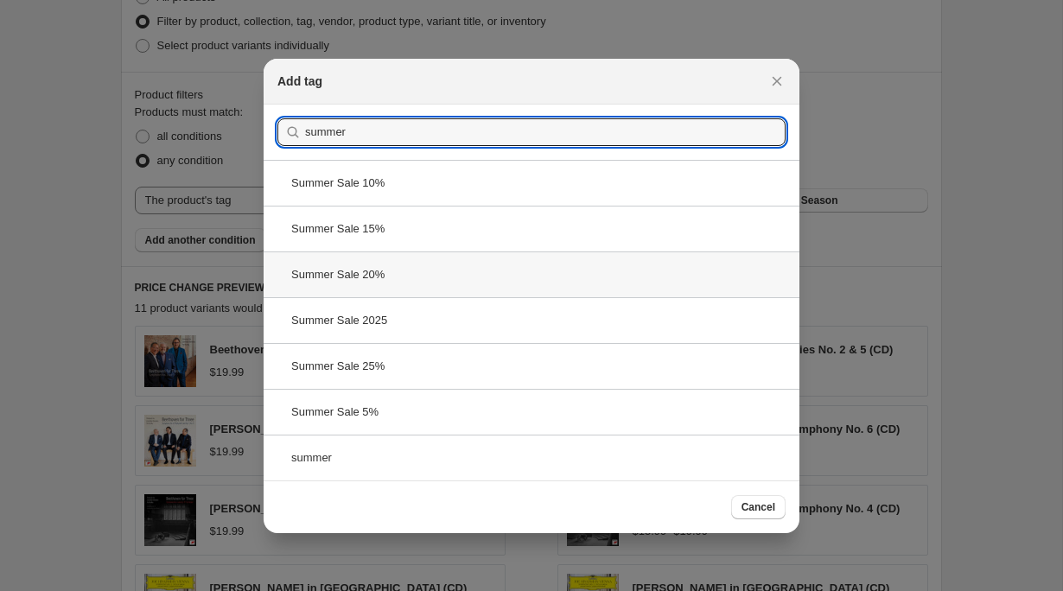
type input "summer"
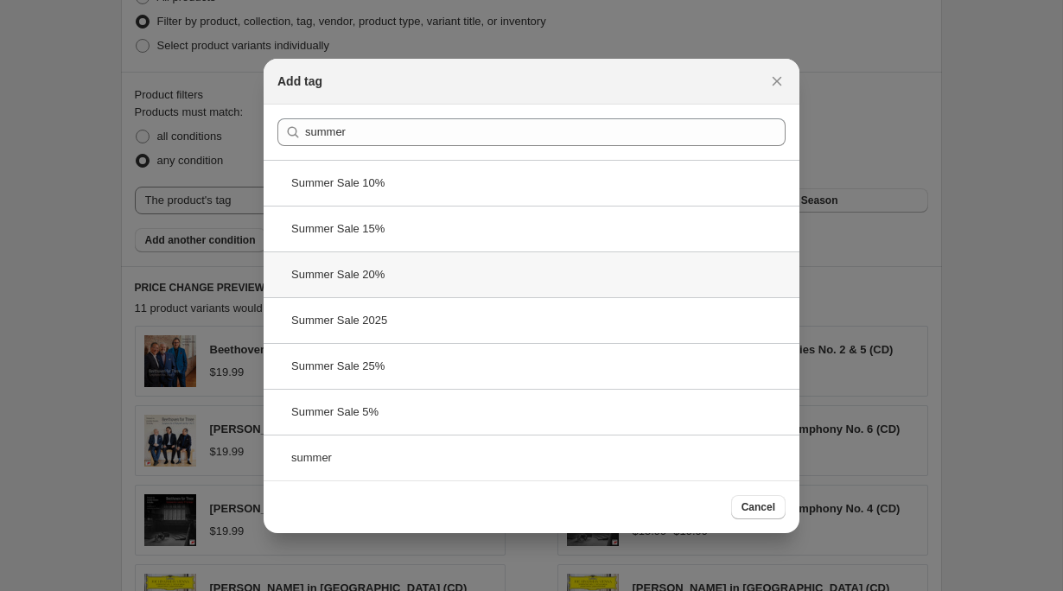
click at [419, 283] on div "Summer Sale 20%" at bounding box center [532, 275] width 536 height 46
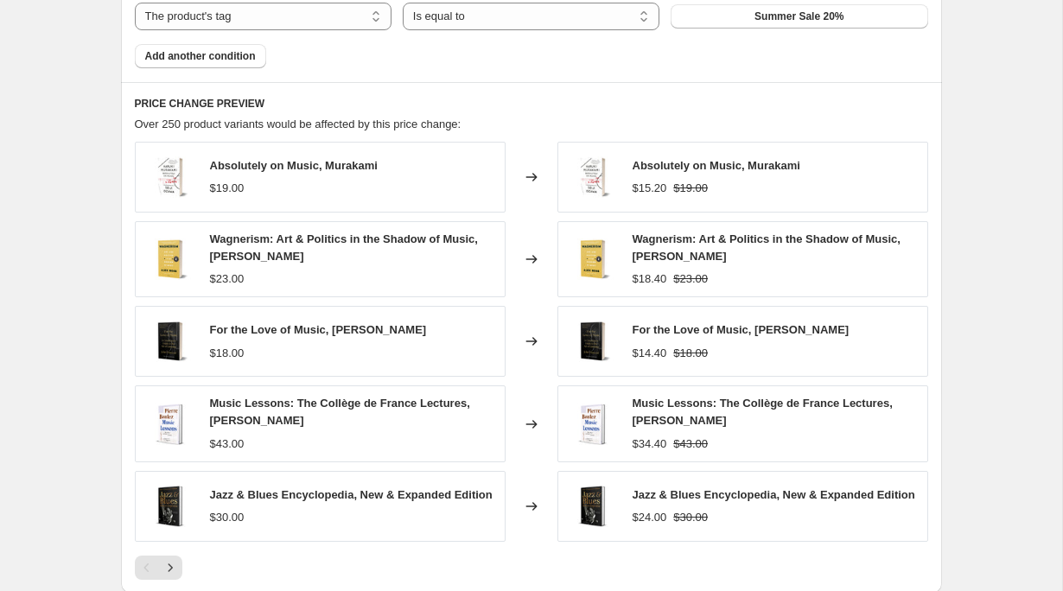
scroll to position [1342, 0]
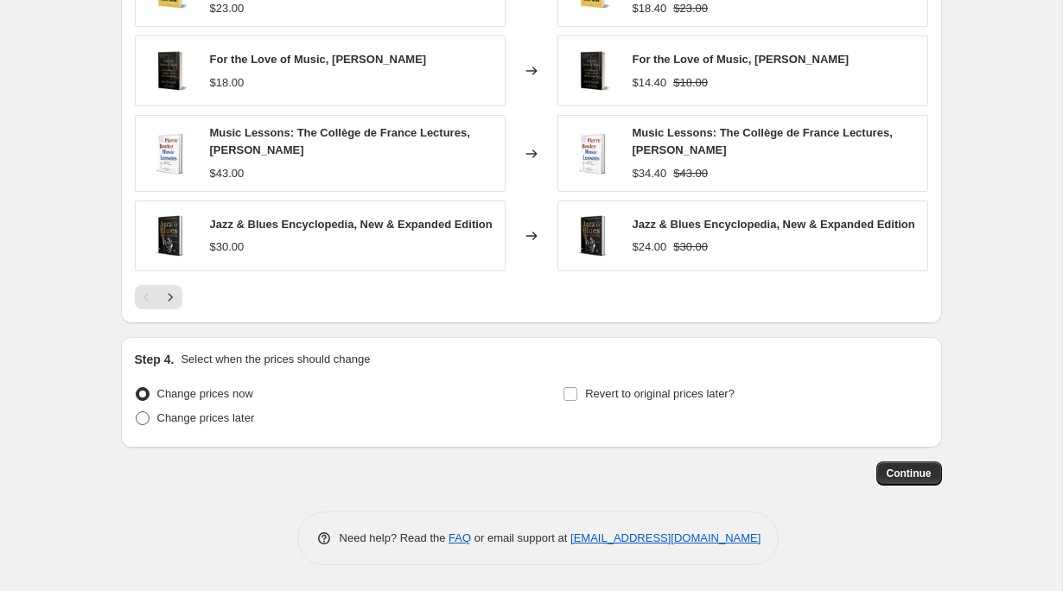
click at [242, 428] on label "Change prices later" at bounding box center [195, 418] width 120 height 24
click at [137, 412] on input "Change prices later" at bounding box center [136, 411] width 1 height 1
radio input "true"
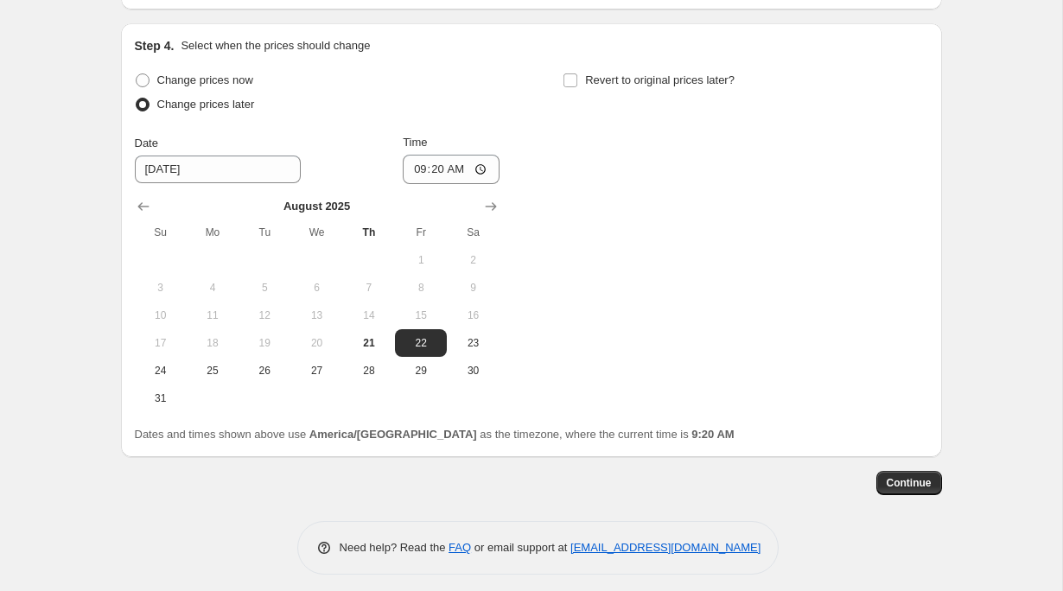
scroll to position [1666, 0]
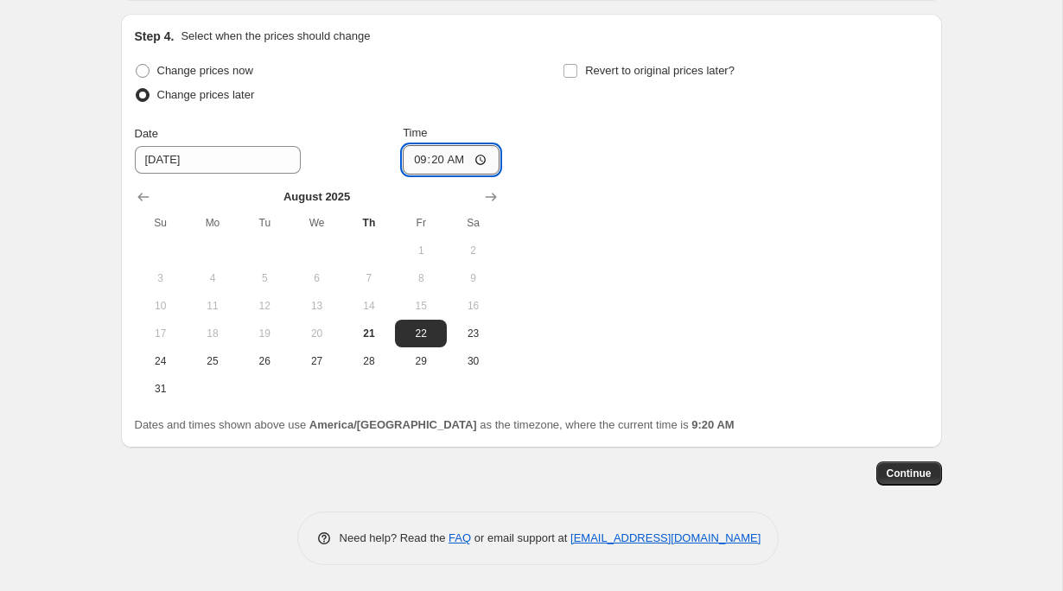
click at [412, 162] on input "09:20" at bounding box center [451, 159] width 97 height 29
type input "00:15"
click at [630, 73] on span "Revert to original prices later?" at bounding box center [660, 70] width 150 height 13
click at [577, 73] on input "Revert to original prices later?" at bounding box center [571, 71] width 14 height 14
checkbox input "true"
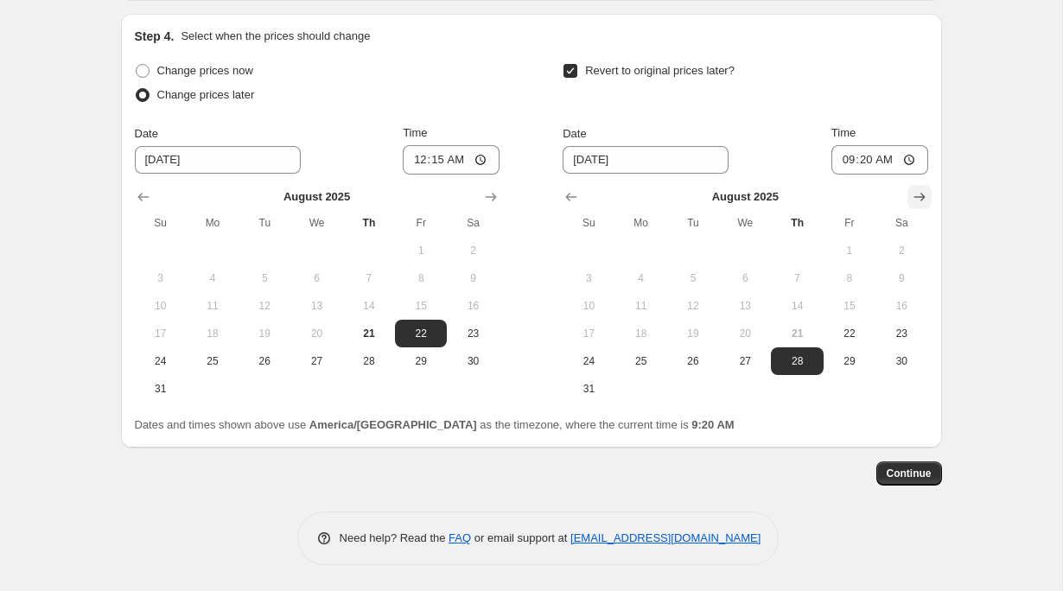
click at [922, 197] on icon "Show next month, September 2025" at bounding box center [919, 197] width 11 height 9
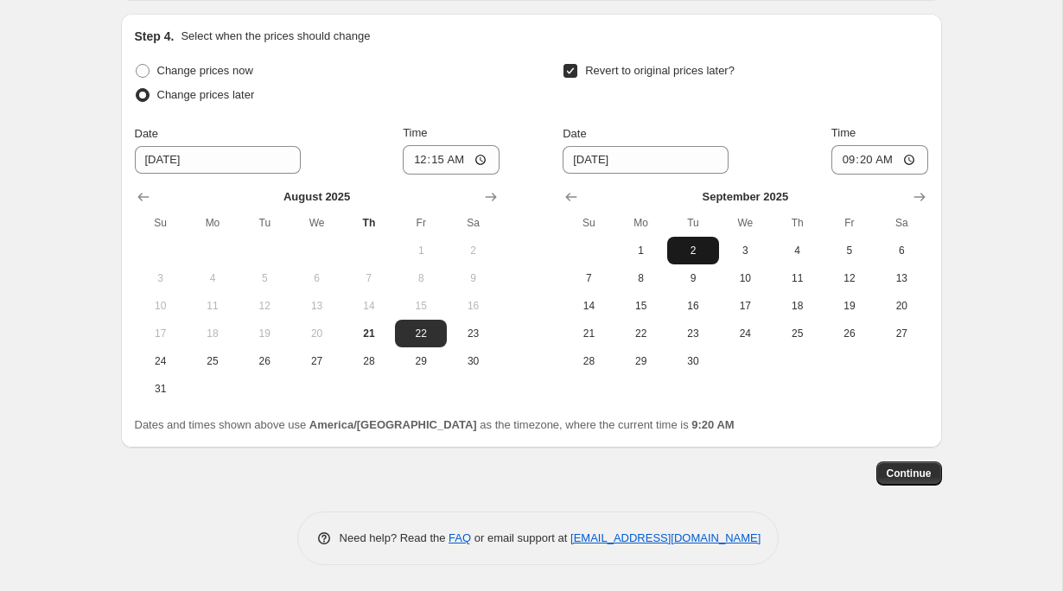
click at [677, 250] on span "2" at bounding box center [693, 251] width 38 height 14
type input "[DATE]"
click at [845, 166] on input "09:20" at bounding box center [880, 159] width 97 height 29
type input "02:15"
click at [930, 469] on span "Continue" at bounding box center [909, 474] width 45 height 14
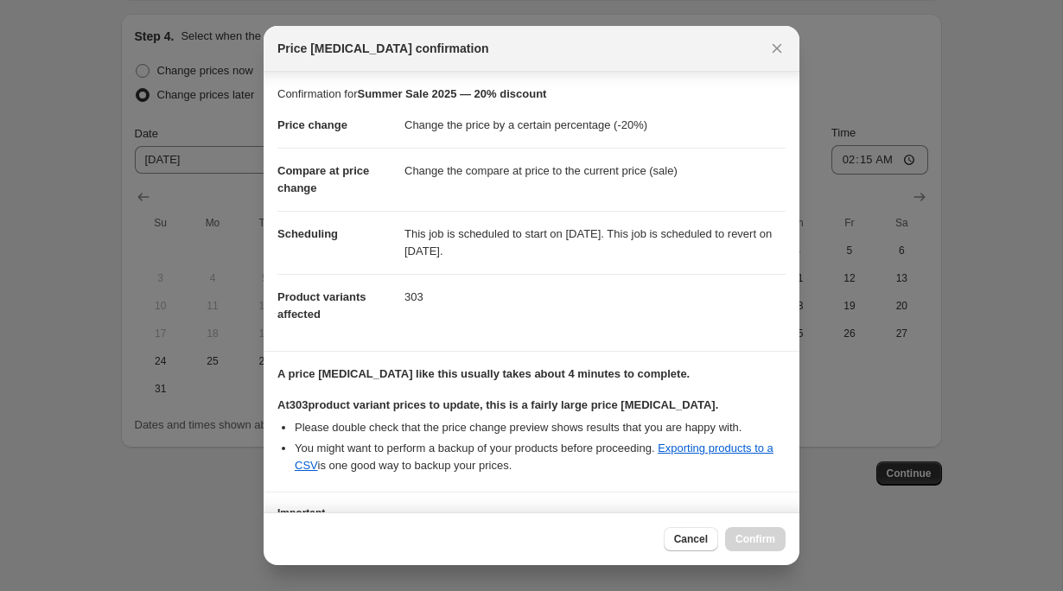
scroll to position [122, 0]
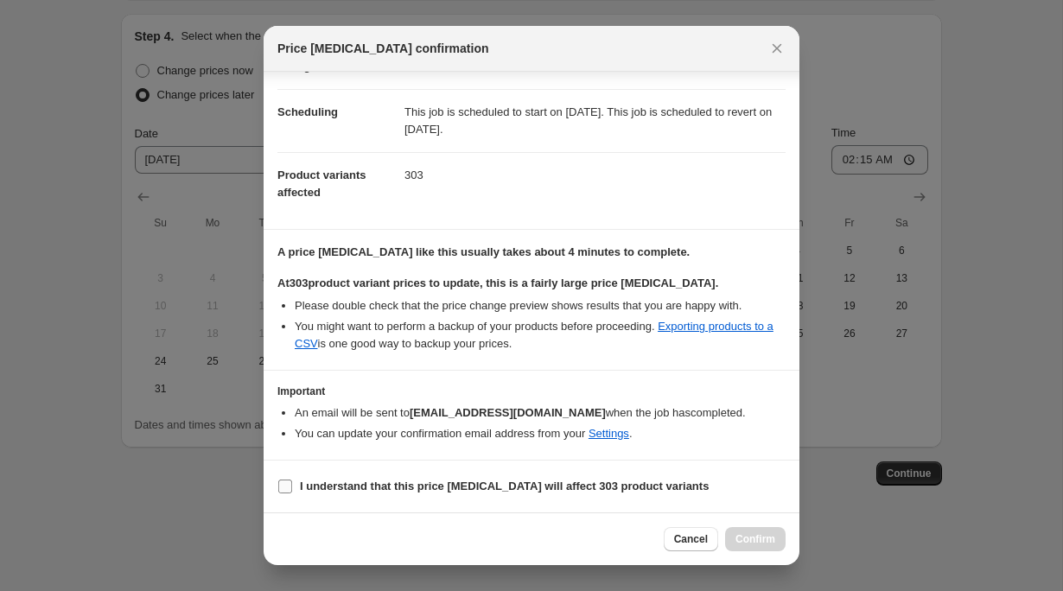
click at [485, 488] on b "I understand that this price [MEDICAL_DATA] will affect 303 product variants" at bounding box center [504, 486] width 409 height 13
click at [292, 488] on input "I understand that this price [MEDICAL_DATA] will affect 303 product variants" at bounding box center [285, 487] width 14 height 14
checkbox input "true"
click at [745, 538] on span "Confirm" at bounding box center [756, 539] width 40 height 14
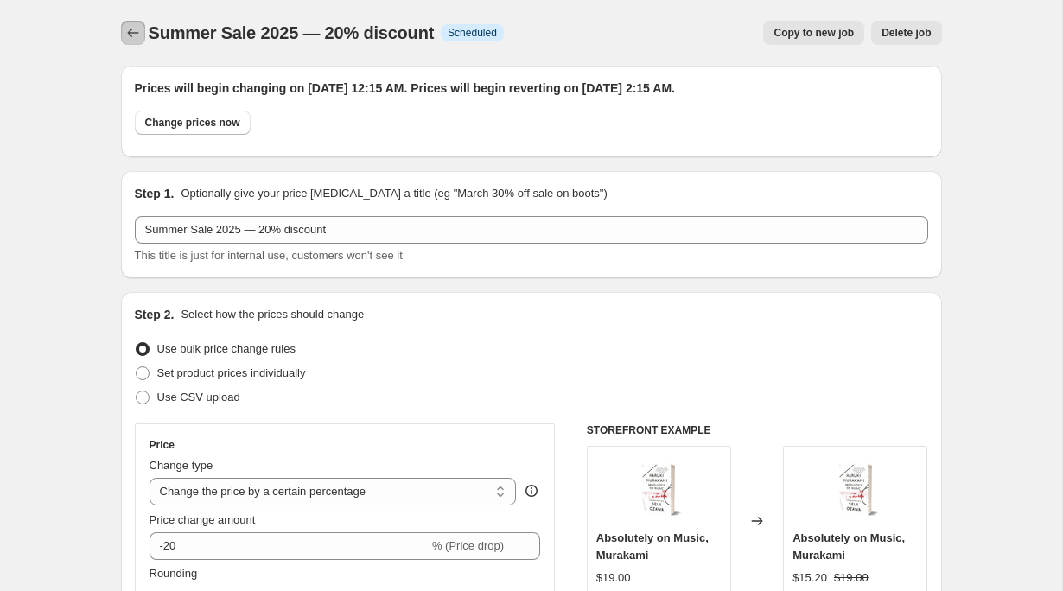
click at [137, 29] on icon "Price change jobs" at bounding box center [132, 32] width 17 height 17
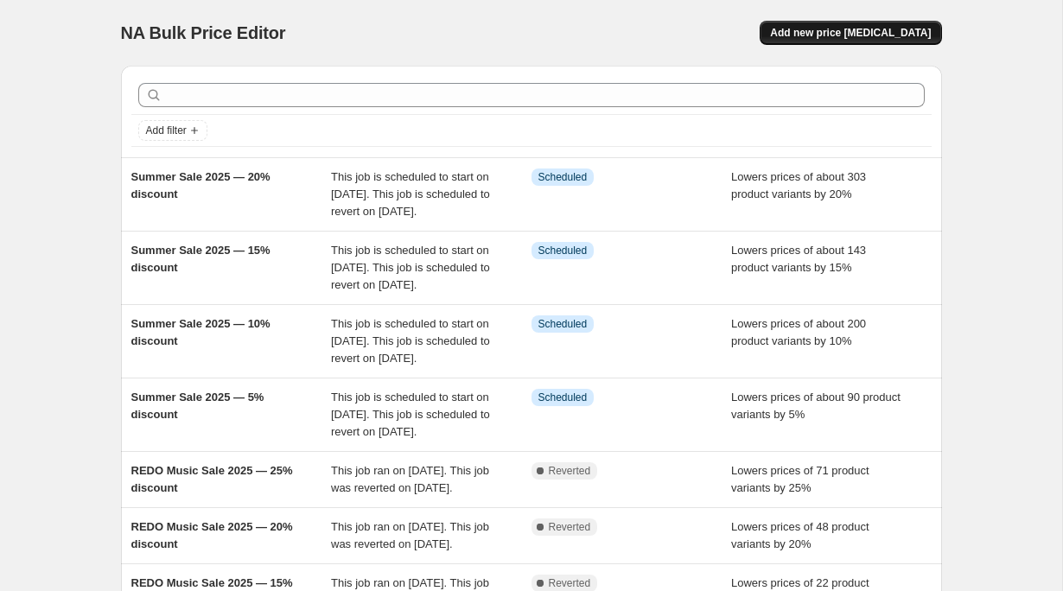
click at [867, 33] on span "Add new price [MEDICAL_DATA]" at bounding box center [850, 33] width 161 height 14
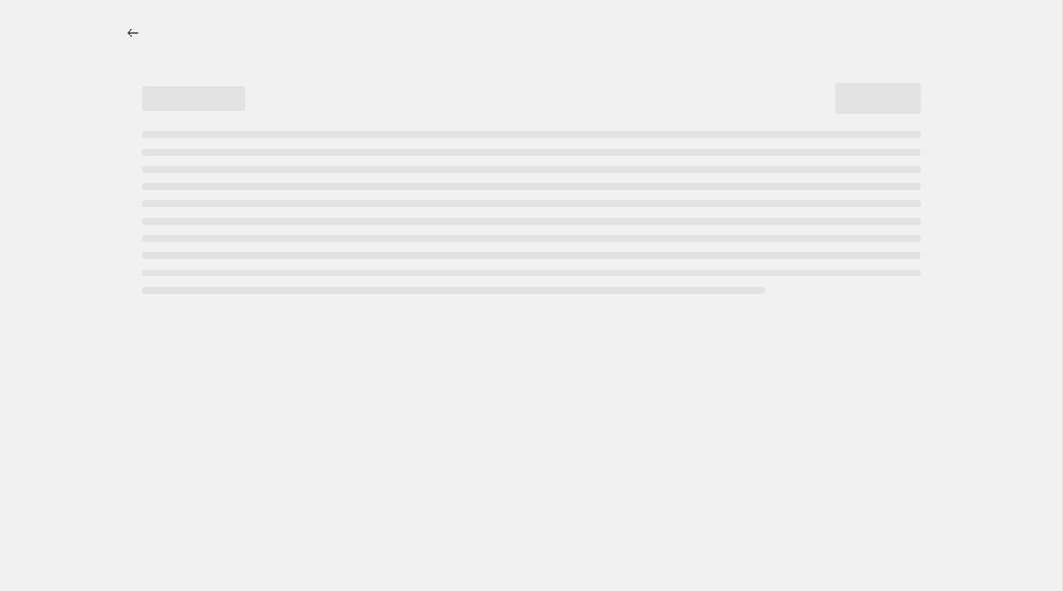
select select "percentage"
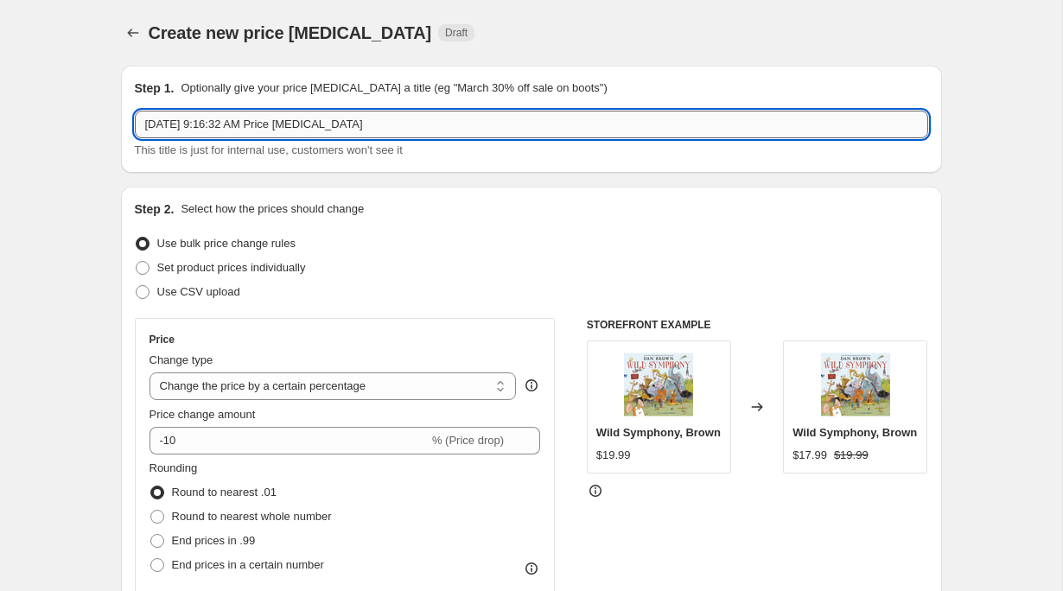
click at [280, 118] on input "[DATE] 9:16:32 AM Price [MEDICAL_DATA]" at bounding box center [532, 125] width 794 height 28
paste input "Summer Sale 2025 — 10% discount"
click at [278, 118] on input "Summer Sale 2025 — 10% discount" at bounding box center [532, 125] width 794 height 28
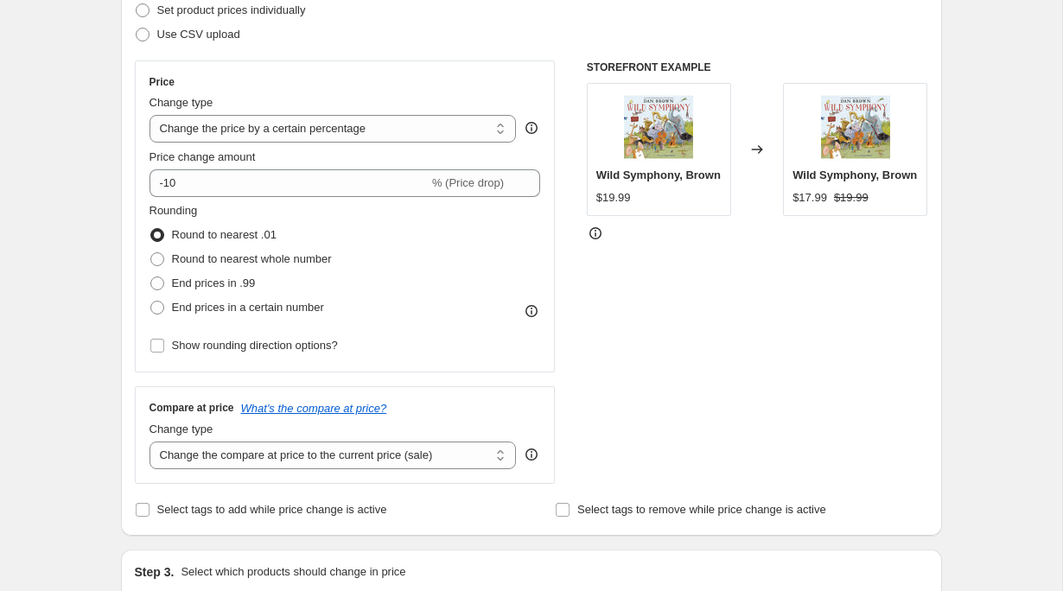
scroll to position [408, 0]
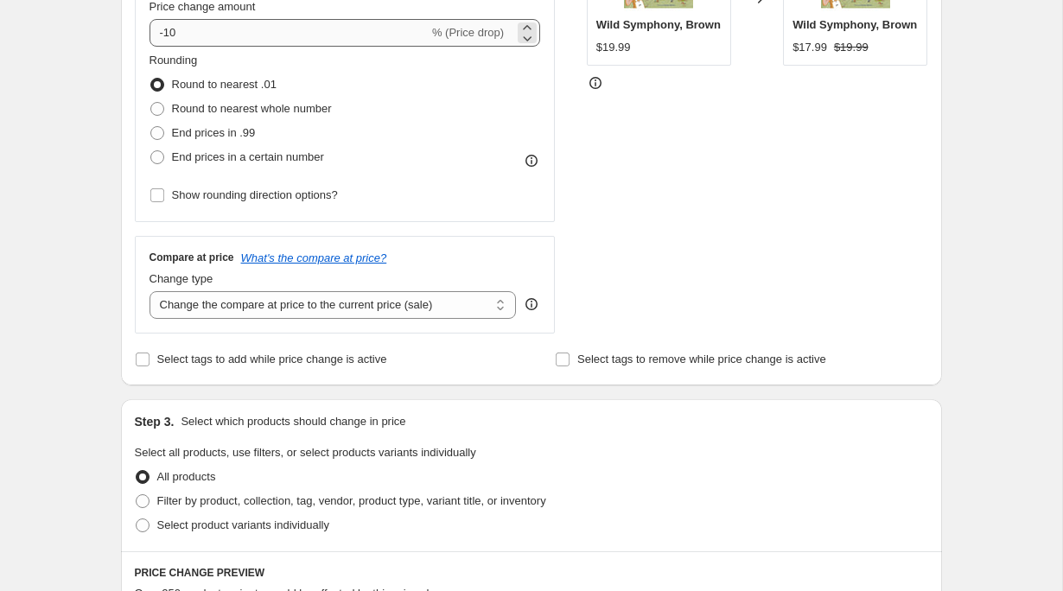
type input "Summer Sale 2025 — 25% discount"
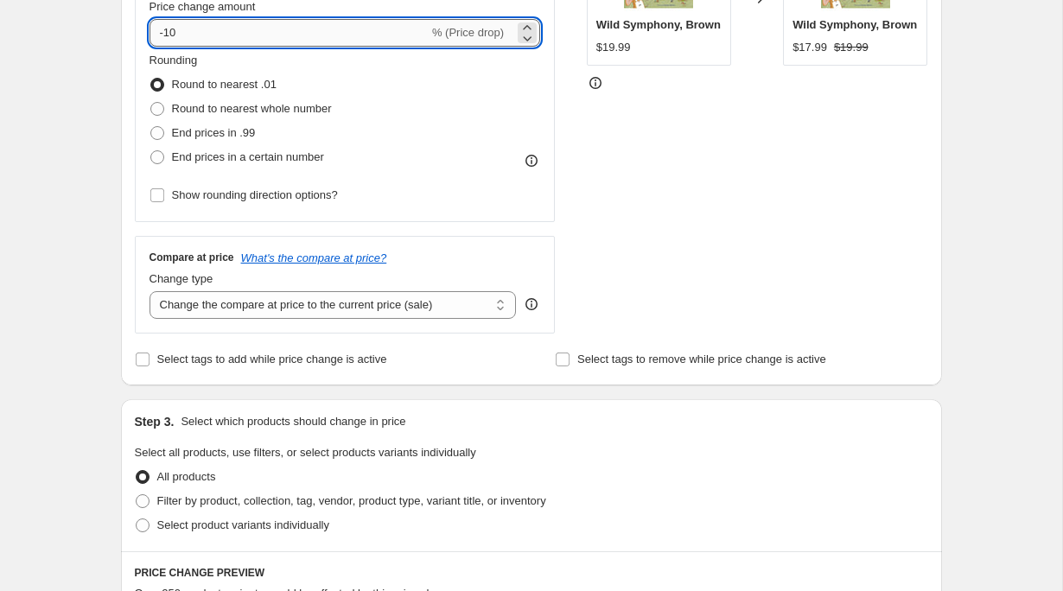
click at [238, 24] on input "-10" at bounding box center [289, 33] width 279 height 28
type input "-1"
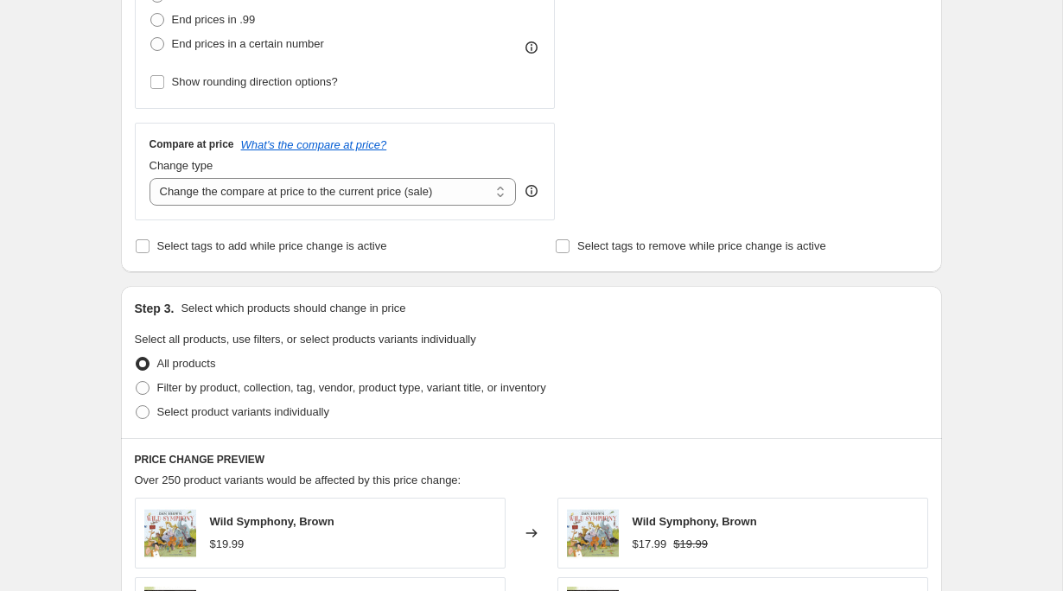
scroll to position [740, 0]
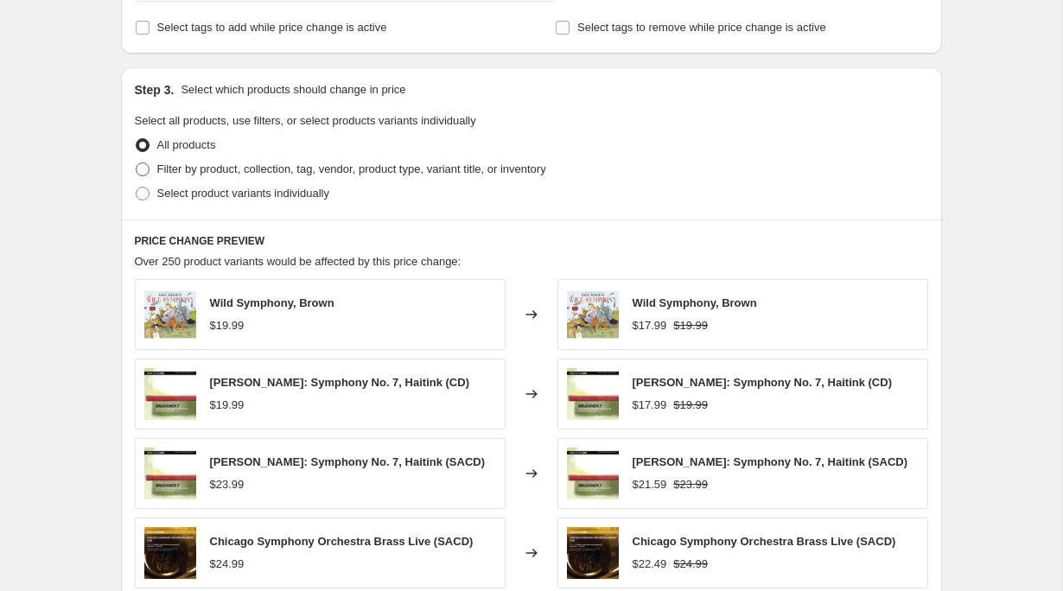
type input "-25"
click at [274, 161] on span "Filter by product, collection, tag, vendor, product type, variant title, or inv…" at bounding box center [351, 169] width 389 height 17
click at [137, 163] on input "Filter by product, collection, tag, vendor, product type, variant title, or inv…" at bounding box center [136, 163] width 1 height 1
radio input "true"
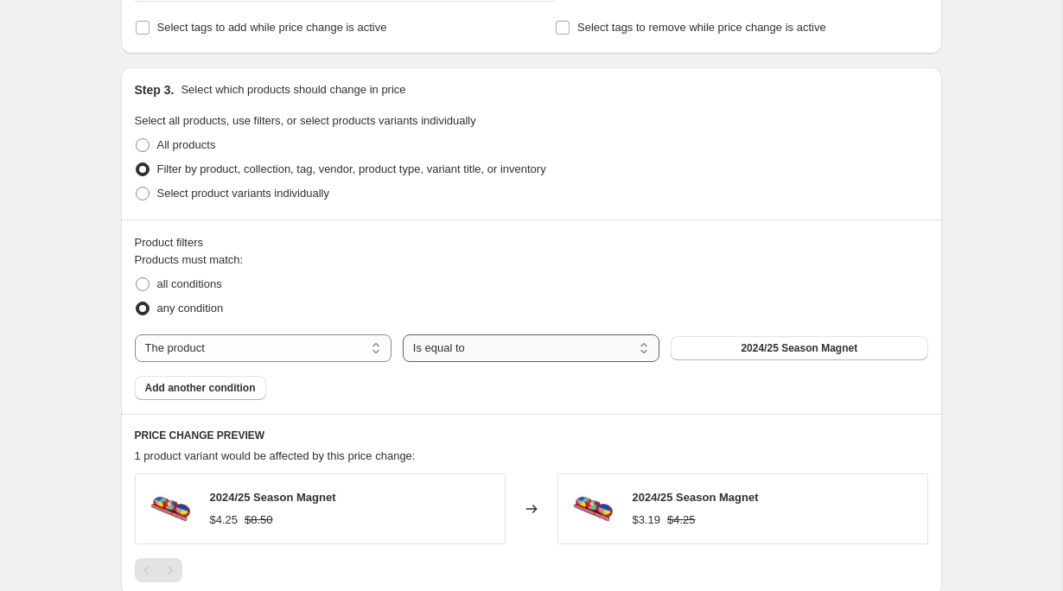
click at [423, 343] on select "Is equal to Is not equal to" at bounding box center [531, 349] width 257 height 28
click at [296, 340] on select "The product The product's collection The product's tag The product's vendor The…" at bounding box center [263, 349] width 257 height 28
select select "tag"
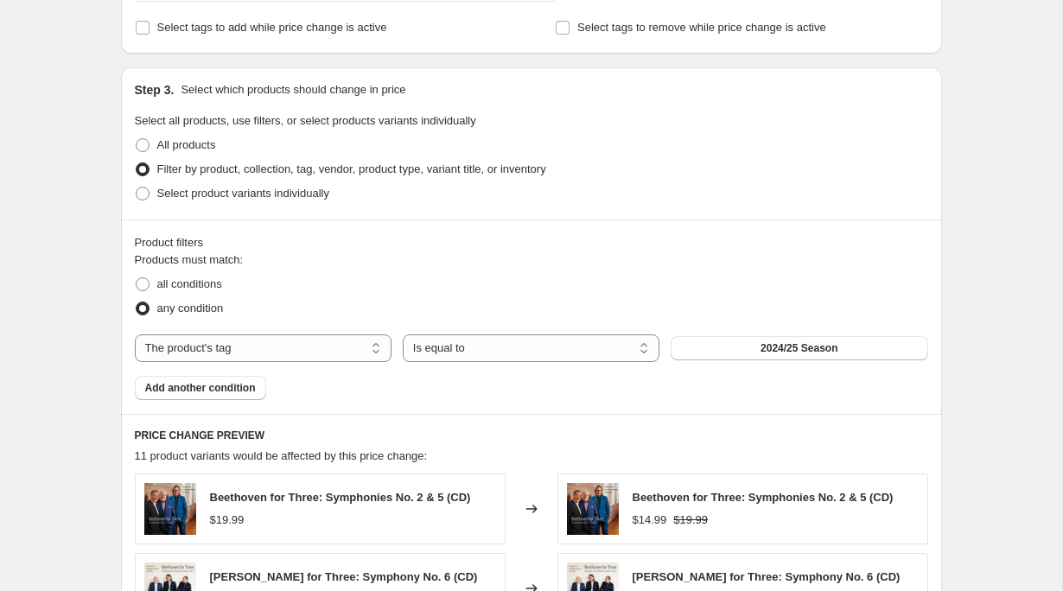
click at [762, 347] on span "2024/25 Season" at bounding box center [799, 348] width 77 height 14
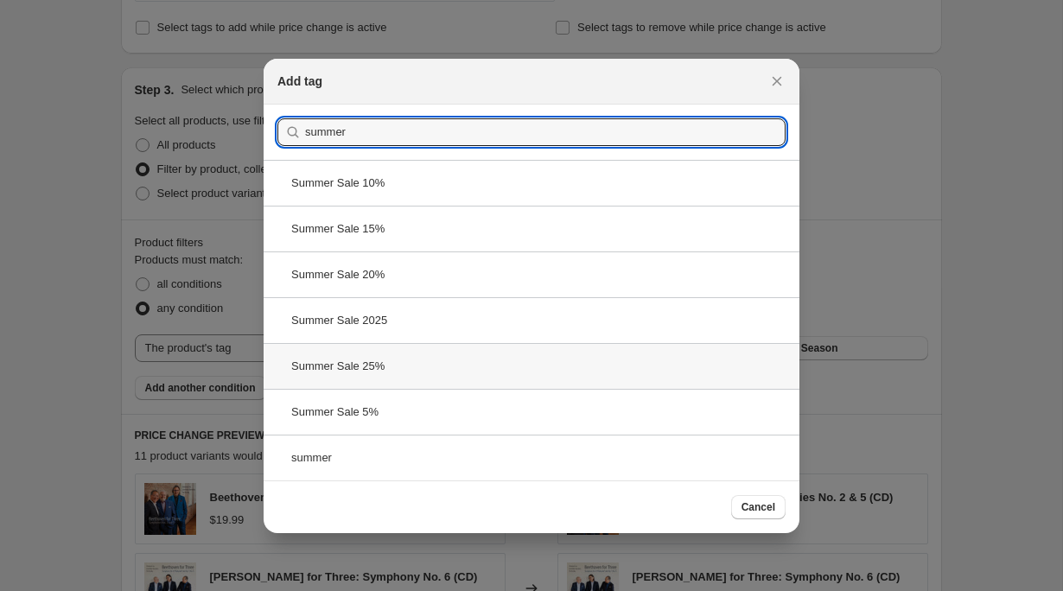
type input "summer"
click at [395, 360] on div "Summer Sale 25%" at bounding box center [532, 366] width 536 height 46
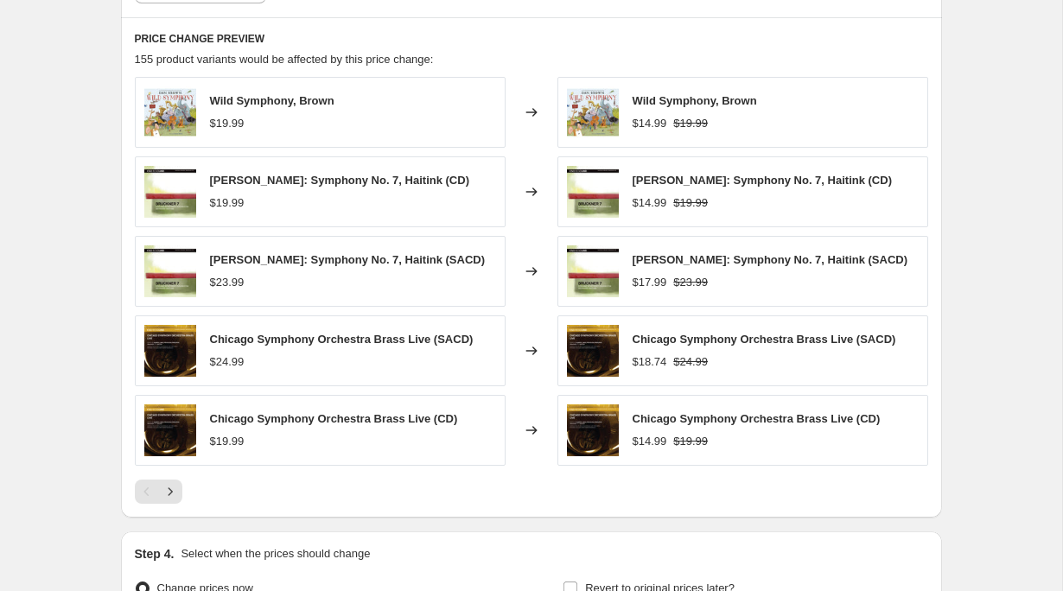
scroll to position [1331, 0]
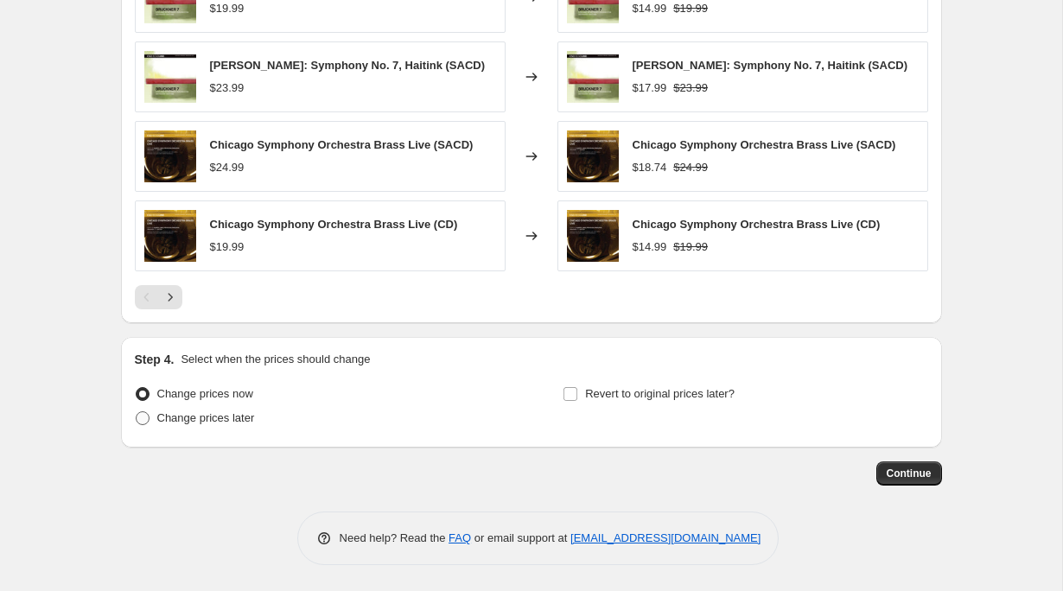
click at [203, 423] on span "Change prices later" at bounding box center [206, 417] width 98 height 13
click at [137, 412] on input "Change prices later" at bounding box center [136, 411] width 1 height 1
radio input "true"
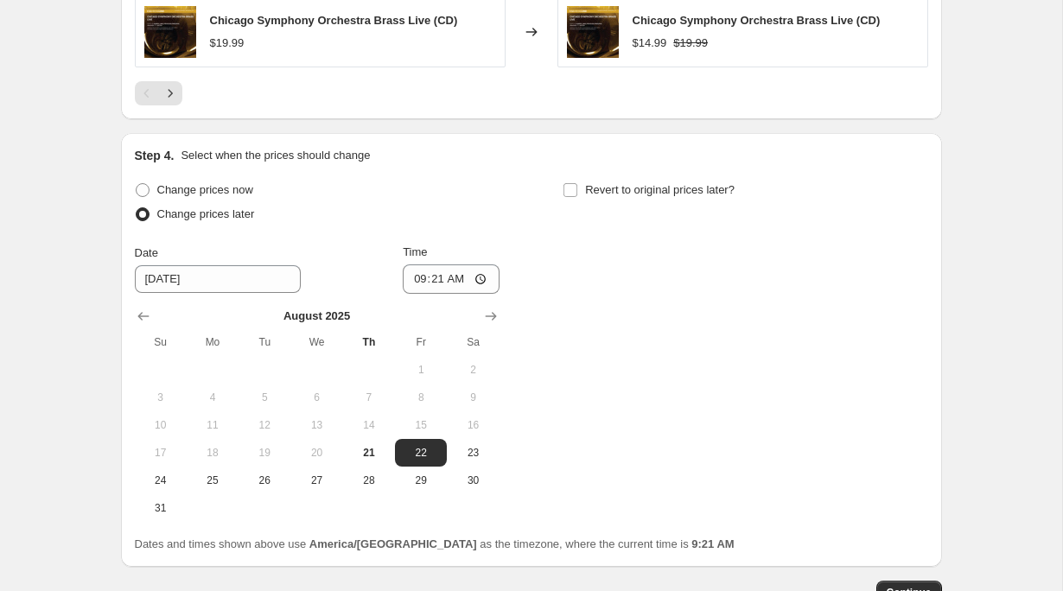
scroll to position [1597, 0]
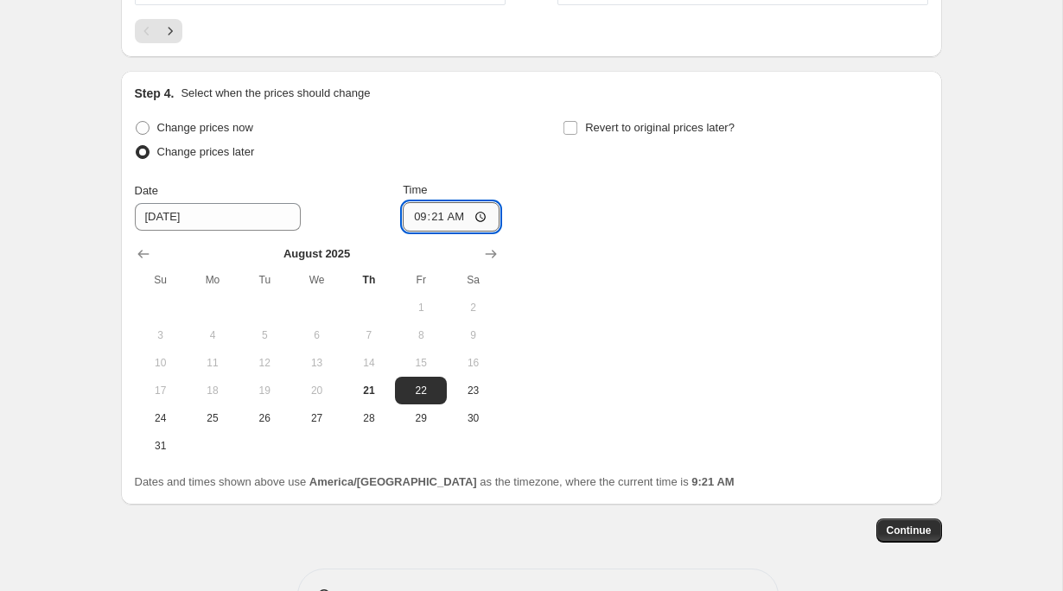
click at [411, 221] on input "09:21" at bounding box center [451, 216] width 97 height 29
type input "00:20"
click at [620, 133] on span "Revert to original prices later?" at bounding box center [660, 127] width 150 height 13
click at [577, 133] on input "Revert to original prices later?" at bounding box center [571, 128] width 14 height 14
checkbox input "true"
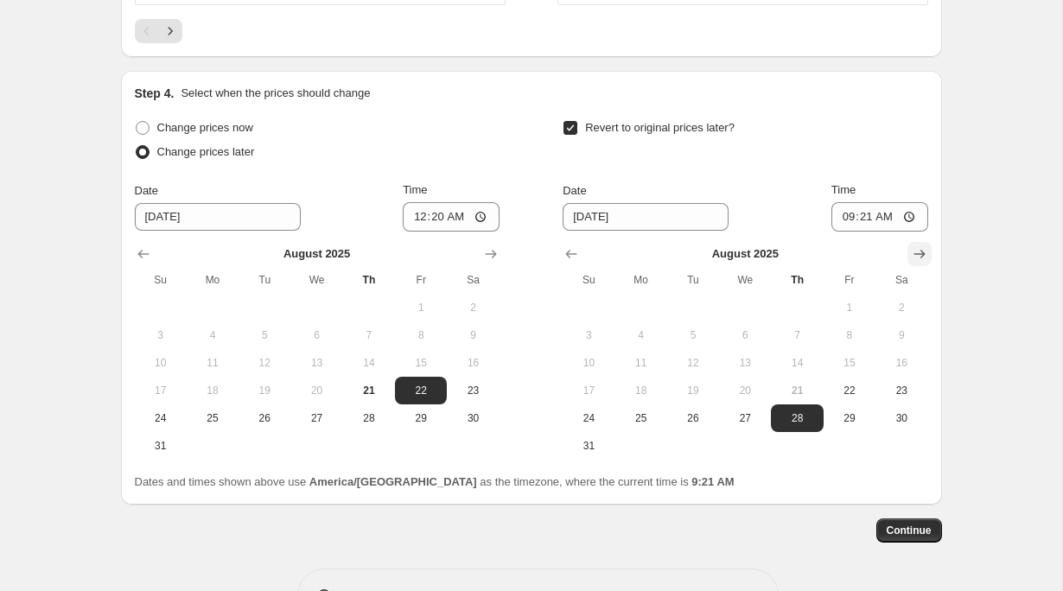
click at [928, 245] on button "Show next month, September 2025" at bounding box center [920, 254] width 24 height 24
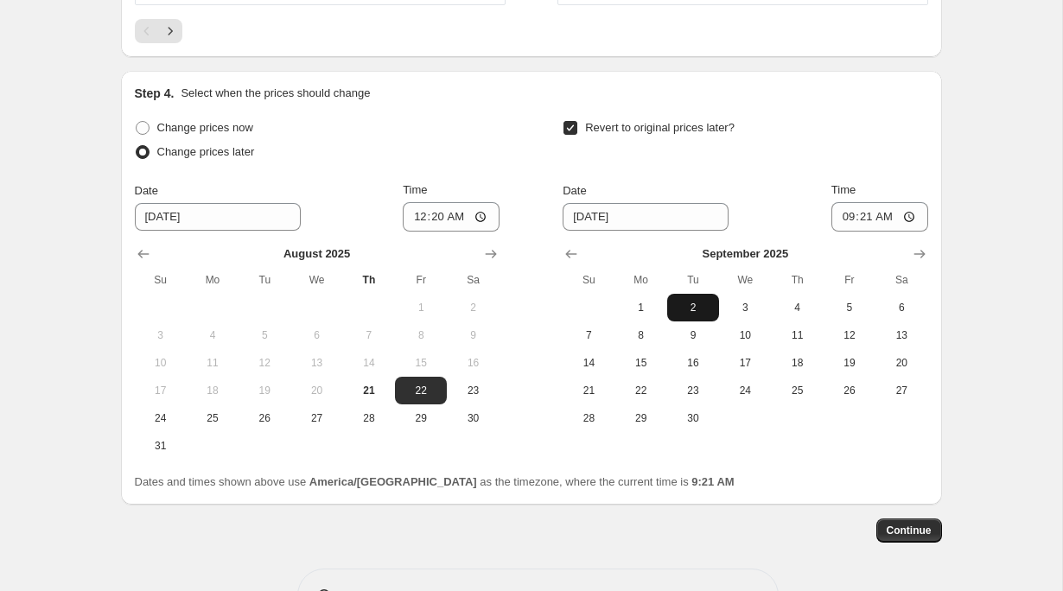
click at [692, 302] on span "2" at bounding box center [693, 308] width 38 height 14
type input "[DATE]"
click at [841, 219] on input "09:21" at bounding box center [880, 216] width 97 height 29
type input "02:20"
click at [894, 520] on button "Continue" at bounding box center [910, 531] width 66 height 24
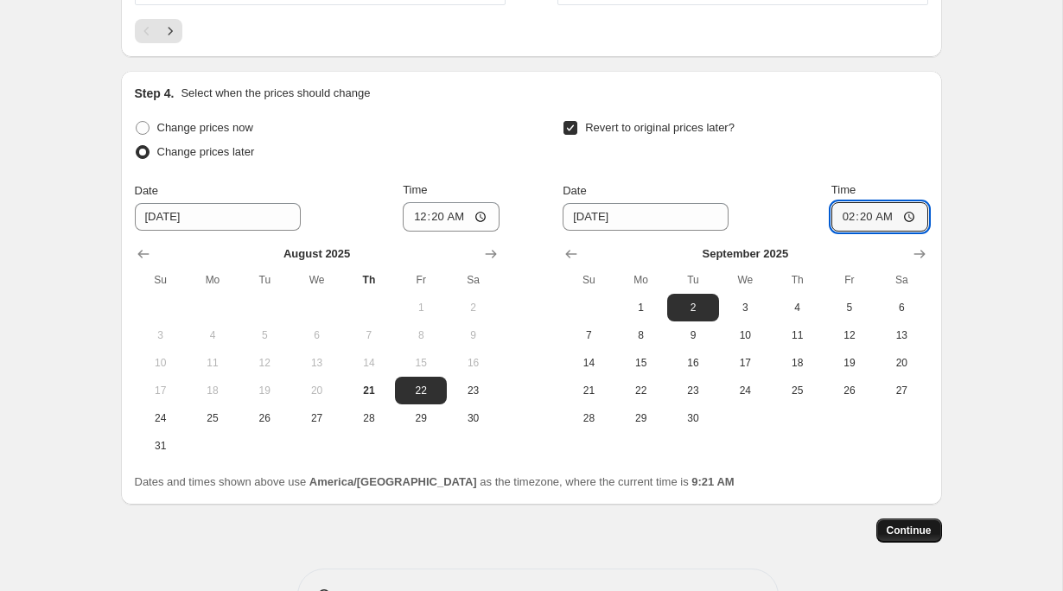
scroll to position [0, 0]
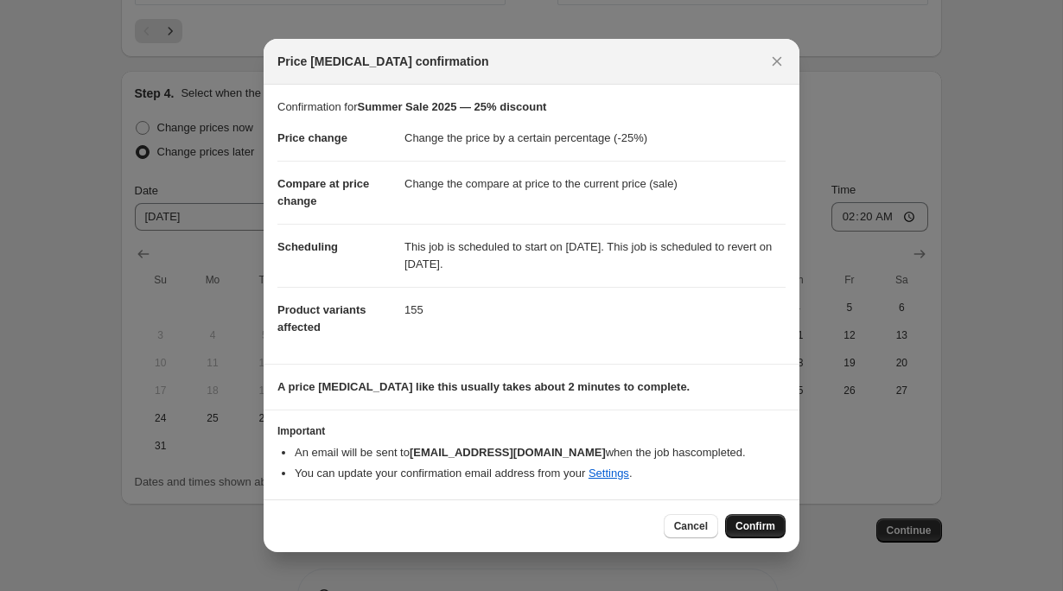
click at [748, 517] on button "Confirm" at bounding box center [755, 526] width 61 height 24
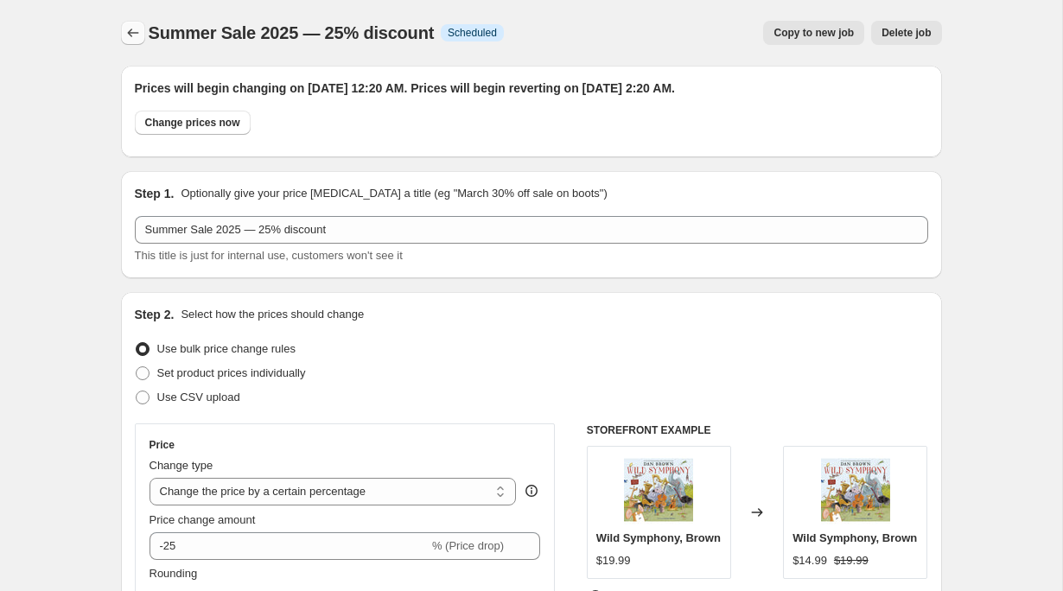
click at [142, 41] on button "Price change jobs" at bounding box center [133, 33] width 24 height 24
